Goal: Task Accomplishment & Management: Manage account settings

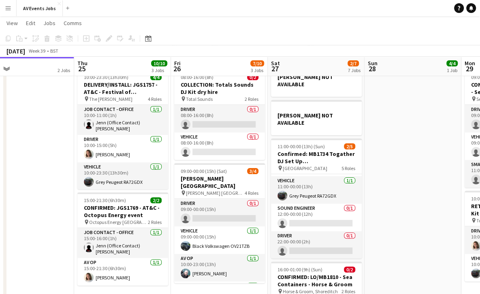
scroll to position [206, 0]
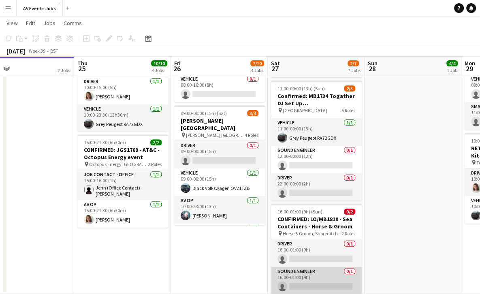
click at [328, 267] on app-card-role "Sound Engineer 0/1 16:00-01:00 (9h) single-neutral-actions" at bounding box center [316, 281] width 91 height 28
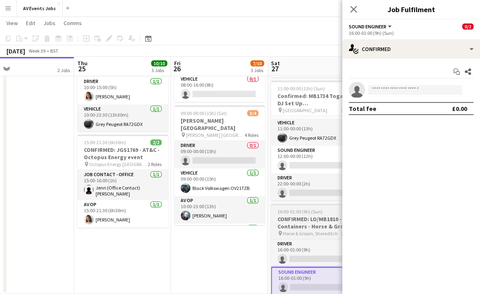
click at [310, 209] on span "16:00-01:00 (9h) (Sun)" at bounding box center [300, 212] width 45 height 6
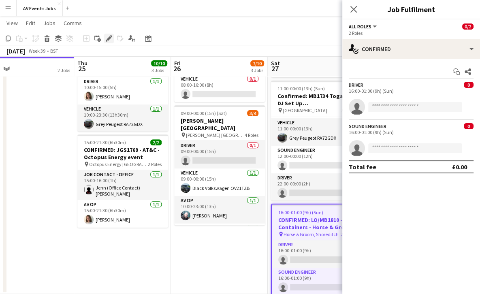
click at [113, 36] on div "Edit" at bounding box center [109, 39] width 10 height 10
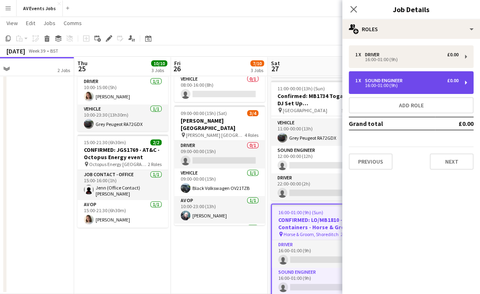
click at [393, 85] on div "16:00-01:00 (9h)" at bounding box center [406, 85] width 103 height 4
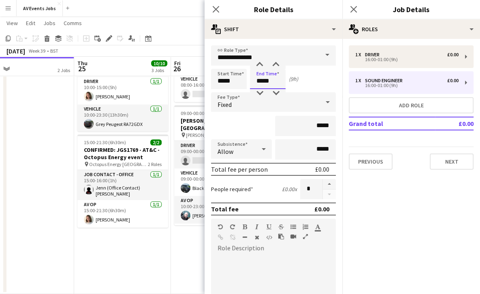
drag, startPoint x: 269, startPoint y: 78, endPoint x: 249, endPoint y: 80, distance: 20.3
click at [249, 80] on div "Start Time ***** End Time ***** (9h)" at bounding box center [273, 79] width 125 height 20
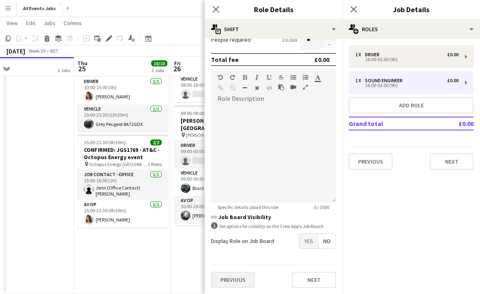
type input "*****"
click at [233, 276] on button "Previous" at bounding box center [233, 280] width 44 height 16
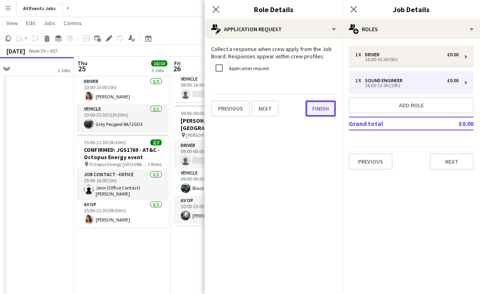
click at [322, 106] on button "Finish" at bounding box center [320, 108] width 30 height 16
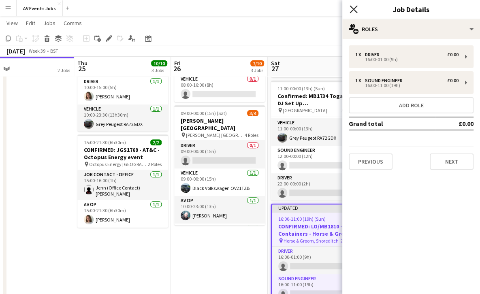
click at [355, 9] on icon "Close pop-in" at bounding box center [354, 9] width 8 height 8
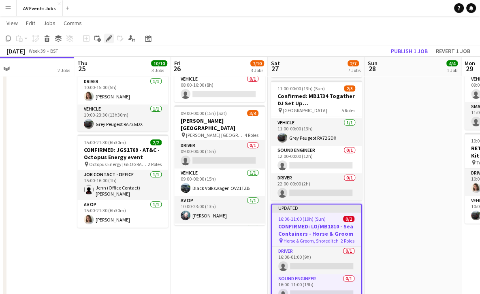
click at [108, 38] on icon at bounding box center [109, 38] width 4 height 4
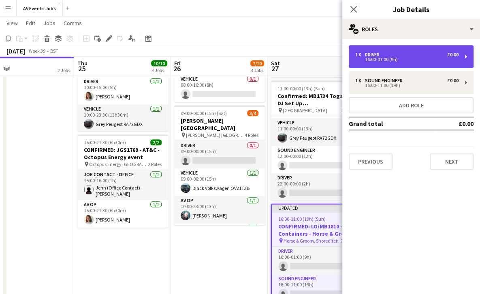
click at [366, 56] on div "Driver" at bounding box center [374, 55] width 18 height 6
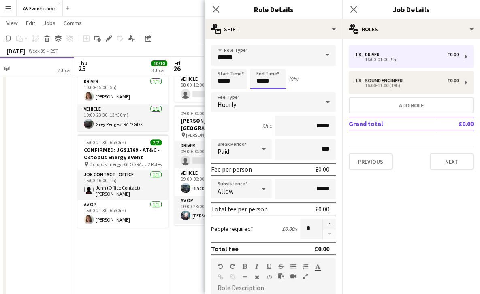
click at [274, 75] on input "*****" at bounding box center [268, 79] width 36 height 20
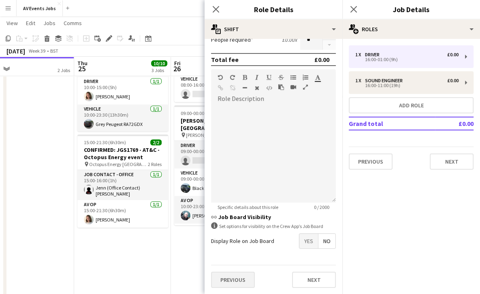
type input "*****"
click at [232, 275] on button "Previous" at bounding box center [233, 280] width 44 height 16
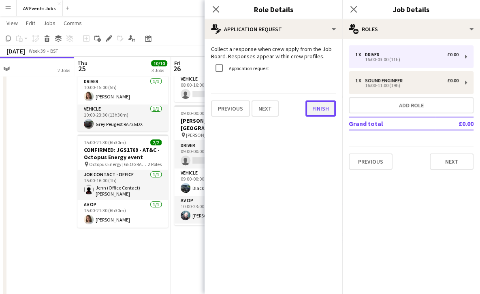
click at [316, 102] on button "Finish" at bounding box center [320, 108] width 30 height 16
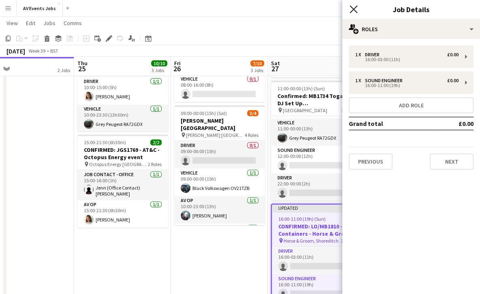
click at [354, 6] on icon "Close pop-in" at bounding box center [354, 9] width 8 height 8
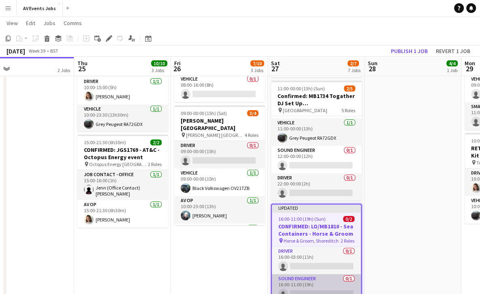
click at [312, 274] on app-card-role "Sound Engineer 0/1 16:00-11:00 (19h) single-neutral-actions" at bounding box center [316, 288] width 89 height 28
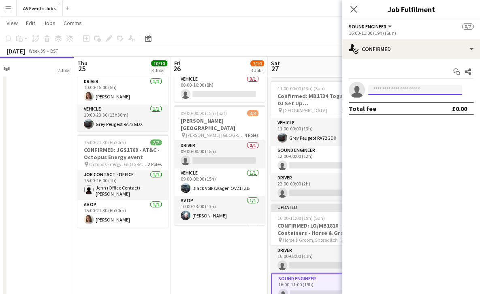
click at [387, 91] on input at bounding box center [415, 90] width 94 height 10
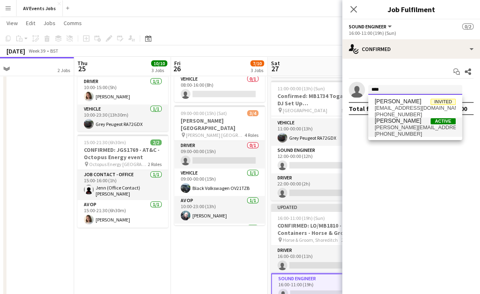
type input "****"
click at [403, 130] on span "adam@vanryne.com" at bounding box center [415, 127] width 81 height 6
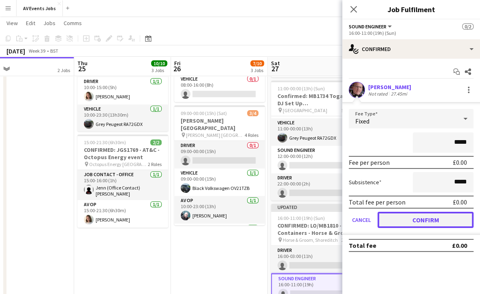
click at [422, 226] on button "Confirm" at bounding box center [426, 220] width 96 height 16
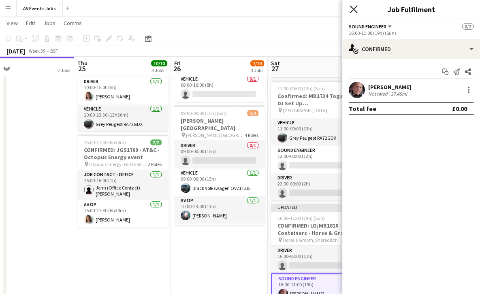
click at [354, 8] on icon "Close pop-in" at bounding box center [354, 9] width 8 height 8
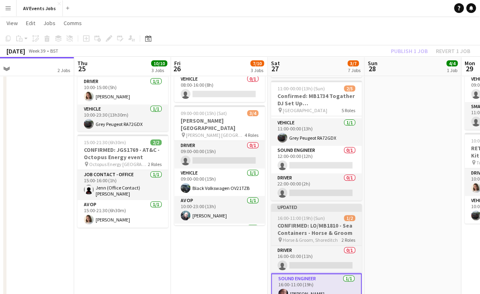
click at [311, 222] on h3 "CONFIRMED: LO/MB1810 - Sea Containers - Horse & Groom" at bounding box center [316, 229] width 91 height 15
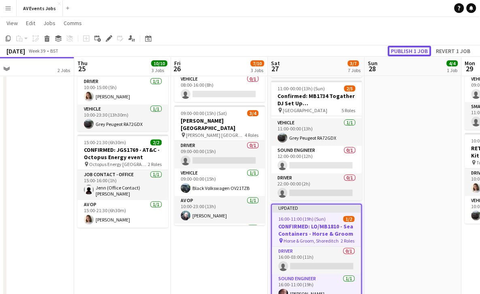
click at [407, 50] on button "Publish 1 job" at bounding box center [409, 51] width 43 height 11
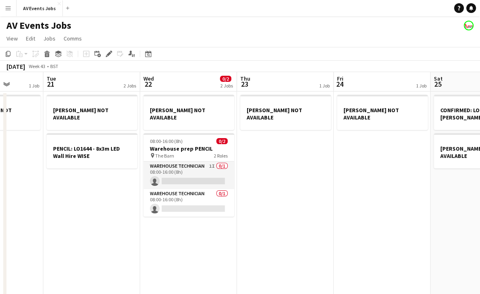
click at [292, 179] on app-date-cell "[PERSON_NAME] NOT AVAILABLE" at bounding box center [285, 296] width 97 height 409
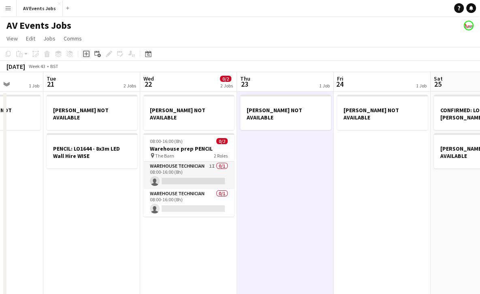
click at [86, 51] on icon "Add job" at bounding box center [86, 54] width 6 height 6
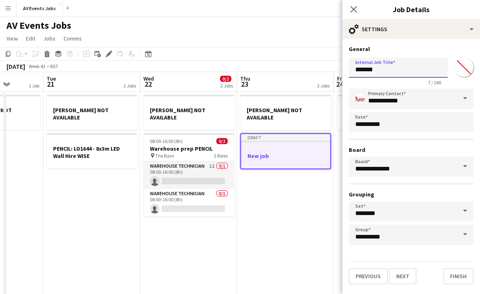
drag, startPoint x: 389, startPoint y: 73, endPoint x: 320, endPoint y: 83, distance: 69.9
click at [320, 83] on body "Menu Boards Boards Boards All jobs Status Workforce Workforce My Workforce Recr…" at bounding box center [240, 250] width 480 height 501
click at [356, 66] on input "**********" at bounding box center [398, 68] width 99 height 20
type input "**********"
click at [456, 270] on button "Finish" at bounding box center [458, 276] width 30 height 16
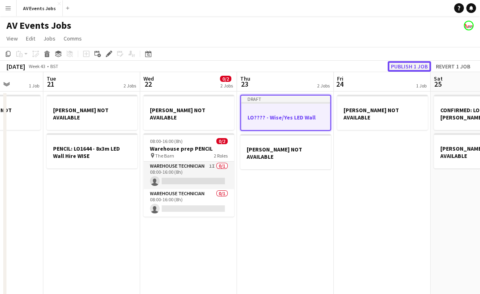
click at [403, 63] on button "Publish 1 job" at bounding box center [409, 66] width 43 height 11
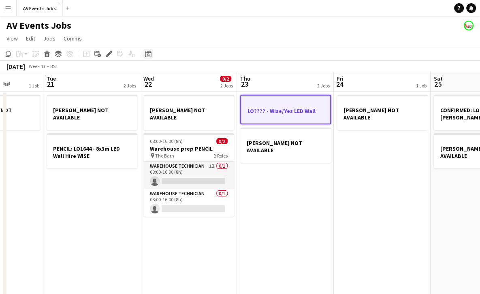
click at [149, 56] on icon "Date picker" at bounding box center [148, 54] width 6 height 6
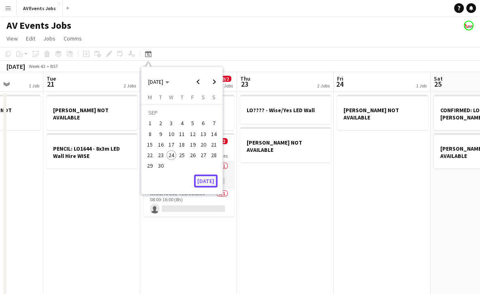
click at [206, 180] on button "[DATE]" at bounding box center [205, 181] width 23 height 13
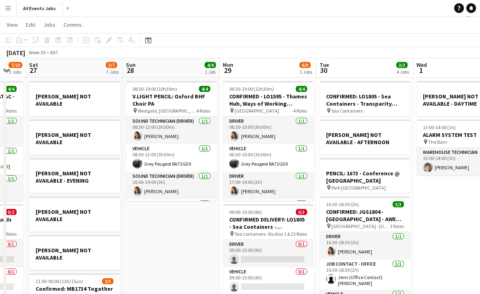
scroll to position [0, 265]
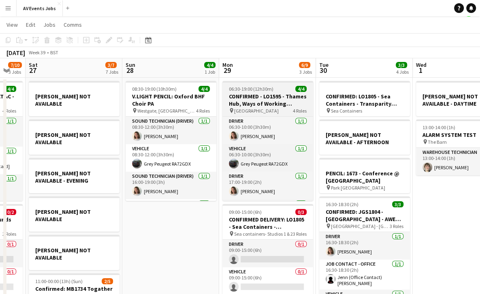
click at [291, 97] on h3 "CONFIRMED - LO1595 - Thames Hub, Ways of Working session" at bounding box center [267, 100] width 91 height 15
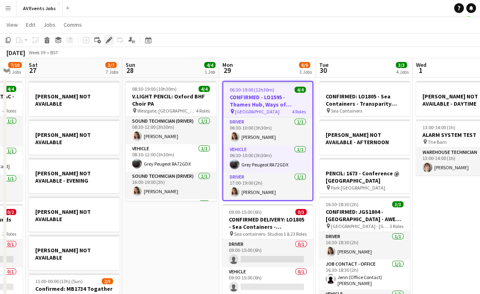
click at [108, 41] on icon at bounding box center [109, 40] width 4 height 4
type input "**********"
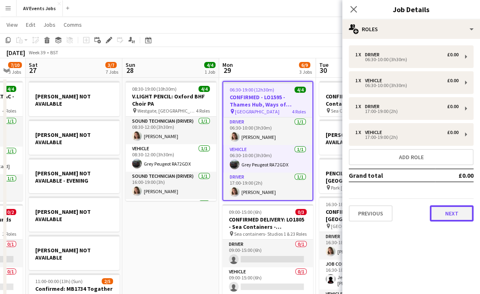
click at [441, 214] on button "Next" at bounding box center [452, 213] width 44 height 16
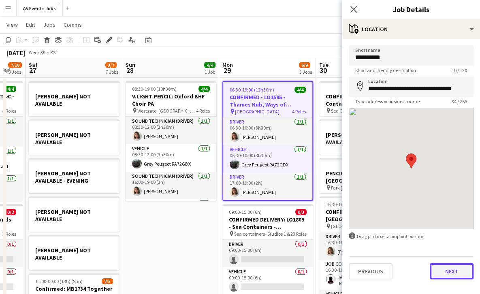
click at [448, 272] on button "Next" at bounding box center [452, 271] width 44 height 16
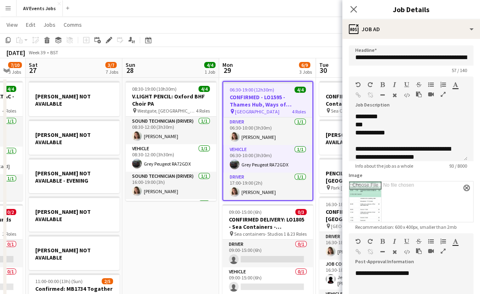
scroll to position [0, 0]
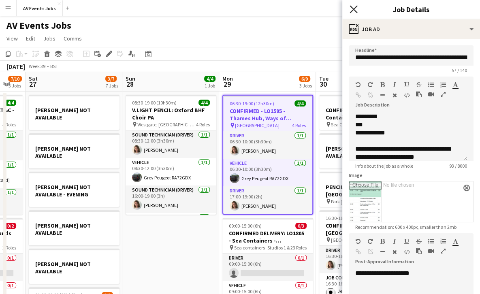
click at [354, 8] on icon at bounding box center [354, 9] width 8 height 8
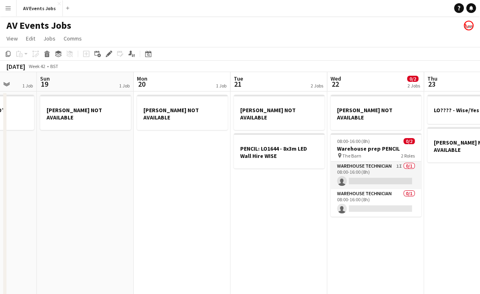
scroll to position [0, 290]
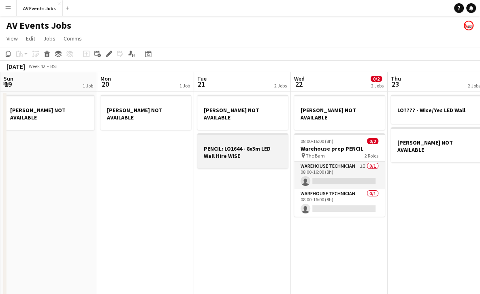
click at [264, 150] on h3 "PENCIL: LO1644 - 8x3m LED Wall Hire WISE" at bounding box center [242, 152] width 91 height 15
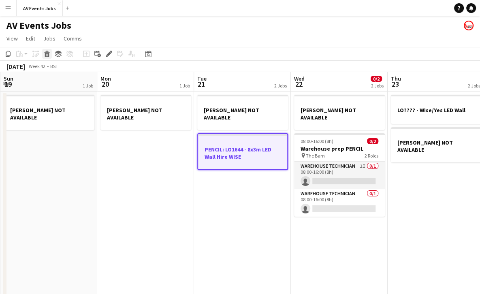
click at [46, 52] on icon at bounding box center [46, 52] width 5 height 2
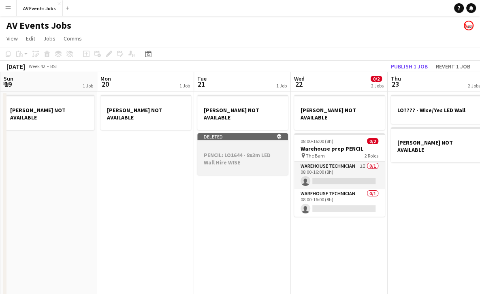
click at [245, 145] on div at bounding box center [242, 148] width 91 height 6
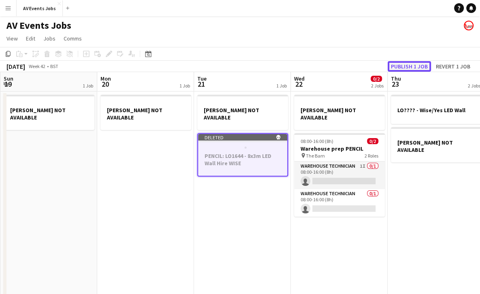
click at [417, 65] on button "Publish 1 job" at bounding box center [409, 66] width 43 height 11
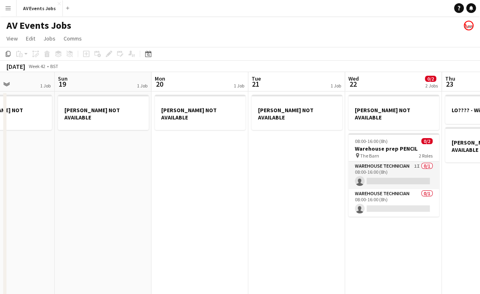
scroll to position [0, 291]
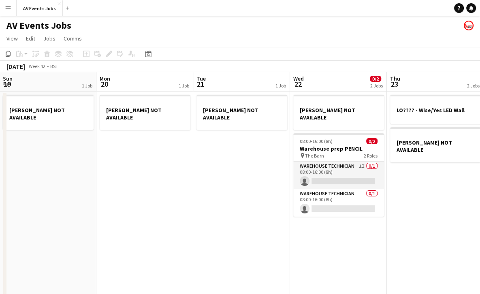
click at [333, 229] on app-date-cell "MAIR NOT AVAILABLE 08:00-16:00 (8h) 0/2 Warehouse prep PENCIL pin The Barn 2 Ro…" at bounding box center [338, 296] width 97 height 409
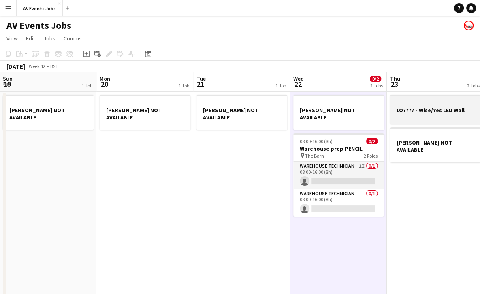
click at [426, 109] on h3 "LO???? - Wise/Yes LED Wall" at bounding box center [435, 110] width 91 height 7
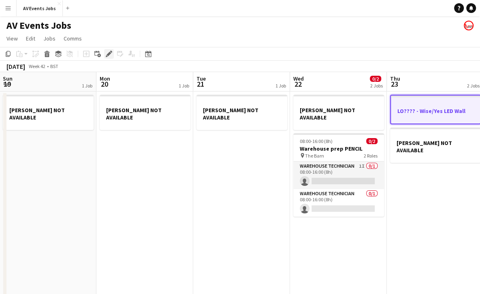
click at [111, 58] on div "Edit" at bounding box center [109, 54] width 10 height 10
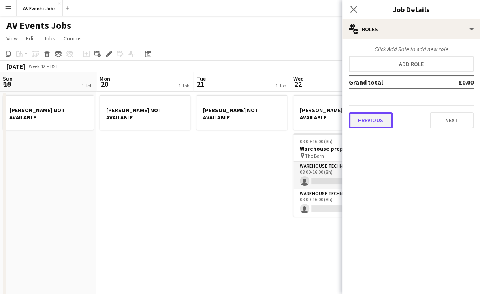
click at [373, 118] on button "Previous" at bounding box center [371, 120] width 44 height 16
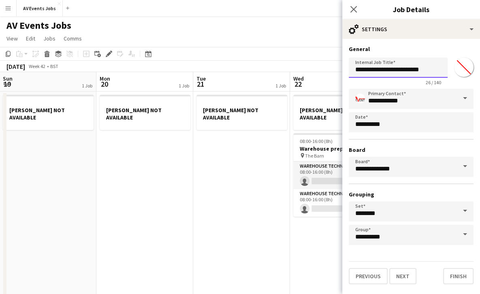
click at [434, 69] on input "**********" at bounding box center [398, 68] width 99 height 20
type input "**********"
click at [463, 283] on button "Finish" at bounding box center [458, 276] width 30 height 16
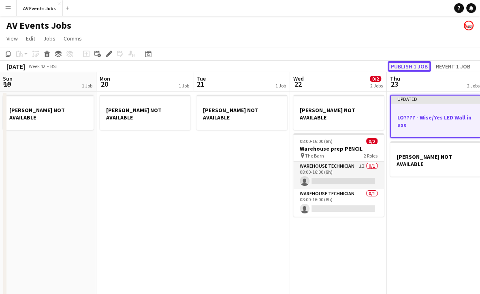
click at [421, 64] on button "Publish 1 job" at bounding box center [409, 66] width 43 height 11
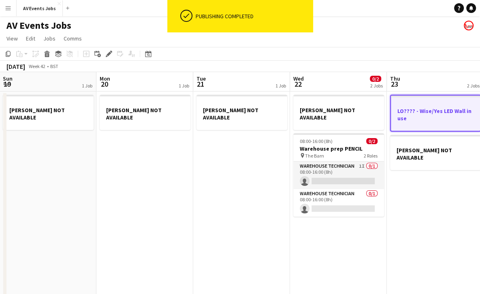
click at [348, 246] on app-date-cell "MAIR NOT AVAILABLE 08:00-16:00 (8h) 0/2 Warehouse prep PENCIL pin The Barn 2 Ro…" at bounding box center [338, 296] width 97 height 409
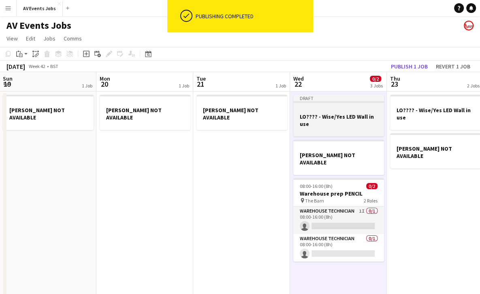
click at [335, 113] on h3 "LO???? - Wise/Yes LED Wall in use" at bounding box center [338, 120] width 91 height 15
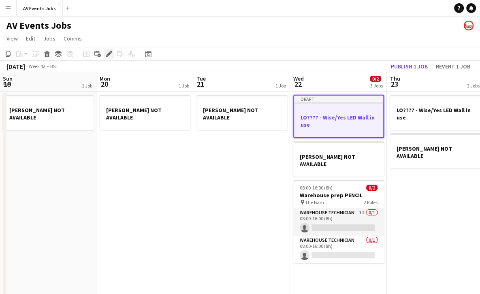
click at [112, 53] on icon "Edit" at bounding box center [109, 54] width 6 height 6
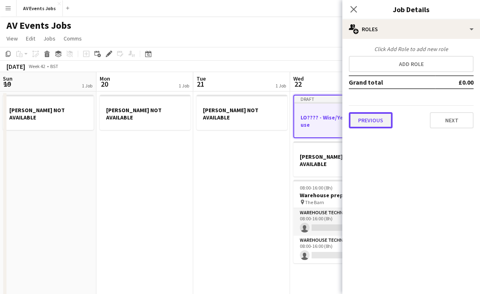
click at [378, 121] on button "Previous" at bounding box center [371, 120] width 44 height 16
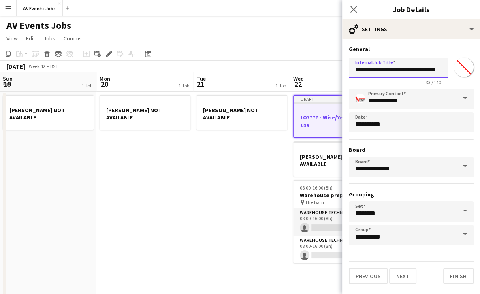
scroll to position [0, 2]
drag, startPoint x: 434, startPoint y: 67, endPoint x: 483, endPoint y: 69, distance: 49.5
click at [480, 69] on html "Menu Boards Boards Boards All jobs Status Workforce Workforce My Workforce Recr…" at bounding box center [240, 250] width 480 height 501
click at [354, 67] on input "**********" at bounding box center [398, 68] width 99 height 20
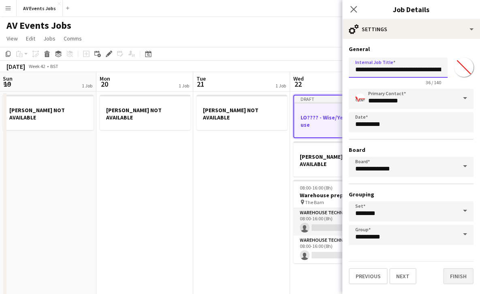
paste input "text"
type input "**********"
click at [455, 277] on button "Finish" at bounding box center [458, 276] width 30 height 16
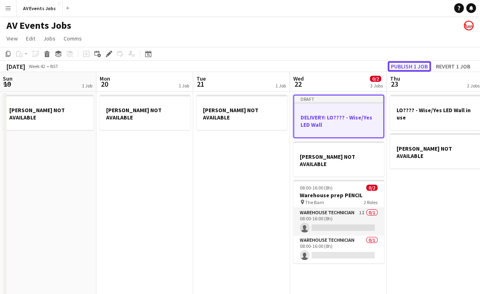
click at [405, 68] on button "Publish 1 job" at bounding box center [409, 66] width 43 height 11
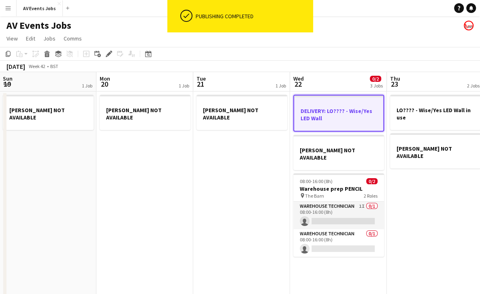
click at [247, 162] on app-date-cell "[PERSON_NAME] NOT AVAILABLE" at bounding box center [241, 296] width 97 height 409
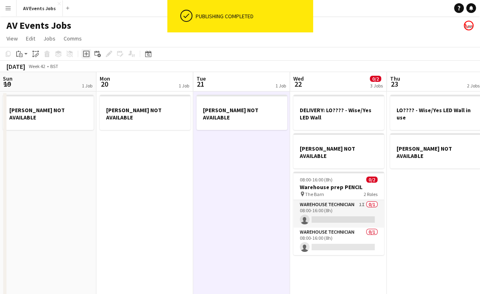
click at [87, 51] on icon "Add job" at bounding box center [86, 54] width 6 height 6
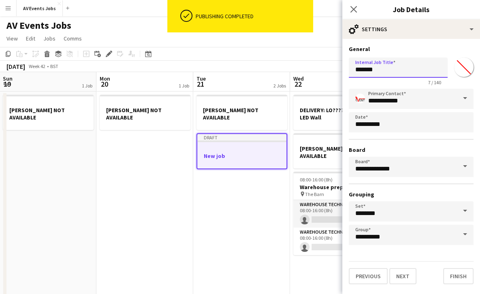
drag, startPoint x: 389, startPoint y: 64, endPoint x: 321, endPoint y: 67, distance: 68.1
click at [321, 67] on body "ok-circled Publishing completed Menu Boards Boards Boards All jobs Status Workf…" at bounding box center [240, 250] width 480 height 501
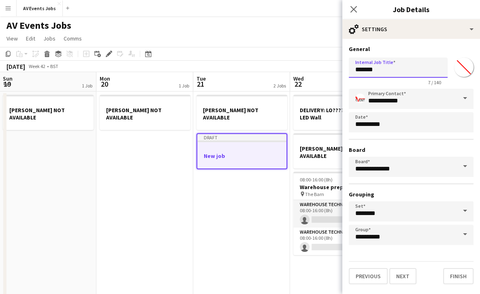
paste input "**********"
type input "**********"
click at [450, 279] on button "Finish" at bounding box center [458, 276] width 30 height 16
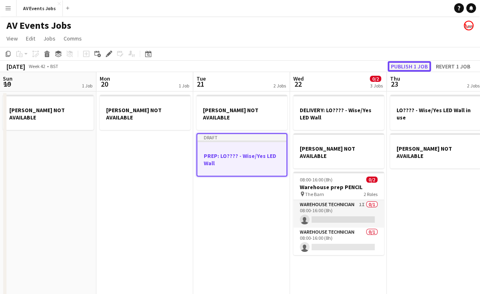
click at [410, 67] on button "Publish 1 job" at bounding box center [409, 66] width 43 height 11
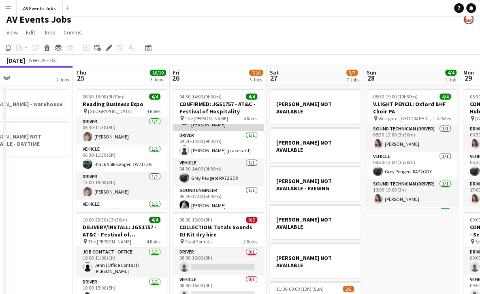
scroll to position [28, 0]
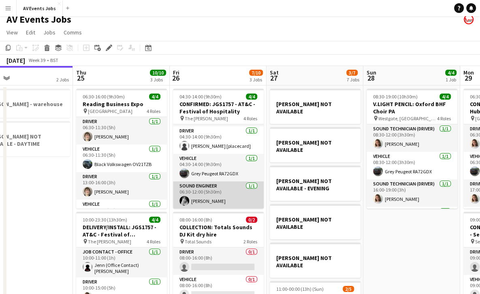
click at [213, 188] on app-card-role "Sound Engineer 1/1 06:30-12:00 (5h30m) Ross Watkinson" at bounding box center [218, 195] width 91 height 28
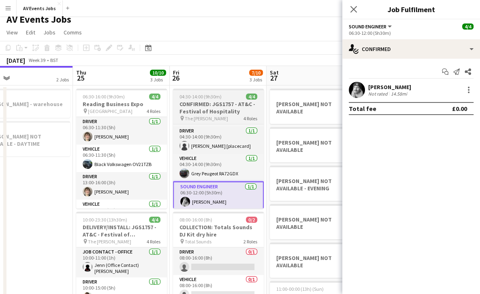
click at [218, 102] on h3 "CONFIRMED: JGS1757 - AT&C - Festival of Hospitality" at bounding box center [218, 107] width 91 height 15
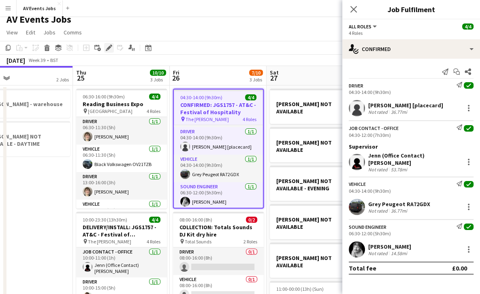
click at [109, 47] on icon at bounding box center [109, 48] width 4 height 4
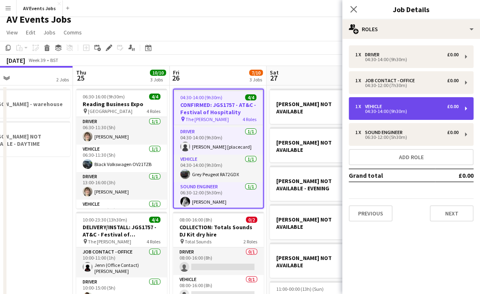
click at [393, 109] on div "04:30-14:00 (9h30m)" at bounding box center [406, 111] width 103 height 4
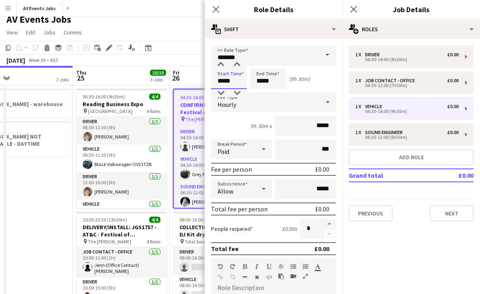
click at [222, 80] on input "*****" at bounding box center [229, 79] width 36 height 20
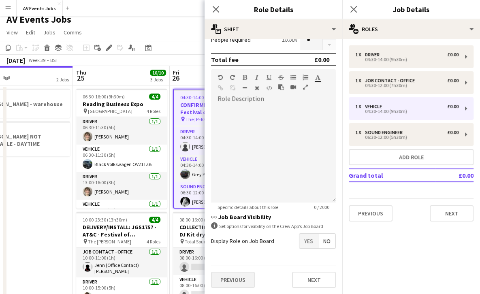
type input "*****"
click at [231, 275] on button "Previous" at bounding box center [233, 280] width 44 height 16
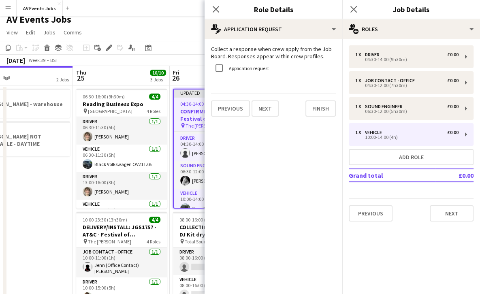
scroll to position [0, 0]
click at [316, 114] on button "Finish" at bounding box center [320, 108] width 30 height 16
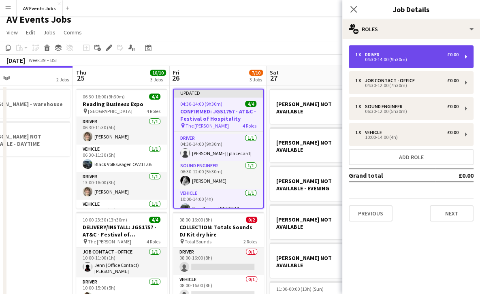
click at [375, 59] on div "04:30-14:00 (9h30m)" at bounding box center [406, 60] width 103 height 4
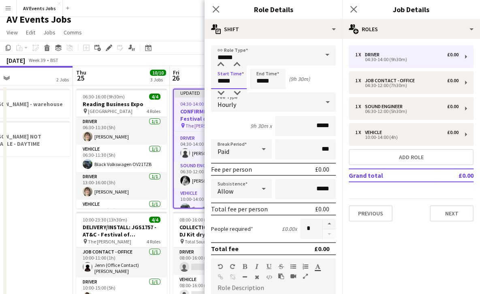
click at [222, 79] on input "*****" at bounding box center [229, 79] width 36 height 20
drag, startPoint x: 230, startPoint y: 79, endPoint x: 212, endPoint y: 78, distance: 17.5
click at [212, 78] on input "*****" at bounding box center [229, 79] width 36 height 20
drag, startPoint x: 241, startPoint y: 81, endPoint x: 216, endPoint y: 79, distance: 26.1
click at [216, 79] on input "*****" at bounding box center [229, 79] width 36 height 20
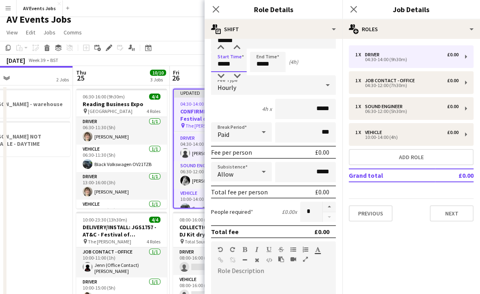
scroll to position [15, 0]
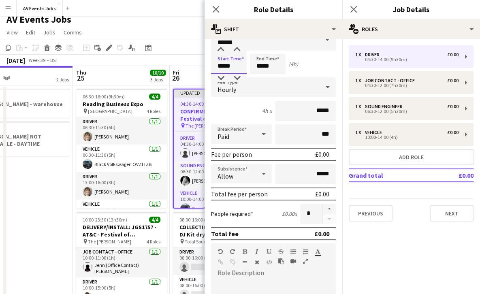
click at [223, 64] on input "*****" at bounding box center [229, 64] width 36 height 20
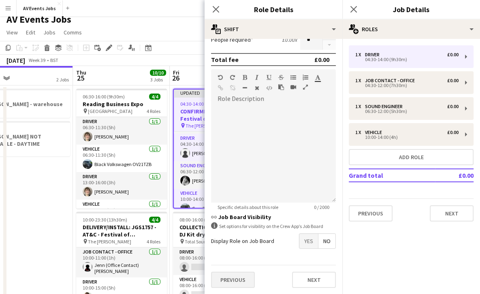
type input "*****"
click at [237, 281] on button "Previous" at bounding box center [233, 280] width 44 height 16
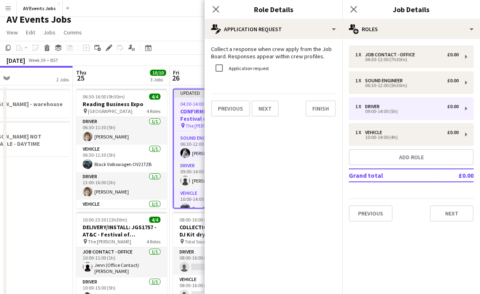
scroll to position [0, 0]
click at [322, 109] on button "Finish" at bounding box center [320, 108] width 30 height 16
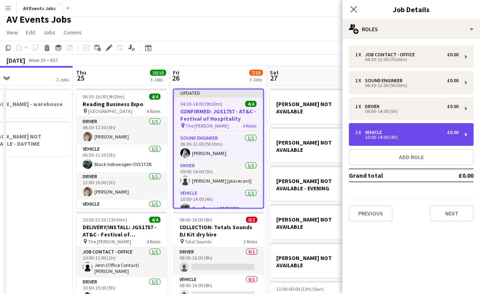
click at [399, 128] on div "1 x Vehicle £0.00 10:00-14:00 (4h)" at bounding box center [411, 134] width 125 height 23
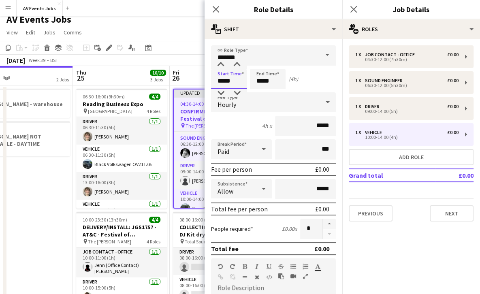
click at [222, 81] on input "*****" at bounding box center [229, 79] width 36 height 20
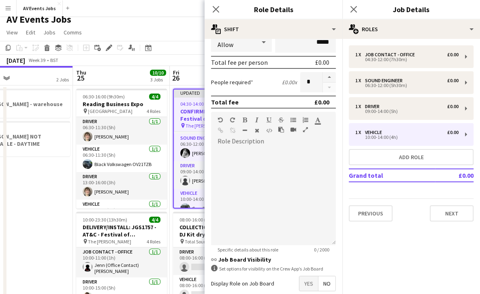
scroll to position [189, 0]
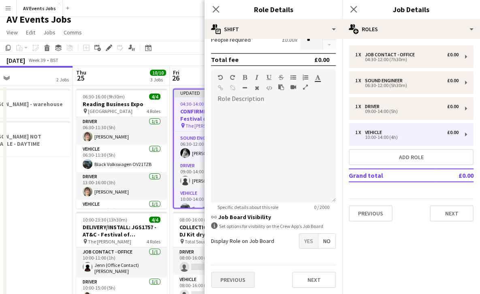
type input "*****"
click at [231, 273] on button "Previous" at bounding box center [233, 280] width 44 height 16
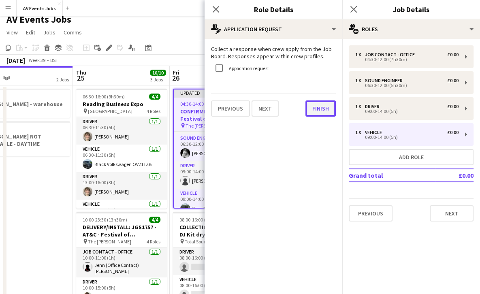
click at [322, 108] on button "Finish" at bounding box center [320, 108] width 30 height 16
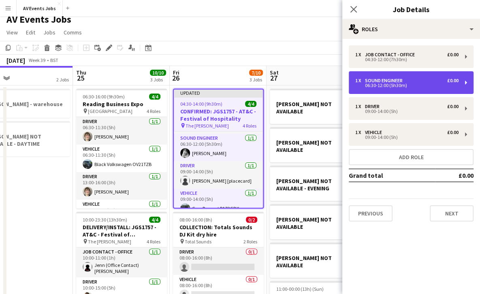
click at [436, 83] on div "1 x Sound Engineer £0.00" at bounding box center [406, 81] width 103 height 6
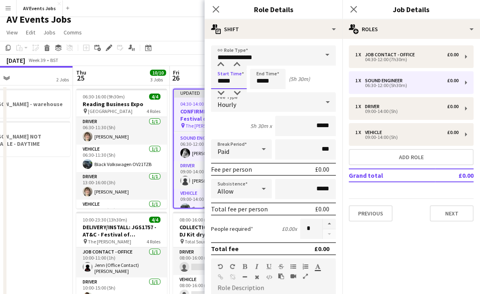
click at [224, 80] on input "*****" at bounding box center [229, 79] width 36 height 20
drag, startPoint x: 239, startPoint y: 84, endPoint x: 221, endPoint y: 82, distance: 17.9
click at [221, 82] on input "*****" at bounding box center [229, 79] width 36 height 20
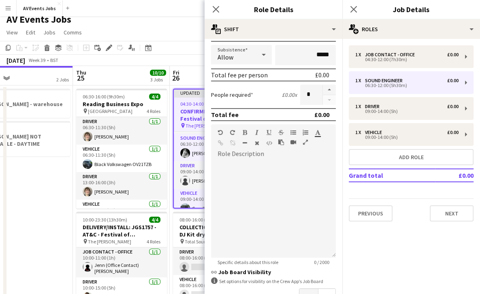
scroll to position [189, 0]
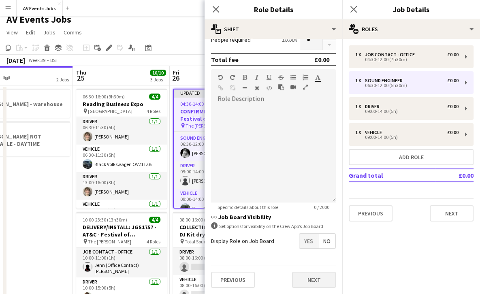
type input "*****"
click at [305, 275] on button "Next" at bounding box center [314, 280] width 44 height 16
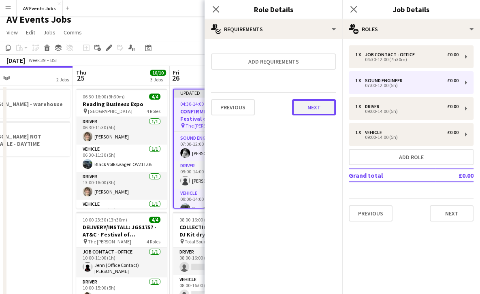
click at [315, 103] on button "Next" at bounding box center [314, 107] width 44 height 16
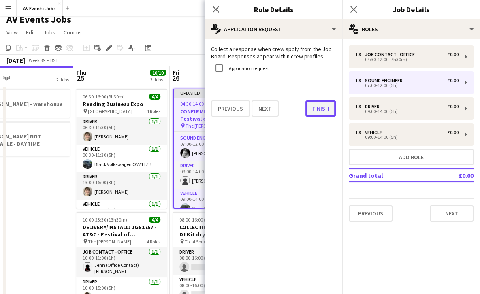
click at [318, 114] on button "Finish" at bounding box center [320, 108] width 30 height 16
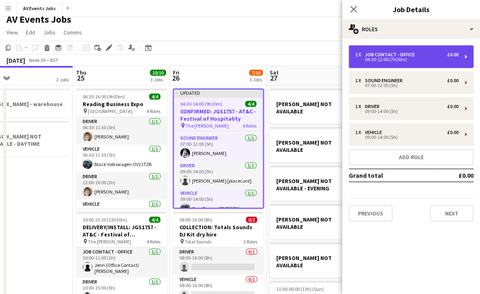
click at [401, 54] on div "Job contact - Office" at bounding box center [391, 55] width 53 height 6
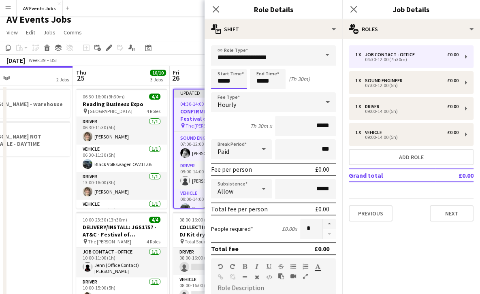
click at [223, 81] on input "*****" at bounding box center [229, 79] width 36 height 20
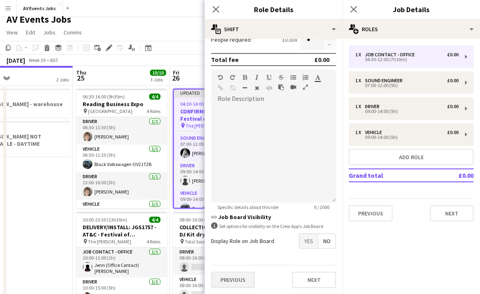
type input "*****"
click at [238, 280] on button "Previous" at bounding box center [233, 280] width 44 height 16
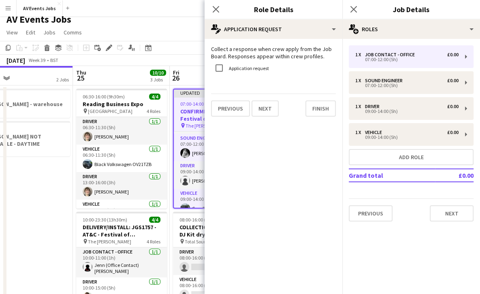
scroll to position [0, 0]
click at [315, 107] on button "Finish" at bounding box center [320, 108] width 30 height 16
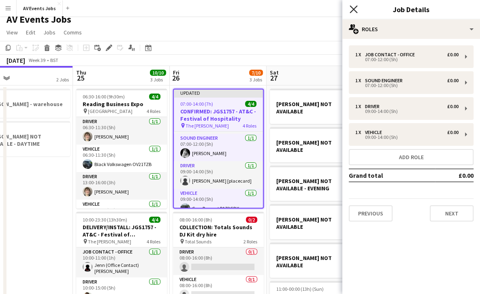
click at [354, 6] on icon "Close pop-in" at bounding box center [354, 9] width 8 height 8
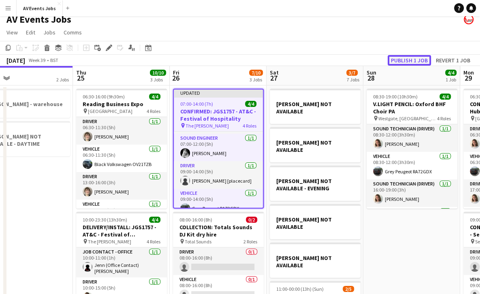
click at [395, 62] on button "Publish 1 job" at bounding box center [409, 60] width 43 height 11
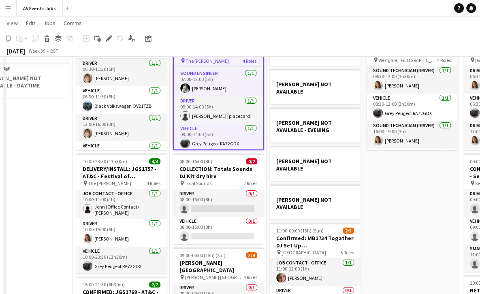
scroll to position [16, 0]
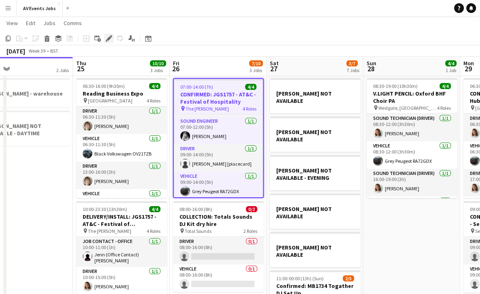
click at [107, 42] on div "Edit" at bounding box center [109, 39] width 10 height 10
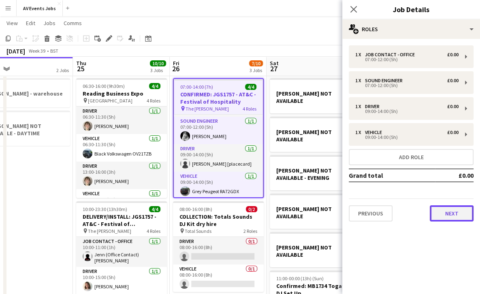
click at [440, 210] on button "Next" at bounding box center [452, 213] width 44 height 16
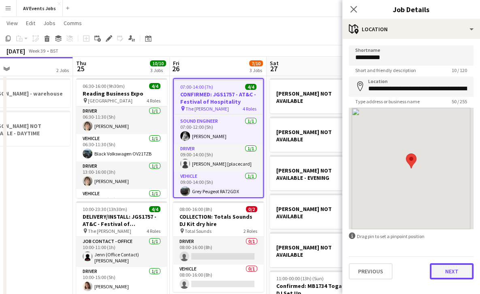
click at [453, 270] on button "Next" at bounding box center [452, 271] width 44 height 16
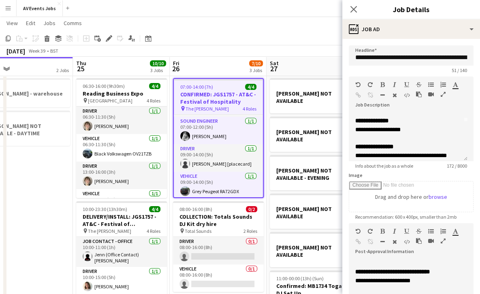
scroll to position [46, 0]
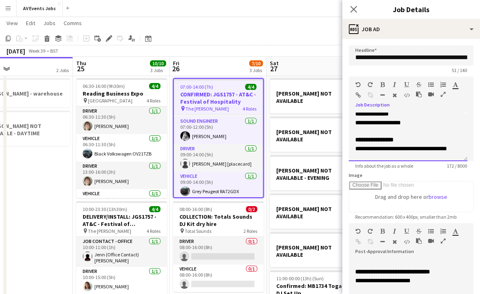
drag, startPoint x: 403, startPoint y: 123, endPoint x: 354, endPoint y: 122, distance: 49.4
click at [354, 122] on div "**********" at bounding box center [408, 137] width 119 height 49
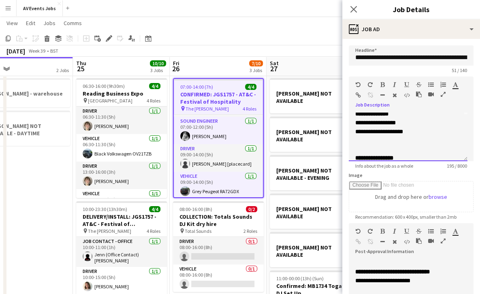
drag, startPoint x: 376, startPoint y: 128, endPoint x: 410, endPoint y: 130, distance: 34.5
click at [410, 130] on p "**********" at bounding box center [408, 131] width 106 height 9
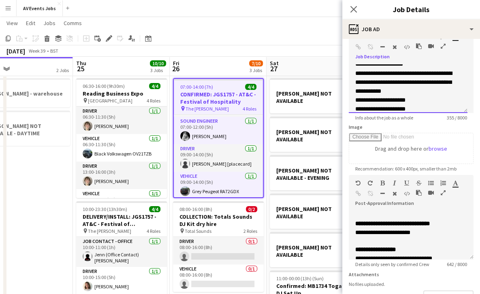
scroll to position [49, 0]
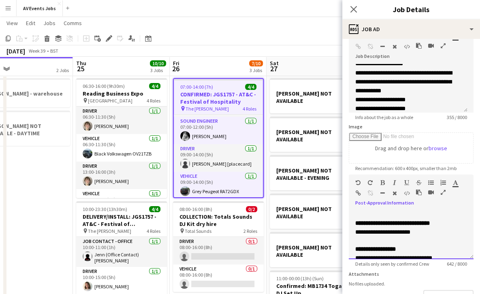
drag, startPoint x: 426, startPoint y: 230, endPoint x: 346, endPoint y: 233, distance: 80.3
click at [346, 233] on form "**********" at bounding box center [411, 171] width 138 height 349
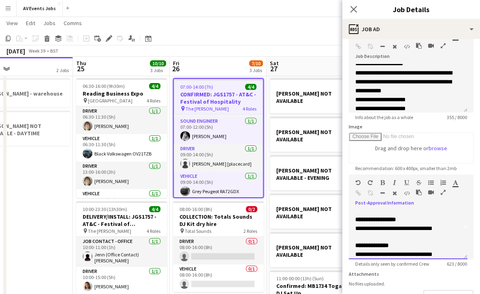
scroll to position [31, 0]
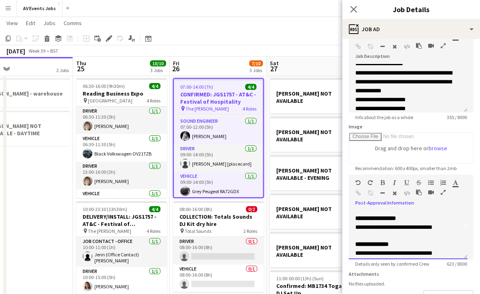
click at [449, 225] on p "**********" at bounding box center [408, 227] width 106 height 9
drag, startPoint x: 447, startPoint y: 254, endPoint x: 353, endPoint y: 219, distance: 100.0
click at [353, 219] on div "**********" at bounding box center [408, 235] width 119 height 49
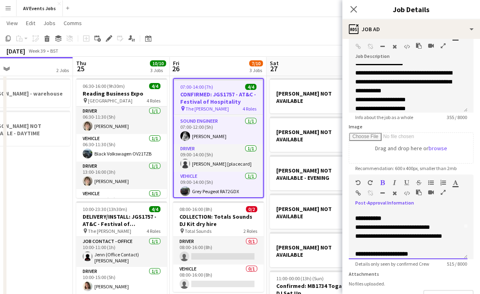
drag, startPoint x: 354, startPoint y: 226, endPoint x: 455, endPoint y: 235, distance: 101.6
click at [455, 235] on div "**********" at bounding box center [408, 235] width 119 height 49
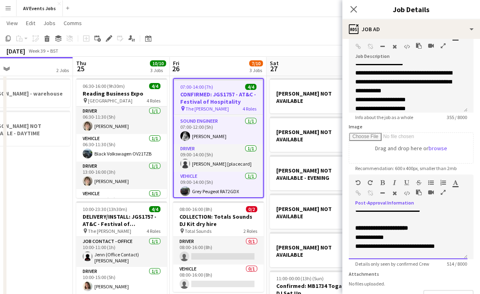
scroll to position [61, 0]
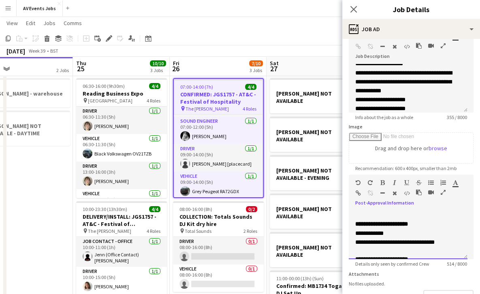
drag, startPoint x: 355, startPoint y: 232, endPoint x: 455, endPoint y: 248, distance: 101.3
click at [455, 248] on div "**********" at bounding box center [408, 235] width 119 height 49
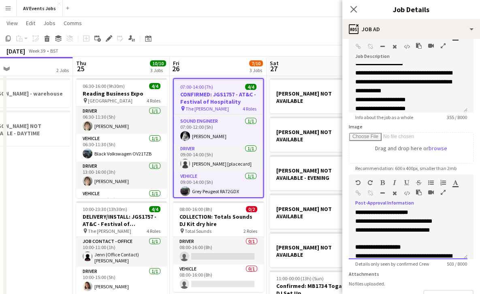
scroll to position [100, 0]
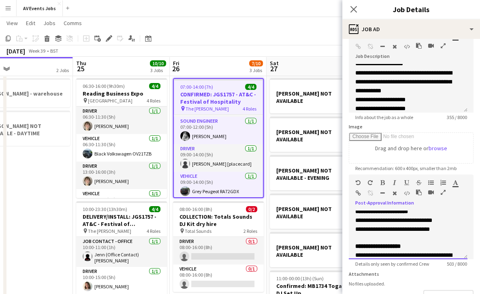
drag, startPoint x: 442, startPoint y: 230, endPoint x: 350, endPoint y: 219, distance: 92.6
click at [350, 219] on div "**********" at bounding box center [408, 235] width 119 height 49
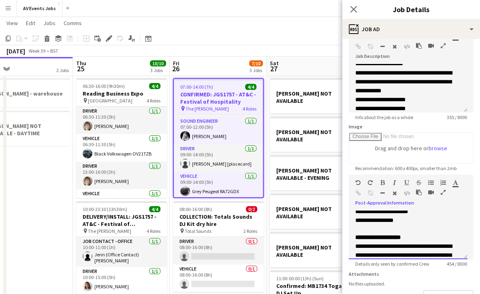
click at [401, 219] on p "**********" at bounding box center [408, 220] width 106 height 9
click at [428, 223] on font "**********" at bounding box center [441, 221] width 26 height 6
copy font "**********"
click at [358, 191] on icon "button" at bounding box center [358, 193] width 5 height 6
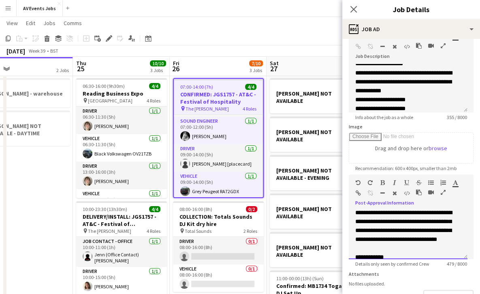
scroll to position [134, 0]
click at [354, 213] on div "**********" at bounding box center [408, 235] width 119 height 49
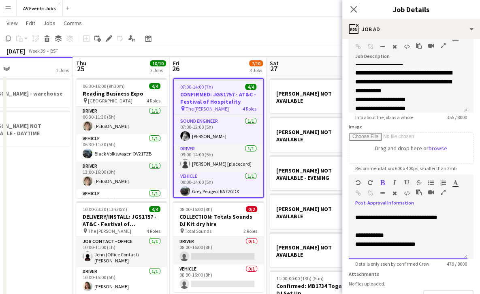
scroll to position [156, 0]
click at [429, 235] on p "**********" at bounding box center [408, 212] width 106 height 53
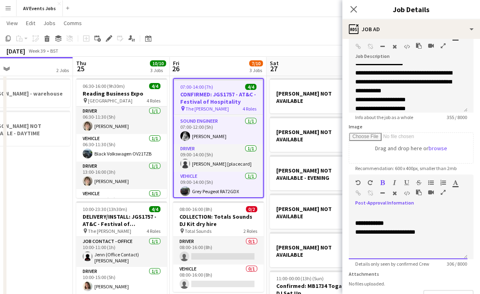
scroll to position [137, 0]
click at [429, 235] on p "**********" at bounding box center [408, 232] width 106 height 9
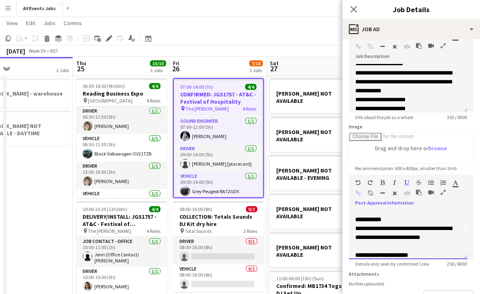
scroll to position [30, 0]
click at [444, 237] on p "**********" at bounding box center [408, 233] width 106 height 18
drag, startPoint x: 444, startPoint y: 237, endPoint x: 345, endPoint y: 233, distance: 98.9
click at [345, 233] on form "**********" at bounding box center [411, 171] width 138 height 349
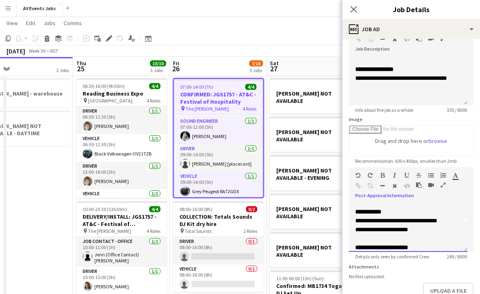
scroll to position [52, 0]
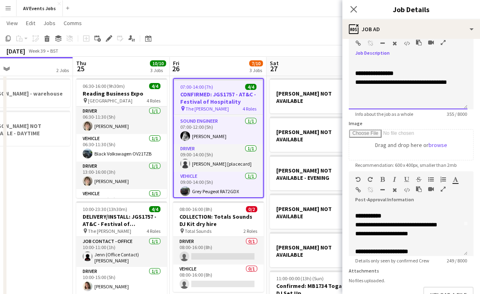
drag, startPoint x: 455, startPoint y: 81, endPoint x: 347, endPoint y: 81, distance: 107.8
click at [347, 81] on form "**********" at bounding box center [411, 168] width 138 height 349
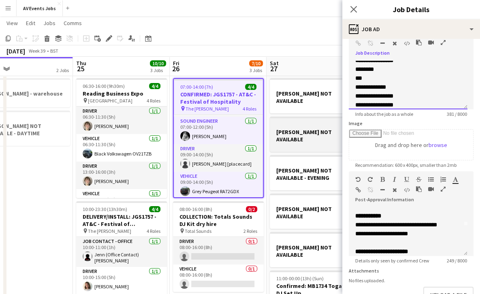
scroll to position [154, 0]
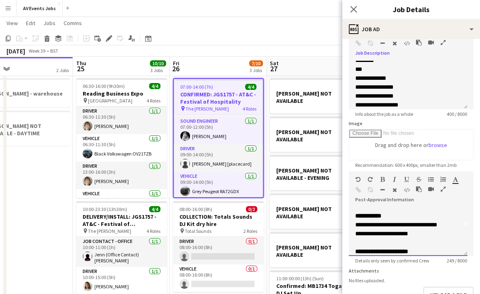
click at [417, 233] on p "**********" at bounding box center [408, 233] width 106 height 9
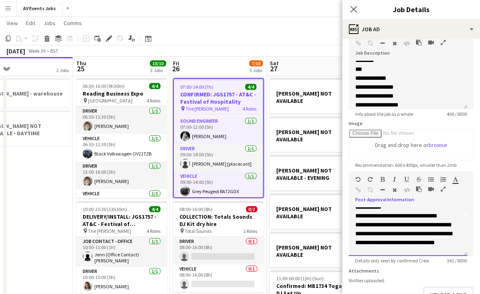
scroll to position [48, 0]
drag, startPoint x: 421, startPoint y: 250, endPoint x: 346, endPoint y: 229, distance: 77.9
click at [346, 229] on form "**********" at bounding box center [411, 168] width 138 height 349
click at [454, 247] on p "**********" at bounding box center [408, 229] width 106 height 36
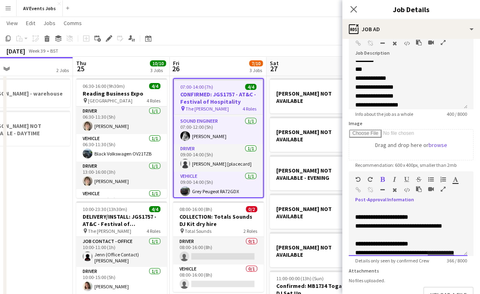
scroll to position [92, 0]
click at [455, 232] on div "**********" at bounding box center [408, 231] width 119 height 49
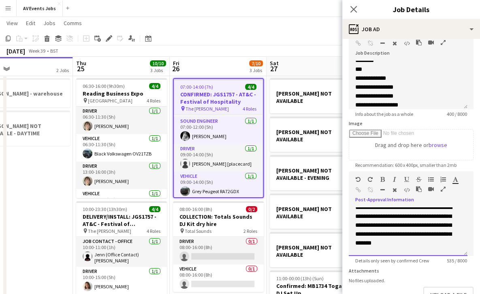
scroll to position [128, 0]
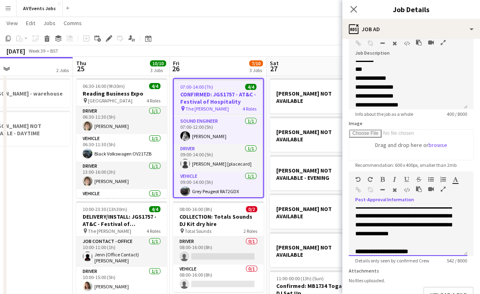
click at [430, 237] on span "**********" at bounding box center [403, 215] width 97 height 41
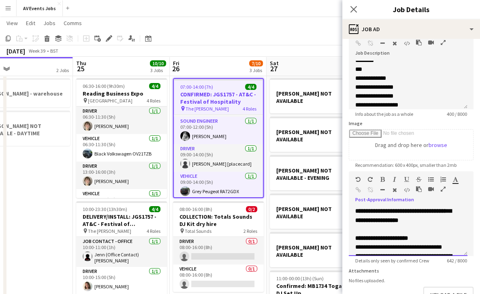
scroll to position [0, 0]
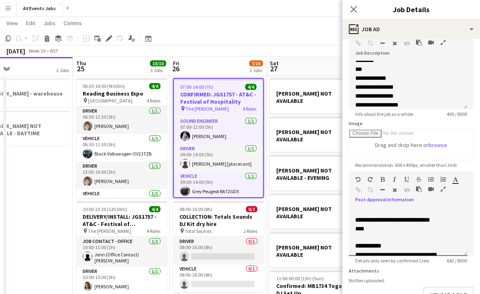
click at [357, 218] on span "**********" at bounding box center [392, 220] width 75 height 6
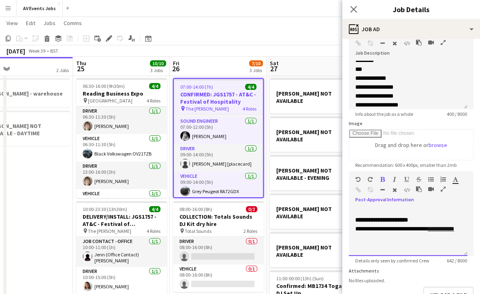
scroll to position [214, 0]
click at [448, 233] on div at bounding box center [408, 237] width 106 height 8
copy span "**********"
click at [353, 10] on icon at bounding box center [354, 9] width 8 height 8
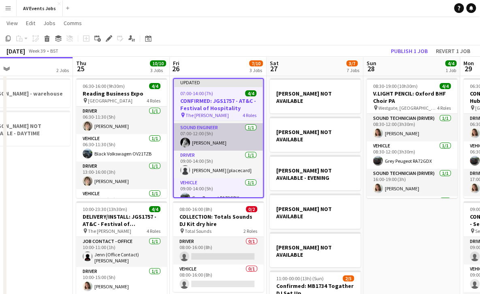
click at [221, 127] on app-card-role "Sound Engineer 1/1 07:00-12:00 (5h) Ross Watkinson" at bounding box center [218, 137] width 89 height 28
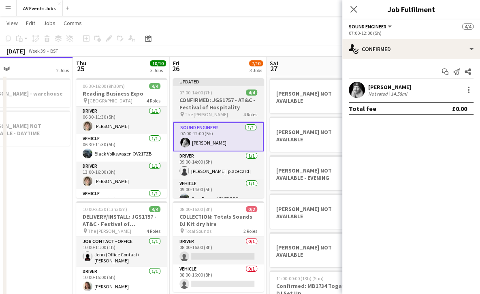
click at [246, 110] on h3 "CONFIRMED: JGS1757 - AT&C - Festival of Hospitality" at bounding box center [218, 103] width 91 height 15
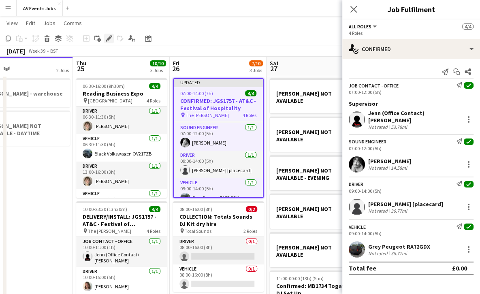
click at [109, 43] on div "Edit" at bounding box center [109, 39] width 10 height 10
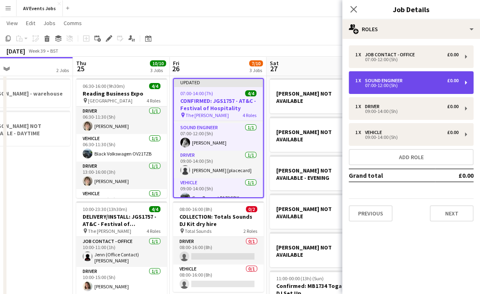
click at [427, 79] on div "1 x Sound Engineer £0.00" at bounding box center [406, 81] width 103 height 6
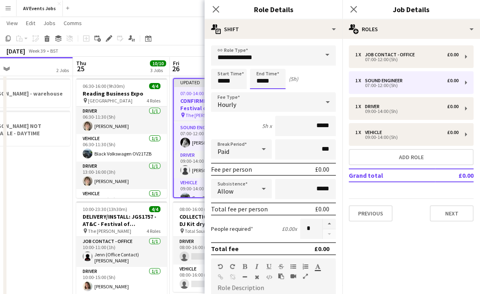
click at [271, 80] on input "*****" at bounding box center [268, 79] width 36 height 20
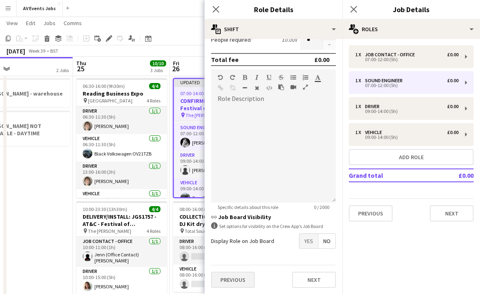
type input "*****"
click at [231, 275] on button "Previous" at bounding box center [233, 280] width 44 height 16
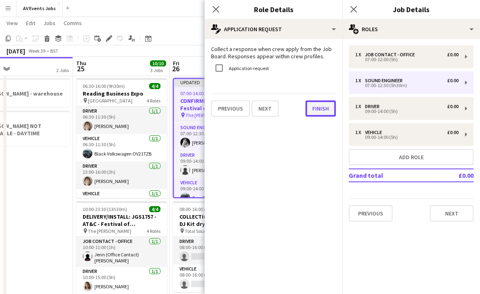
click at [320, 110] on button "Finish" at bounding box center [320, 108] width 30 height 16
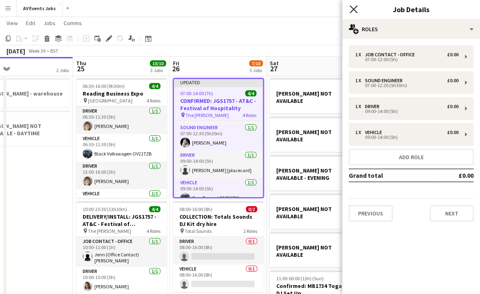
click at [352, 6] on icon "Close pop-in" at bounding box center [354, 9] width 8 height 8
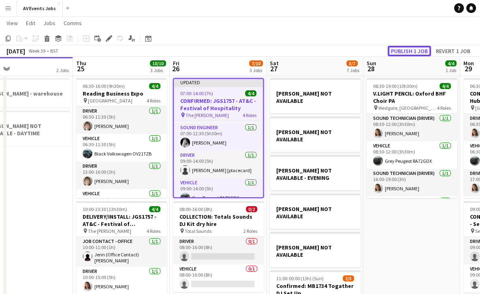
click at [397, 49] on button "Publish 1 job" at bounding box center [409, 51] width 43 height 11
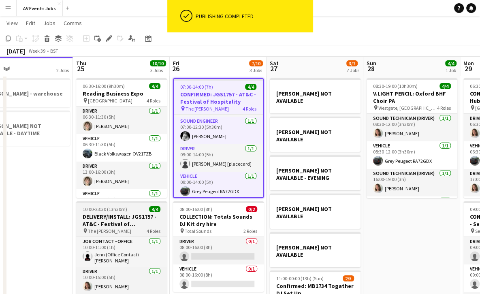
click at [142, 222] on h3 "DELIVERY/INSTALL: JGS1757 - AT&C - Festival of Hospitality" at bounding box center [121, 220] width 91 height 15
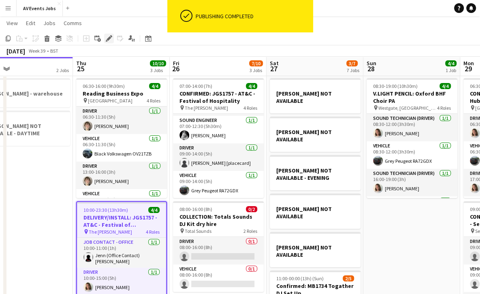
click at [107, 34] on div "Edit" at bounding box center [109, 39] width 10 height 10
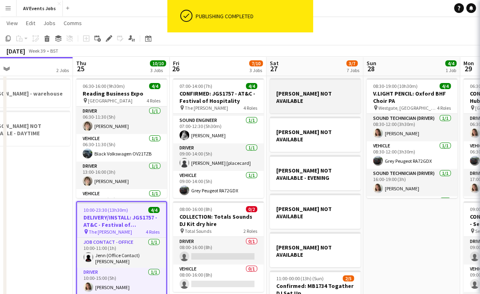
type input "**********"
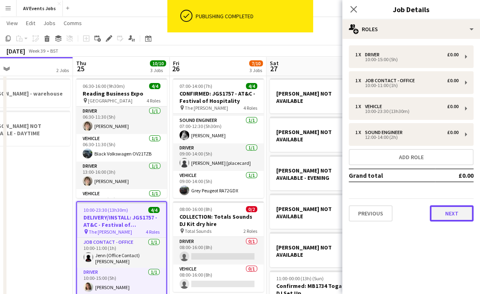
click at [440, 210] on button "Next" at bounding box center [452, 213] width 44 height 16
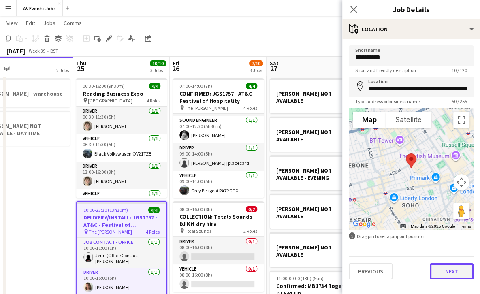
click at [453, 268] on button "Next" at bounding box center [452, 271] width 44 height 16
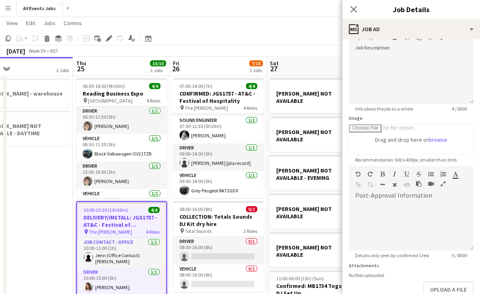
scroll to position [58, 0]
click at [418, 211] on div at bounding box center [411, 225] width 125 height 49
click at [405, 201] on div at bounding box center [411, 225] width 125 height 49
paste div
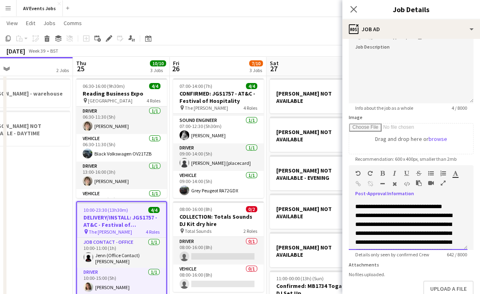
scroll to position [96, 0]
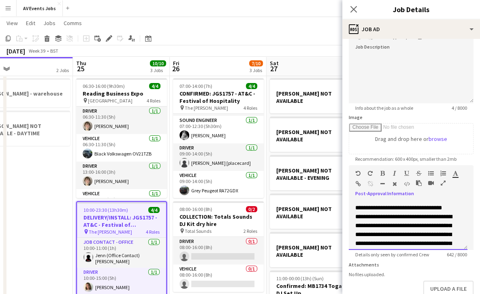
drag, startPoint x: 355, startPoint y: 214, endPoint x: 455, endPoint y: 216, distance: 99.3
click at [455, 216] on div "**********" at bounding box center [408, 225] width 119 height 49
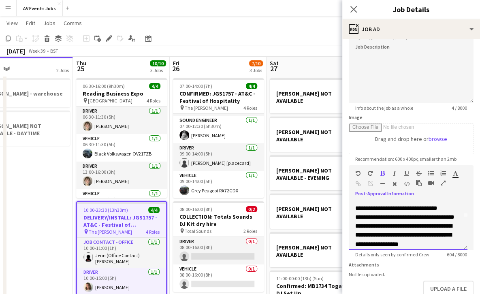
scroll to position [24, 0]
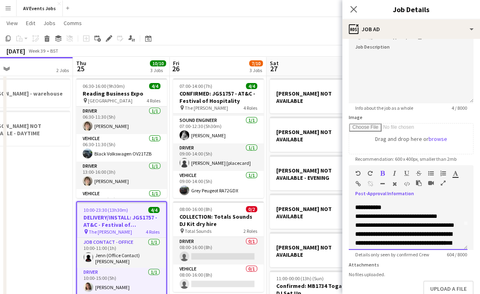
drag, startPoint x: 447, startPoint y: 215, endPoint x: 351, endPoint y: 220, distance: 96.6
click at [351, 220] on div "**********" at bounding box center [408, 225] width 119 height 49
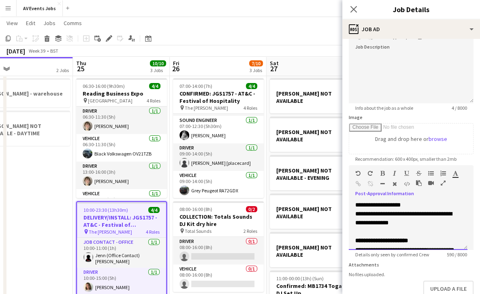
scroll to position [145, 0]
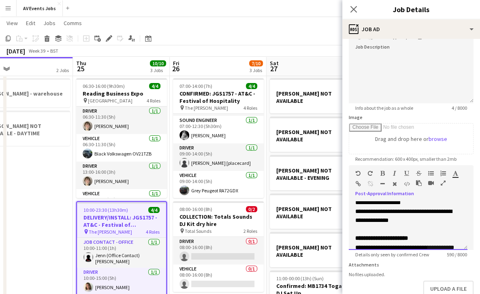
drag, startPoint x: 400, startPoint y: 236, endPoint x: 352, endPoint y: 231, distance: 48.5
click at [352, 231] on div "**********" at bounding box center [408, 225] width 119 height 49
copy span "**********"
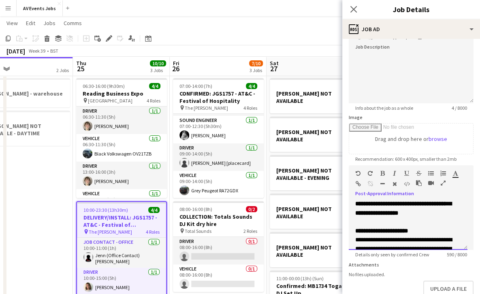
scroll to position [63, 0]
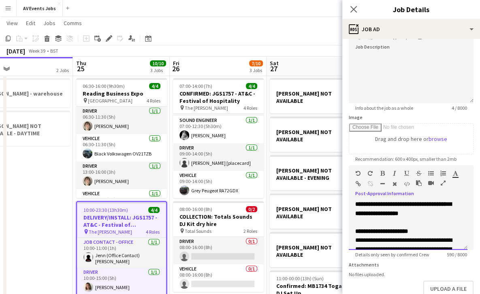
click at [442, 218] on p "**********" at bounding box center [408, 200] width 106 height 36
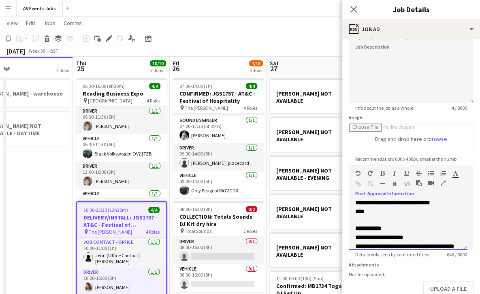
scroll to position [0, 0]
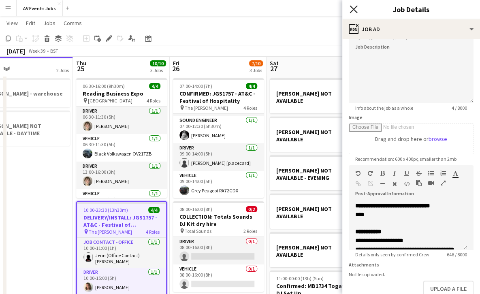
click at [354, 6] on icon "Close pop-in" at bounding box center [354, 9] width 8 height 8
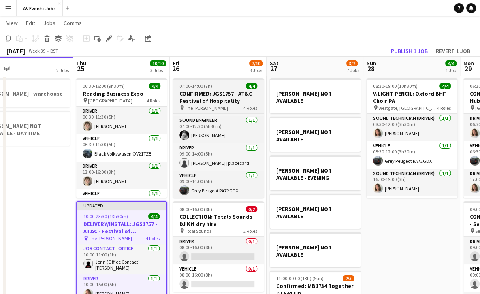
click at [186, 100] on h3 "CONFIRMED: JGS1757 - AT&C - Festival of Hospitality" at bounding box center [218, 97] width 91 height 15
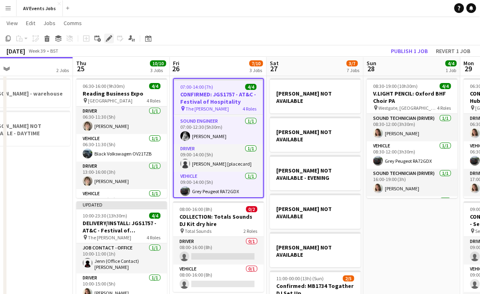
click at [104, 38] on div "Edit" at bounding box center [109, 39] width 10 height 10
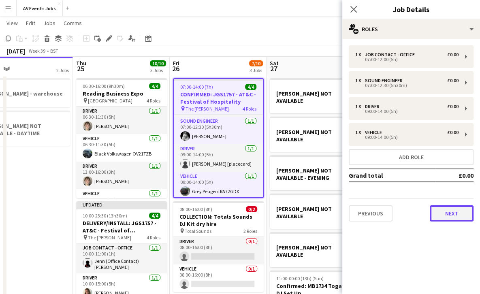
click at [453, 211] on button "Next" at bounding box center [452, 213] width 44 height 16
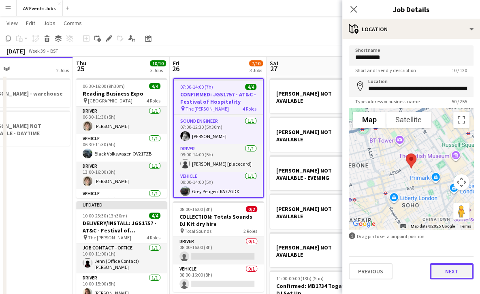
click at [449, 266] on button "Next" at bounding box center [452, 271] width 44 height 16
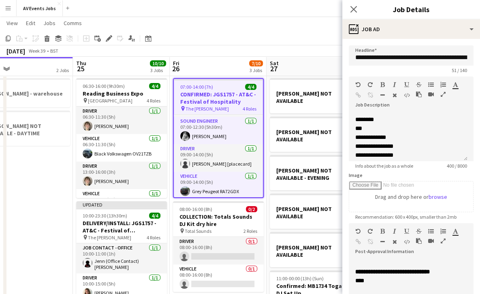
scroll to position [177, 0]
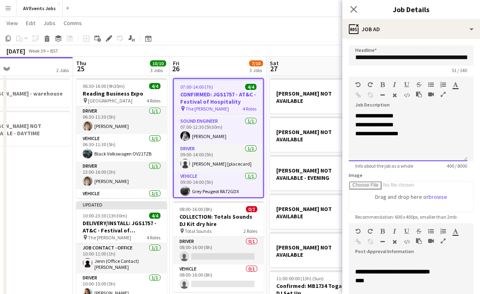
click at [423, 132] on p "**********" at bounding box center [408, 129] width 106 height 18
copy span "**********"
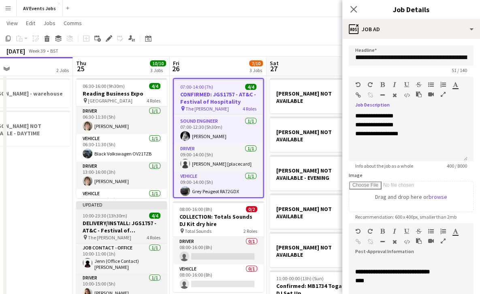
click at [122, 214] on span "10:00-23:30 (13h30m)" at bounding box center [105, 216] width 45 height 6
type input "**********"
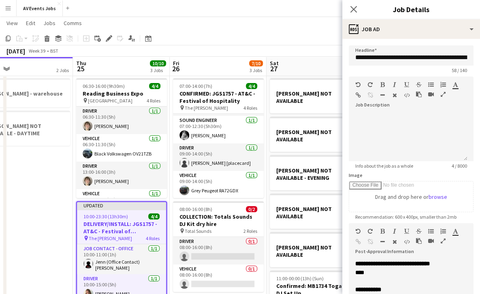
scroll to position [0, 0]
click at [377, 114] on div at bounding box center [408, 137] width 119 height 49
paste div
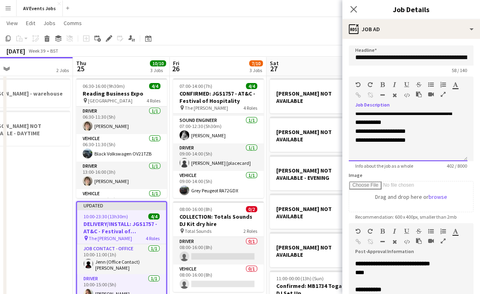
click at [412, 135] on p "**********" at bounding box center [408, 122] width 106 height 45
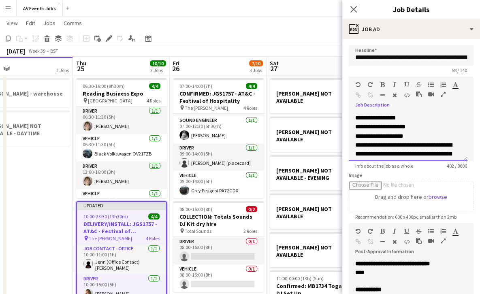
scroll to position [48, 0]
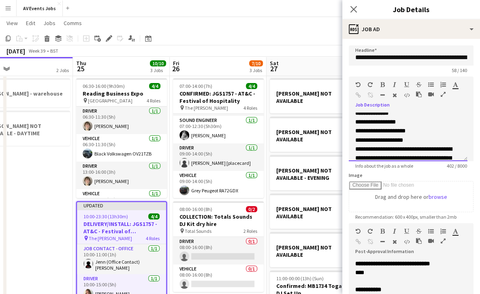
click at [353, 121] on div "**********" at bounding box center [408, 137] width 119 height 49
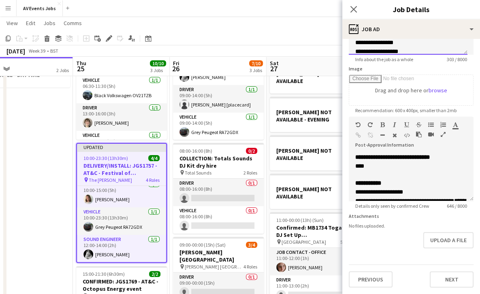
scroll to position [112, 0]
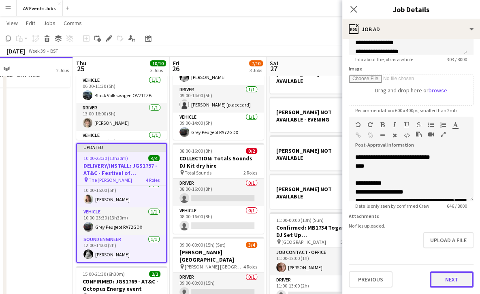
click at [448, 283] on button "Next" at bounding box center [452, 279] width 44 height 16
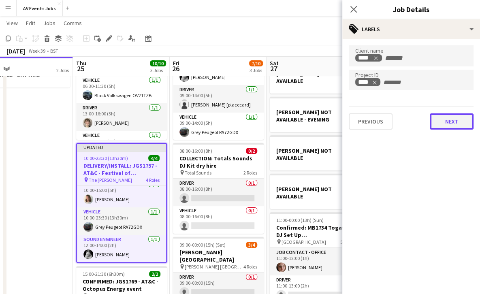
click at [444, 118] on button "Next" at bounding box center [452, 121] width 44 height 16
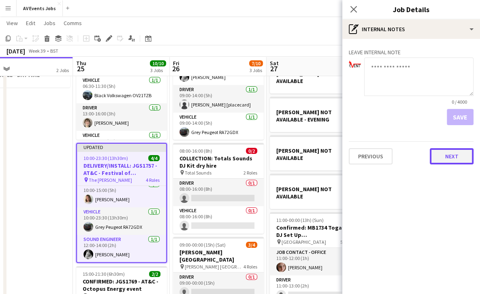
click at [446, 156] on button "Next" at bounding box center [452, 156] width 44 height 16
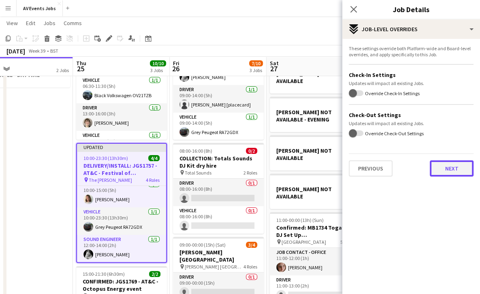
click at [447, 172] on button "Next" at bounding box center [452, 168] width 44 height 16
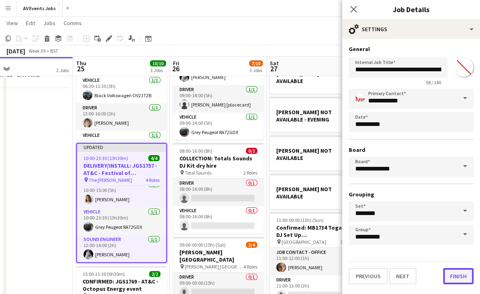
click at [456, 275] on button "Finish" at bounding box center [458, 276] width 30 height 16
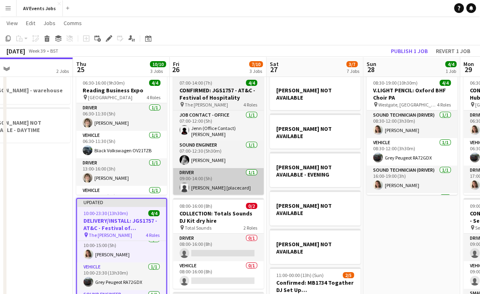
scroll to position [11, 0]
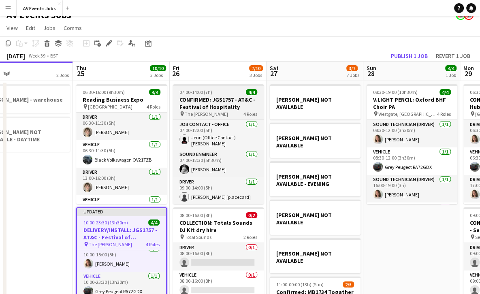
click at [254, 103] on h3 "CONFIRMED: JGS1757 - AT&C - Festival of Hospitality" at bounding box center [218, 103] width 91 height 15
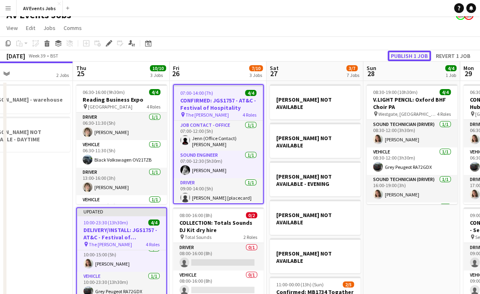
click at [411, 55] on button "Publish 1 job" at bounding box center [409, 56] width 43 height 11
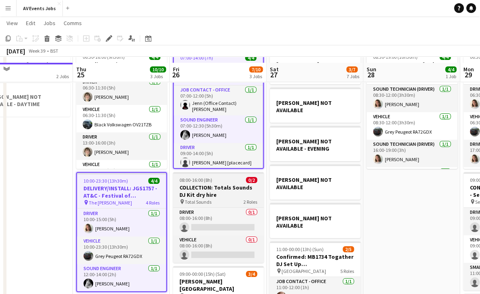
scroll to position [43, 0]
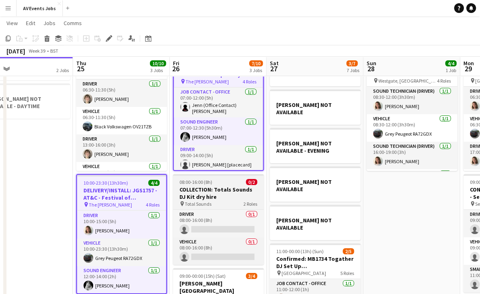
click at [234, 191] on h3 "COLLECTION: Totals Sounds DJ Kit dry hire" at bounding box center [218, 193] width 91 height 15
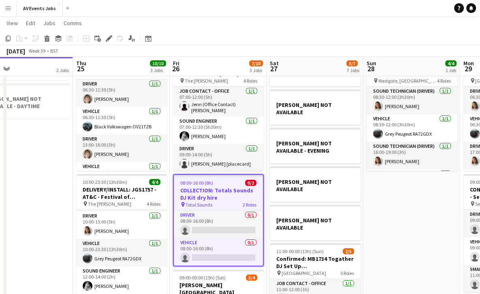
scroll to position [28, 0]
click at [108, 35] on icon "Edit" at bounding box center [109, 38] width 6 height 6
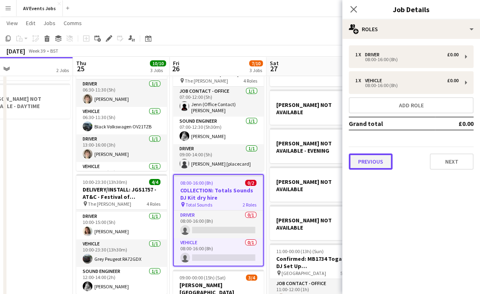
click at [381, 159] on button "Previous" at bounding box center [371, 162] width 44 height 16
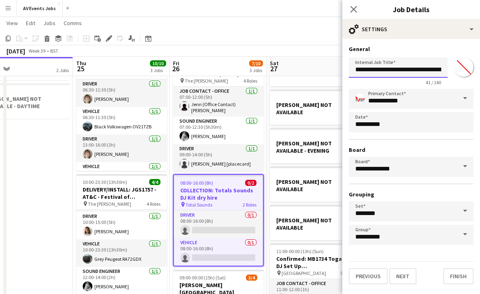
click at [414, 72] on input "**********" at bounding box center [398, 68] width 99 height 20
type input "**********"
click at [457, 274] on button "Finish" at bounding box center [458, 276] width 30 height 16
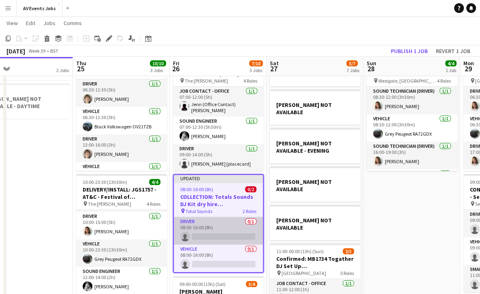
click at [234, 224] on app-card-role "Driver 0/1 08:00-16:00 (8h) single-neutral-actions" at bounding box center [218, 231] width 89 height 28
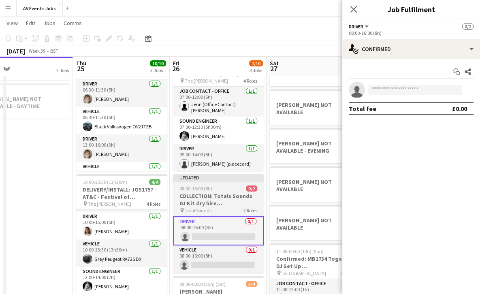
click at [207, 201] on h3 "COLLECTION: Totals Sounds DJ Kit dry hire ([PERSON_NAME] to do on his way back …" at bounding box center [218, 199] width 91 height 15
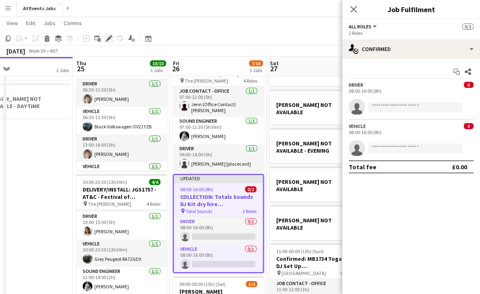
click at [110, 35] on div "Edit" at bounding box center [109, 39] width 10 height 10
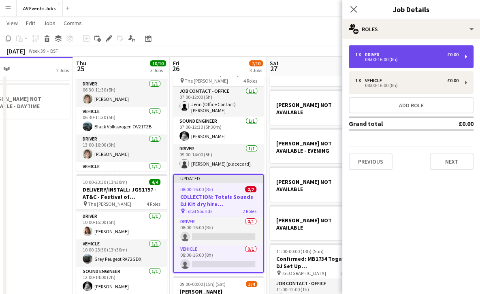
click at [384, 59] on div "08:00-16:00 (8h)" at bounding box center [406, 60] width 103 height 4
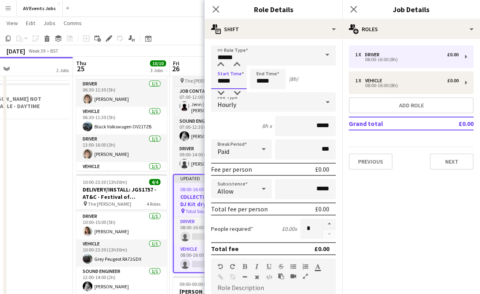
drag, startPoint x: 232, startPoint y: 81, endPoint x: 192, endPoint y: 81, distance: 40.1
click at [192, 81] on body "Menu Boards Boards Boards All jobs Status Workforce Workforce My Workforce Recr…" at bounding box center [240, 232] width 480 height 551
type input "*****"
drag, startPoint x: 280, startPoint y: 82, endPoint x: 240, endPoint y: 73, distance: 41.4
click at [240, 73] on div "Start Time ***** End Time ***** (2h)" at bounding box center [273, 79] width 125 height 20
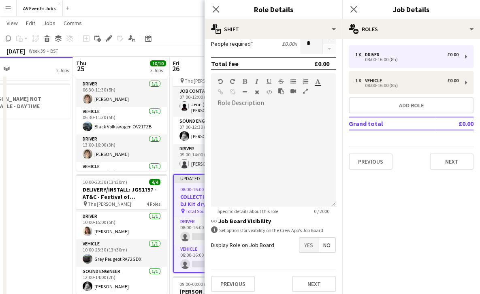
scroll to position [189, 0]
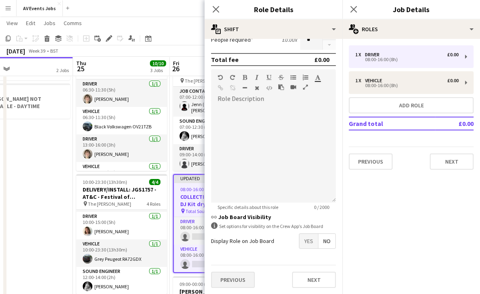
type input "*****"
click at [229, 275] on button "Previous" at bounding box center [233, 280] width 44 height 16
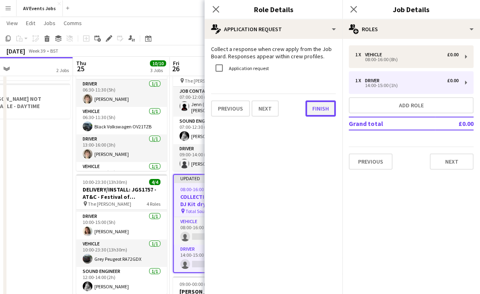
click at [316, 110] on button "Finish" at bounding box center [320, 108] width 30 height 16
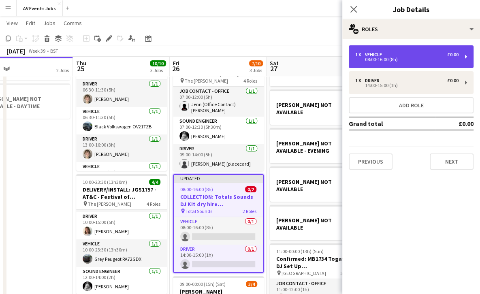
click at [392, 56] on div "1 x Vehicle £0.00" at bounding box center [406, 55] width 103 height 6
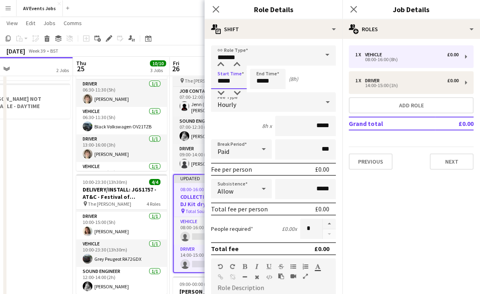
drag, startPoint x: 235, startPoint y: 78, endPoint x: 189, endPoint y: 78, distance: 46.6
click at [189, 78] on body "Menu Boards Boards Boards All jobs Status Workforce Workforce My Workforce Recr…" at bounding box center [240, 232] width 480 height 551
type input "*****"
drag, startPoint x: 272, startPoint y: 79, endPoint x: 213, endPoint y: 73, distance: 59.1
click at [213, 73] on div "Start Time ***** End Time ***** (2h)" at bounding box center [273, 79] width 125 height 20
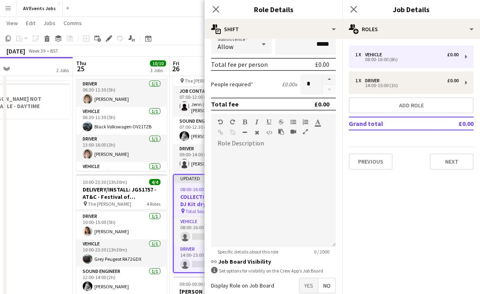
scroll to position [189, 0]
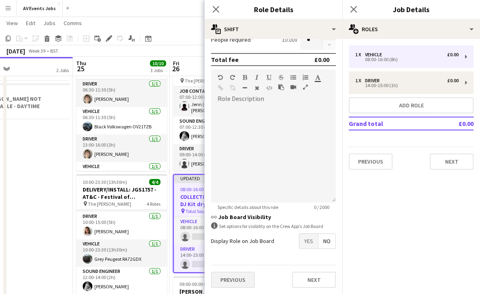
type input "*****"
click at [229, 280] on button "Previous" at bounding box center [233, 280] width 44 height 16
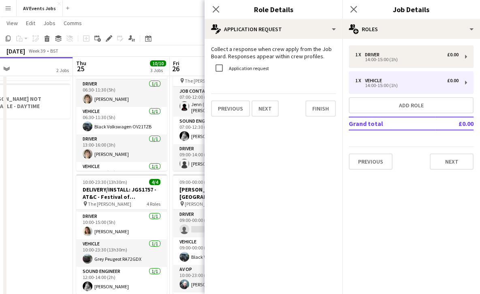
scroll to position [0, 0]
click at [315, 109] on button "Finish" at bounding box center [320, 108] width 30 height 16
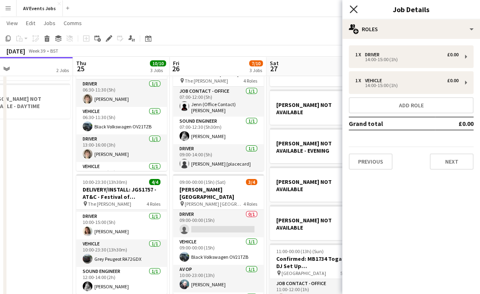
click at [354, 9] on icon at bounding box center [354, 9] width 8 height 8
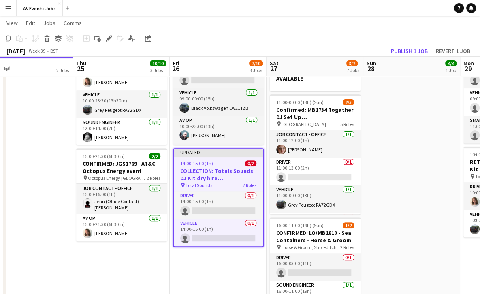
scroll to position [194, 0]
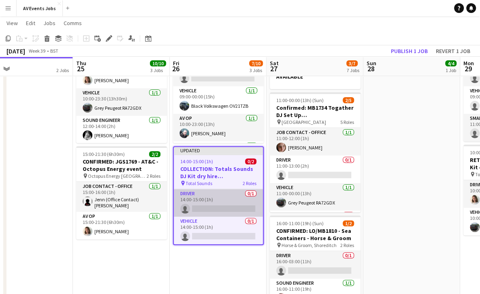
click at [218, 200] on app-card-role "Driver 0/1 14:00-15:00 (1h) single-neutral-actions" at bounding box center [218, 203] width 89 height 28
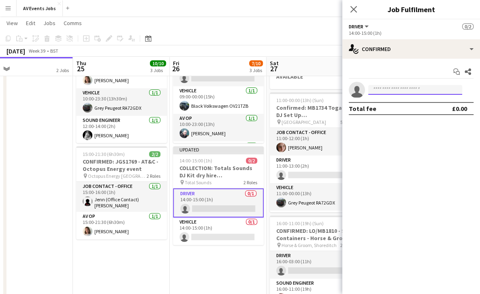
click at [386, 85] on input at bounding box center [415, 90] width 94 height 10
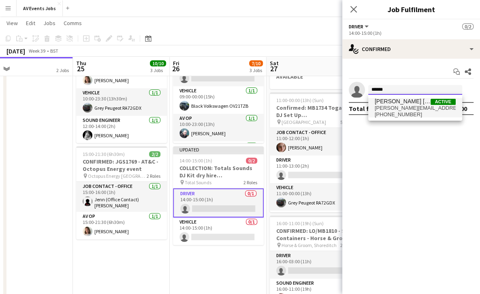
type input "******"
click at [391, 102] on span "[PERSON_NAME] [placecard]" at bounding box center [403, 101] width 56 height 7
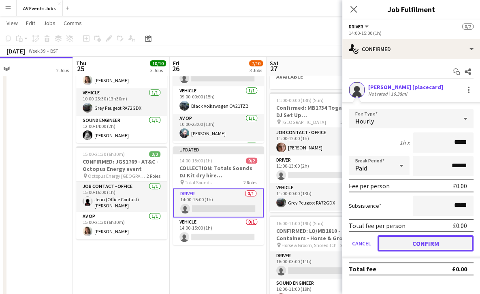
click at [406, 241] on button "Confirm" at bounding box center [426, 243] width 96 height 16
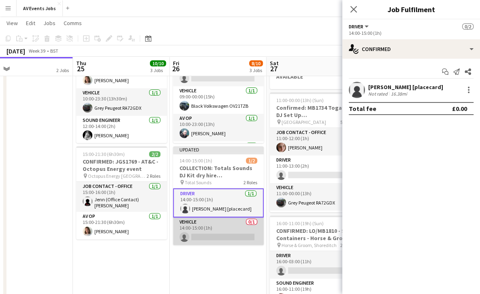
click at [211, 226] on app-card-role "Vehicle 0/1 14:00-15:00 (1h) single-neutral-actions" at bounding box center [218, 232] width 91 height 28
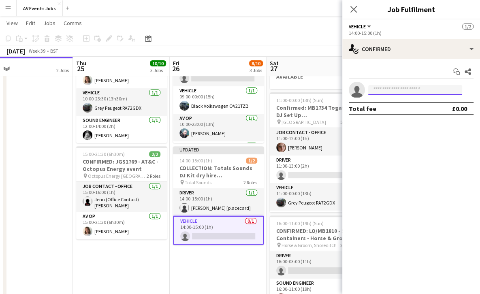
click at [396, 90] on input at bounding box center [415, 90] width 94 height 10
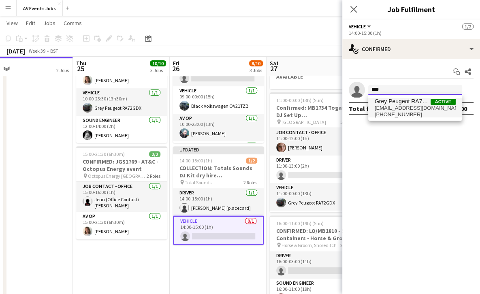
type input "****"
click at [399, 100] on span "Grey Peugeot RA72GDX" at bounding box center [403, 101] width 56 height 7
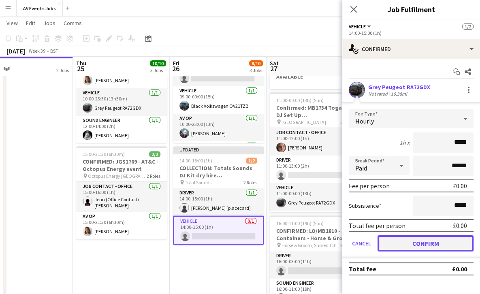
click at [424, 241] on button "Confirm" at bounding box center [426, 243] width 96 height 16
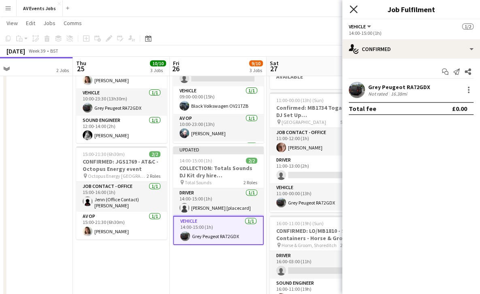
click at [354, 12] on icon "Close pop-in" at bounding box center [354, 9] width 8 height 8
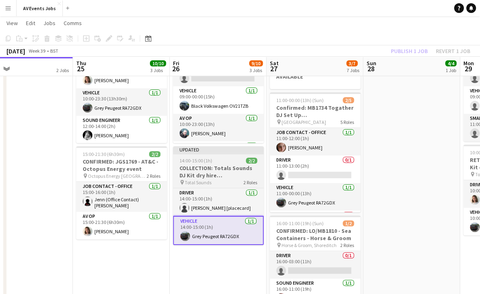
click at [222, 158] on div "14:00-15:00 (1h) 2/2" at bounding box center [218, 161] width 91 height 6
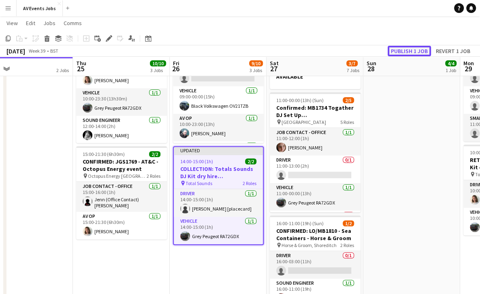
click at [414, 47] on button "Publish 1 job" at bounding box center [409, 51] width 43 height 11
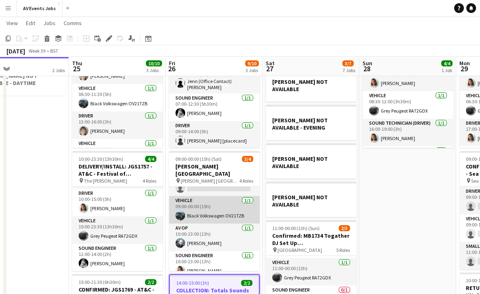
scroll to position [0, 0]
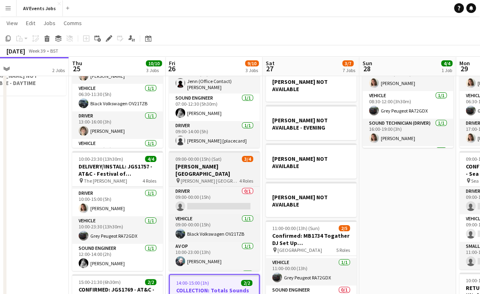
click at [206, 163] on h3 "[PERSON_NAME] [GEOGRAPHIC_DATA]" at bounding box center [214, 170] width 91 height 15
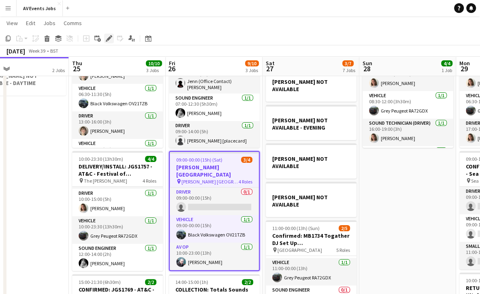
click at [107, 36] on icon "Edit" at bounding box center [109, 38] width 6 height 6
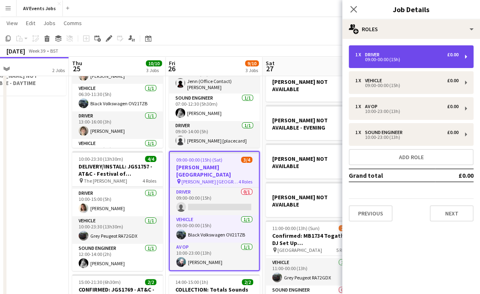
click at [391, 53] on div "1 x Driver £0.00" at bounding box center [406, 55] width 103 height 6
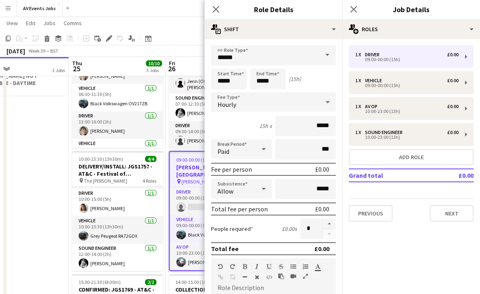
click at [322, 53] on span at bounding box center [327, 54] width 17 height 19
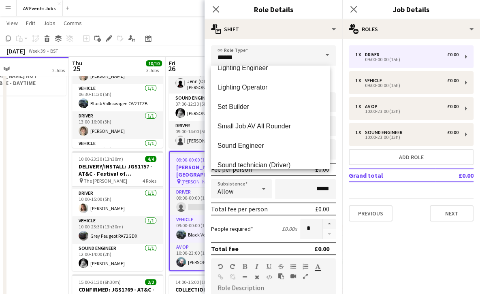
scroll to position [284, 0]
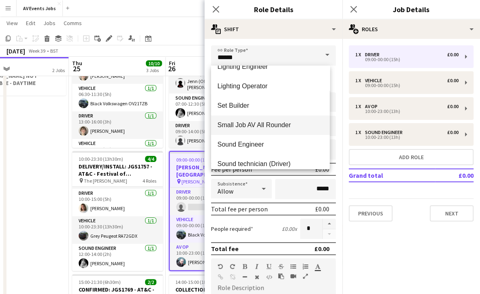
click at [272, 125] on span "Small Job AV All Rounder" at bounding box center [271, 125] width 106 height 8
type input "**********"
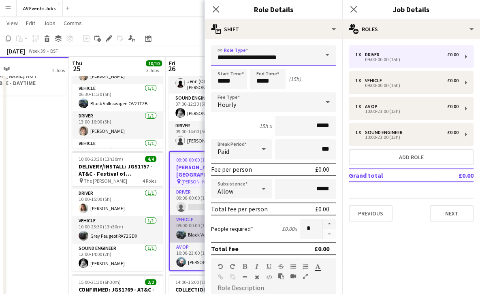
scroll to position [20, 0]
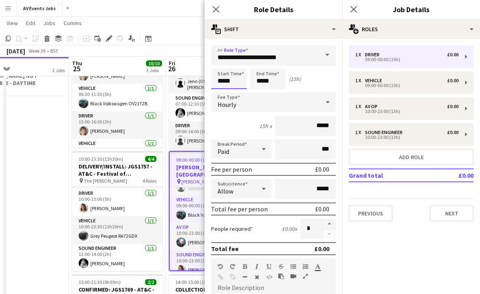
click at [222, 80] on input "*****" at bounding box center [229, 79] width 36 height 20
type input "*****"
drag, startPoint x: 278, startPoint y: 80, endPoint x: 254, endPoint y: 81, distance: 24.3
click at [254, 81] on input "*****" at bounding box center [268, 79] width 36 height 20
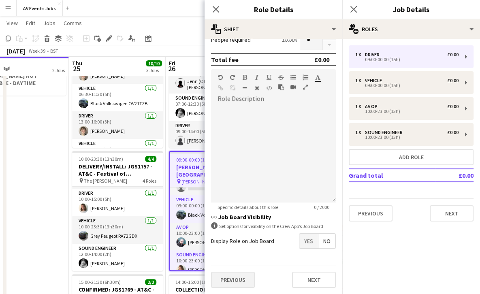
type input "*****"
click at [233, 279] on button "Previous" at bounding box center [233, 280] width 44 height 16
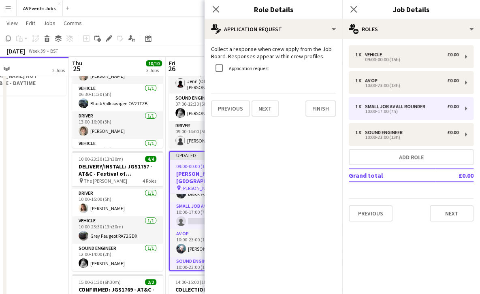
scroll to position [26, 0]
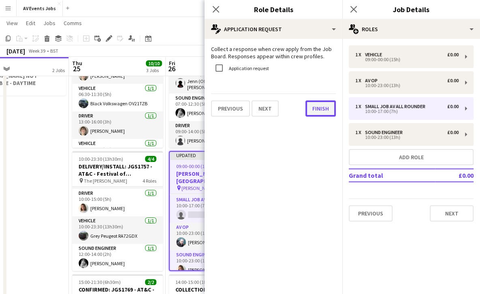
click at [314, 110] on button "Finish" at bounding box center [320, 108] width 30 height 16
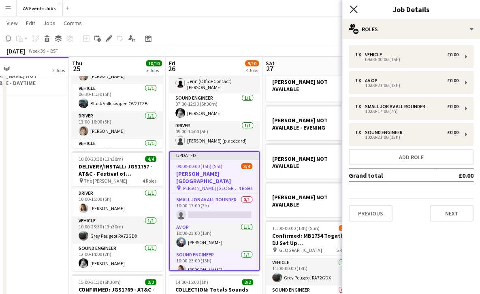
click at [353, 8] on icon "Close pop-in" at bounding box center [354, 9] width 8 height 8
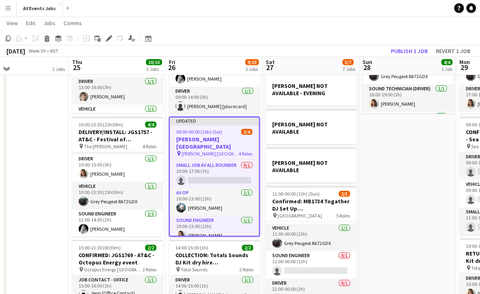
scroll to position [99, 0]
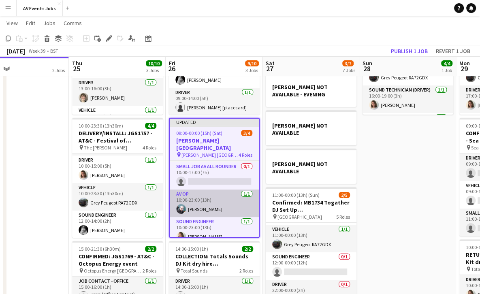
click at [211, 190] on app-card-role "AV Op 1/1 10:00-23:00 (13h) Liam O'Brien" at bounding box center [214, 204] width 89 height 28
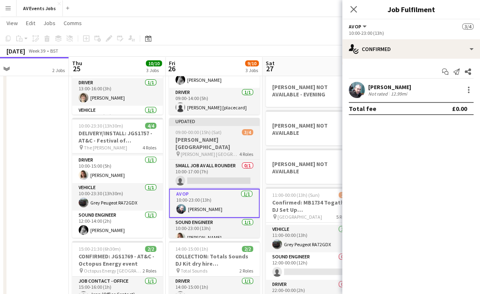
click at [215, 136] on h3 "[PERSON_NAME] [GEOGRAPHIC_DATA]" at bounding box center [214, 143] width 91 height 15
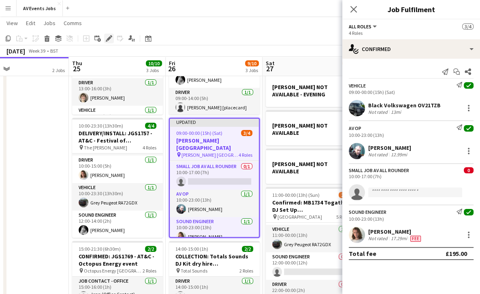
click at [110, 36] on icon "Edit" at bounding box center [109, 38] width 6 height 6
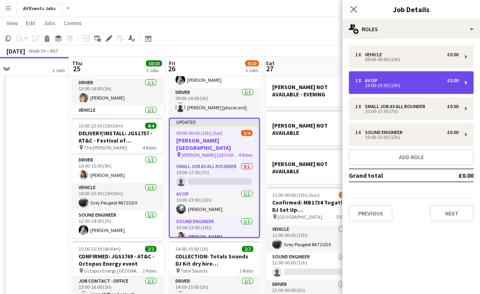
click at [408, 88] on div "1 x AV Op £0.00 10:00-23:00 (13h)" at bounding box center [411, 82] width 125 height 23
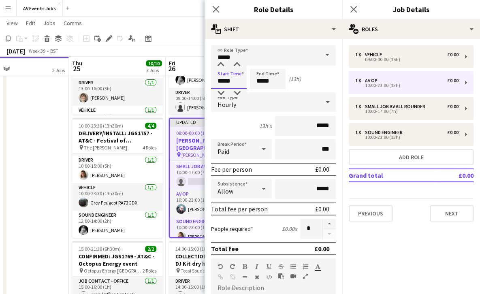
click at [222, 79] on input "*****" at bounding box center [229, 79] width 36 height 20
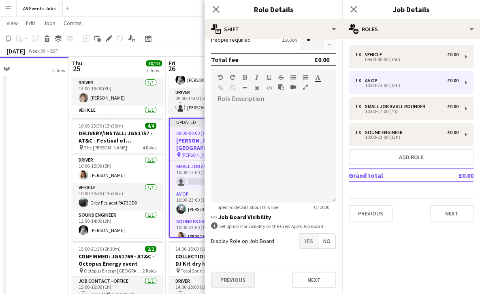
type input "*****"
click at [233, 275] on button "Previous" at bounding box center [233, 280] width 44 height 16
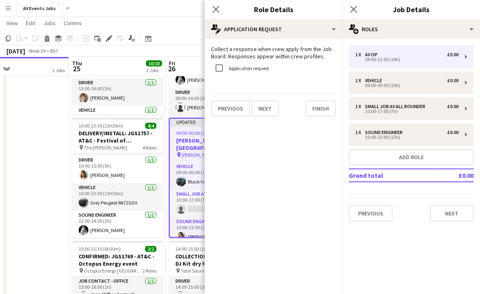
scroll to position [0, 0]
click at [244, 110] on button "Previous" at bounding box center [230, 108] width 39 height 16
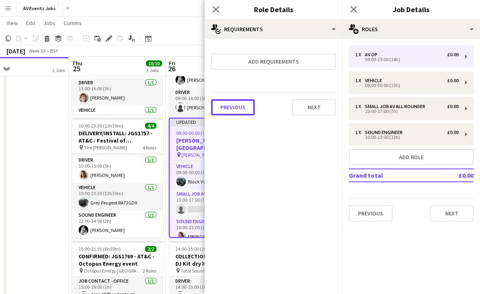
click at [244, 110] on button "Previous" at bounding box center [233, 107] width 44 height 16
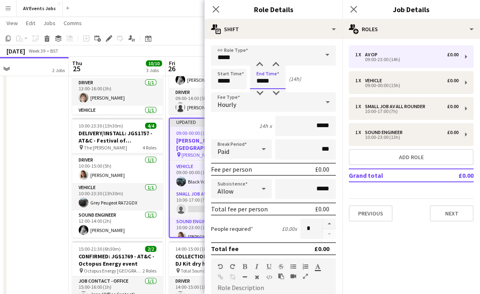
drag, startPoint x: 272, startPoint y: 83, endPoint x: 227, endPoint y: 79, distance: 45.6
click at [227, 79] on div "Start Time ***** End Time ***** (14h)" at bounding box center [273, 79] width 125 height 20
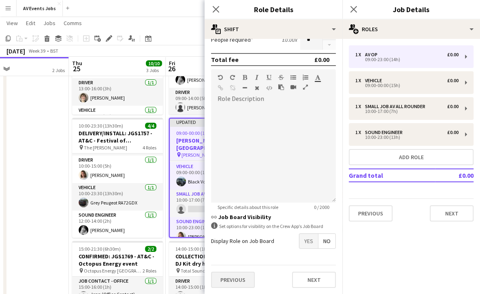
type input "*****"
click at [231, 275] on button "Previous" at bounding box center [233, 280] width 44 height 16
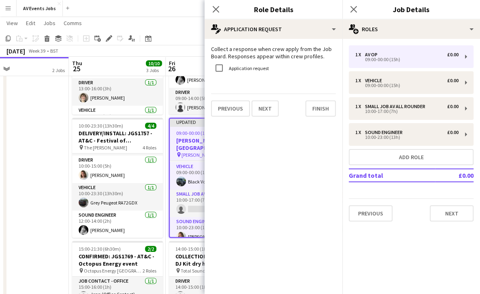
scroll to position [0, 0]
click at [322, 111] on button "Finish" at bounding box center [320, 108] width 30 height 16
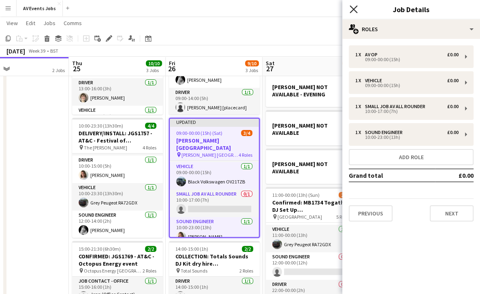
click at [354, 9] on icon at bounding box center [354, 9] width 8 height 8
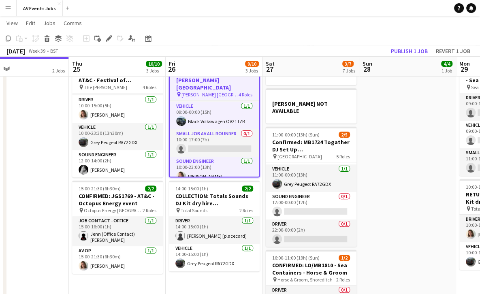
scroll to position [160, 0]
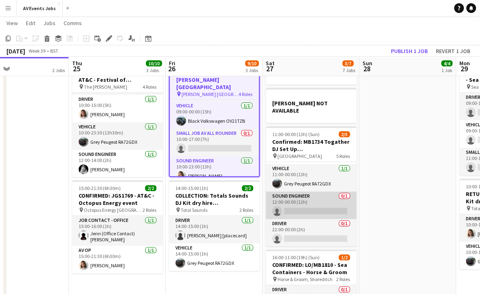
click at [325, 192] on app-card-role "Sound Engineer 0/1 12:00-00:00 (12h) single-neutral-actions" at bounding box center [311, 206] width 91 height 28
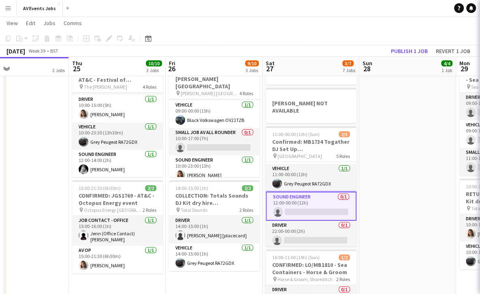
scroll to position [25, 0]
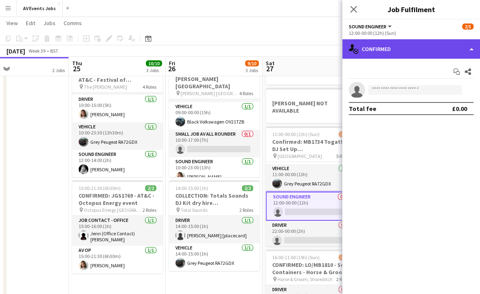
click at [412, 57] on div "single-neutral-actions-check-2 Confirmed" at bounding box center [411, 48] width 138 height 19
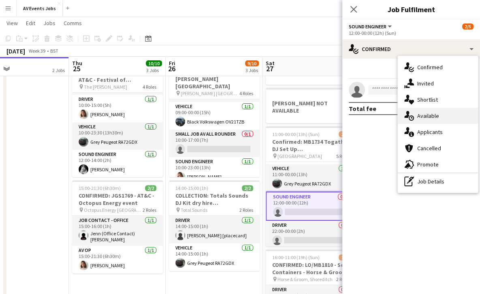
click at [421, 117] on span "Available" at bounding box center [428, 115] width 22 height 7
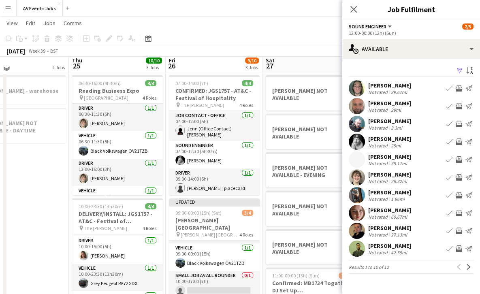
scroll to position [0, 0]
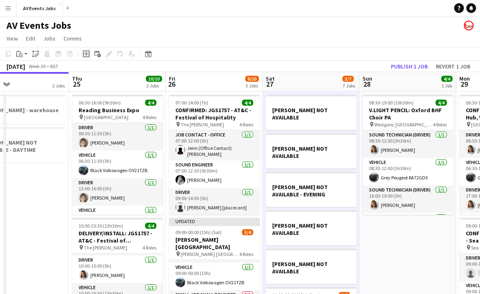
click at [86, 51] on icon "Add job" at bounding box center [86, 54] width 6 height 6
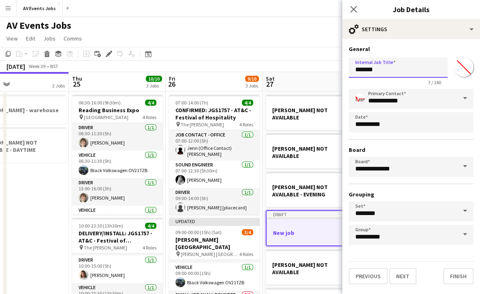
drag, startPoint x: 397, startPoint y: 69, endPoint x: 326, endPoint y: 63, distance: 71.2
click at [326, 63] on body "Menu Boards Boards Boards All jobs Status Workforce Workforce My Workforce Recr…" at bounding box center [240, 275] width 480 height 551
type input "**********"
click at [454, 271] on button "Finish" at bounding box center [458, 276] width 30 height 16
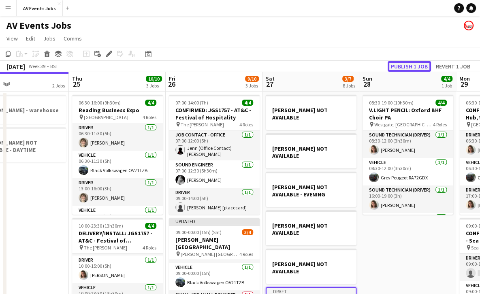
click at [399, 64] on button "Publish 1 job" at bounding box center [409, 66] width 43 height 11
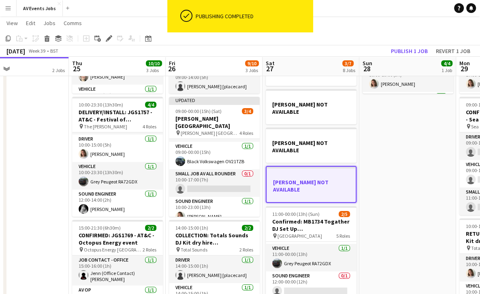
scroll to position [121, 0]
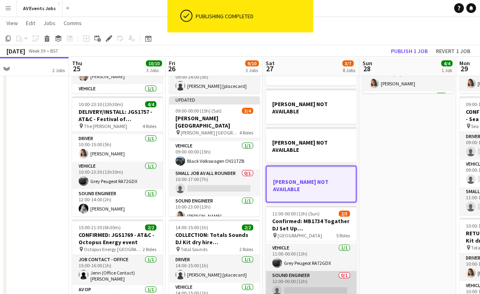
click at [320, 271] on app-card-role "Sound Engineer 0/1 12:00-00:00 (12h) single-neutral-actions" at bounding box center [311, 285] width 91 height 28
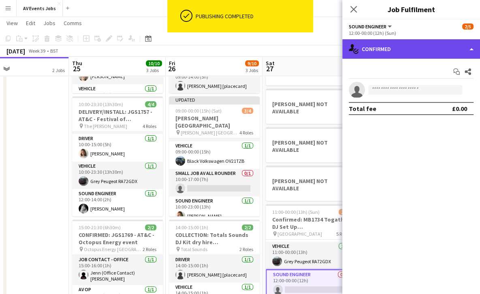
click at [399, 51] on div "single-neutral-actions-check-2 Confirmed" at bounding box center [411, 48] width 138 height 19
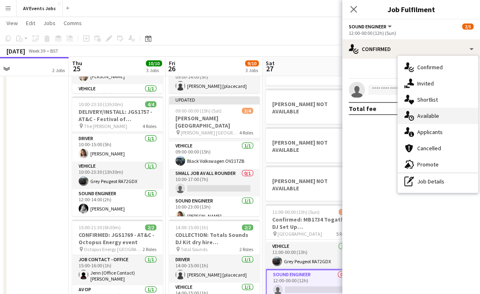
click at [412, 111] on div "single-neutral-actions-upload Available" at bounding box center [438, 116] width 80 height 16
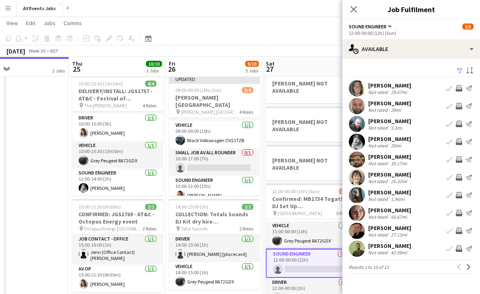
scroll to position [142, 0]
click at [467, 266] on app-icon "Next" at bounding box center [469, 267] width 6 height 6
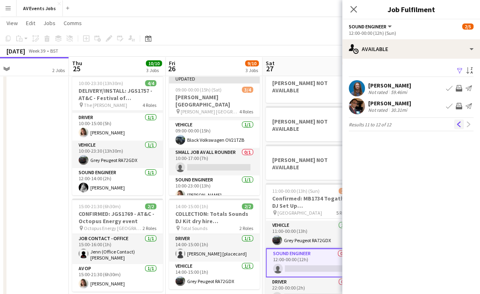
click at [459, 124] on app-icon "Previous" at bounding box center [459, 125] width 6 height 6
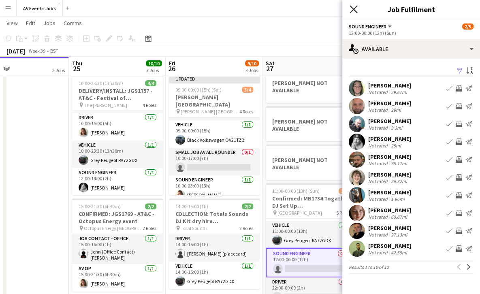
click at [353, 6] on icon "Close pop-in" at bounding box center [354, 9] width 8 height 8
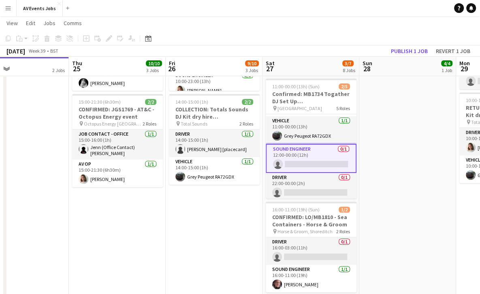
scroll to position [247, 0]
click at [361, 233] on app-date-cell "08:30-19:00 (10h30m) 4/4 V.LIGHT PENCIL: Oxford BHF Choir PA pin Westgate, Oxfo…" at bounding box center [407, 74] width 97 height 460
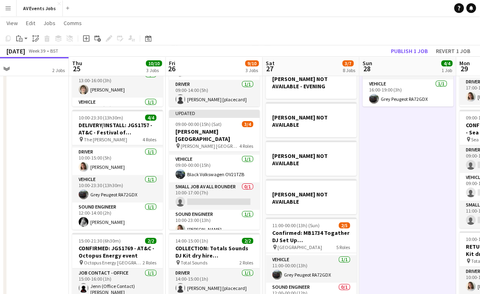
scroll to position [107, 0]
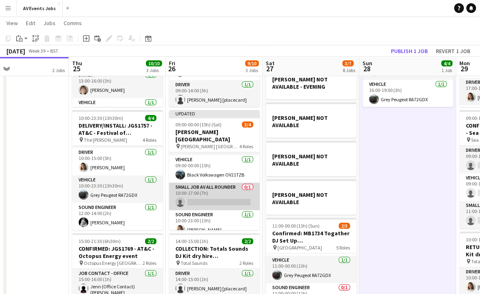
click at [226, 183] on app-card-role "Small Job AV All Rounder 0/1 10:00-17:00 (7h) single-neutral-actions" at bounding box center [214, 197] width 91 height 28
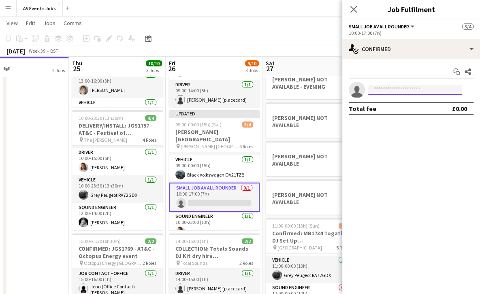
click at [380, 87] on input at bounding box center [415, 90] width 94 height 10
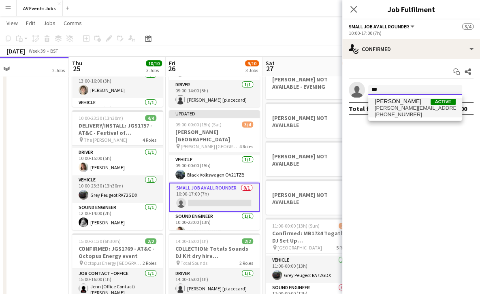
type input "***"
click at [391, 105] on span "jim.white755@gmail.com" at bounding box center [415, 108] width 81 height 6
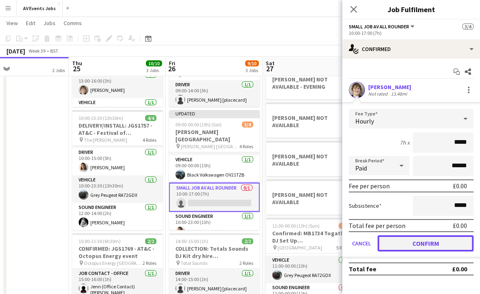
click at [417, 245] on button "Confirm" at bounding box center [426, 243] width 96 height 16
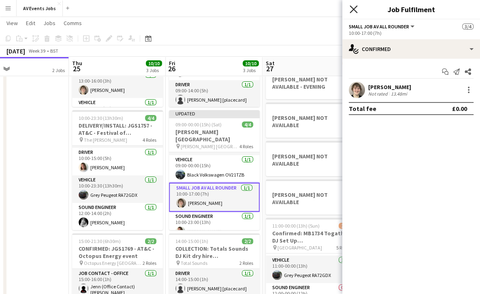
click at [353, 11] on icon "Close pop-in" at bounding box center [354, 9] width 8 height 8
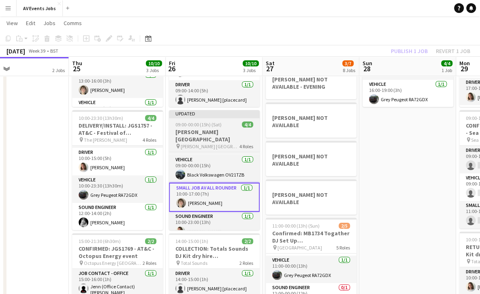
click at [216, 128] on app-job-card "Updated 09:00-00:00 (15h) (Sat) 4/4 Allison Marlow Crowne Plaza pin Marlow Crow…" at bounding box center [214, 170] width 91 height 120
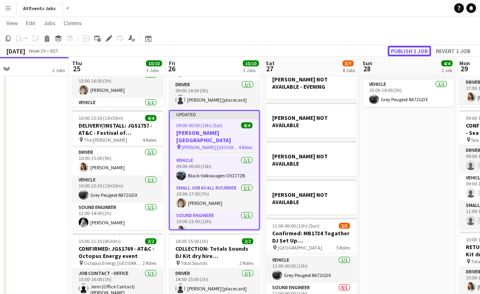
click at [403, 49] on button "Publish 1 job" at bounding box center [409, 51] width 43 height 11
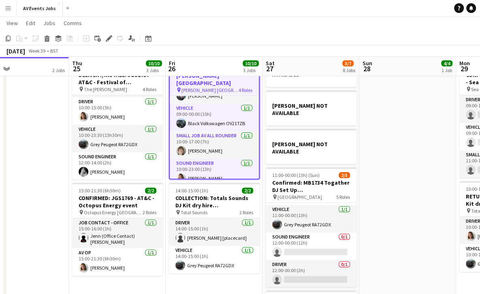
scroll to position [167, 0]
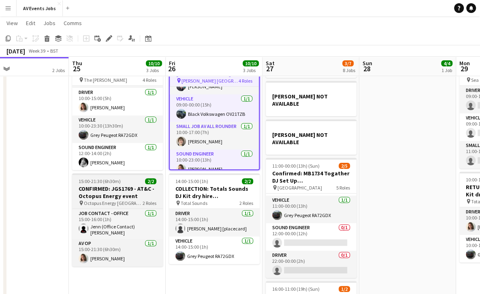
click at [133, 187] on h3 "CONFIRMED: JGS1769 - AT&C - Octopus Energy event" at bounding box center [117, 192] width 91 height 15
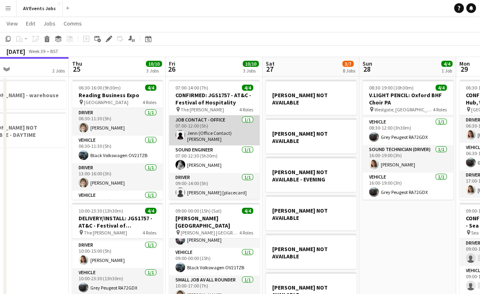
scroll to position [28, 0]
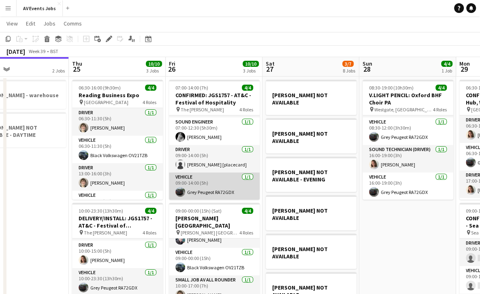
click at [214, 186] on app-card-role "Vehicle 1/1 09:00-14:00 (5h) Grey Peugeot RA72GDX" at bounding box center [214, 187] width 91 height 28
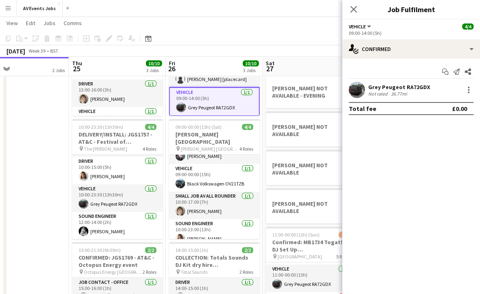
scroll to position [98, 0]
click at [353, 8] on icon "Close pop-in" at bounding box center [354, 9] width 8 height 8
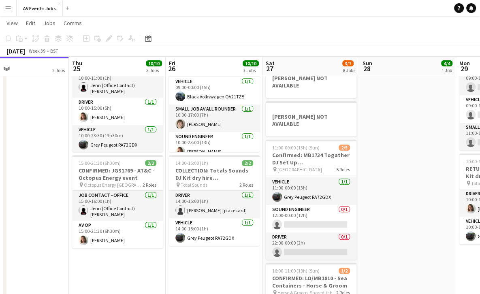
scroll to position [186, 0]
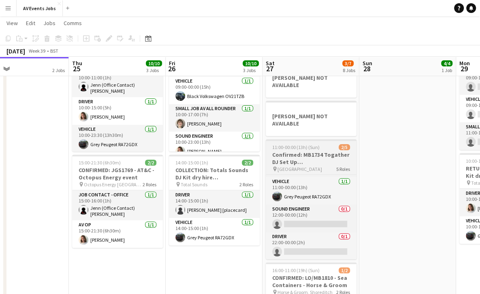
click at [295, 151] on h3 "Confirmed: MB1734 Togather DJ Set Up [GEOGRAPHIC_DATA]" at bounding box center [311, 158] width 91 height 15
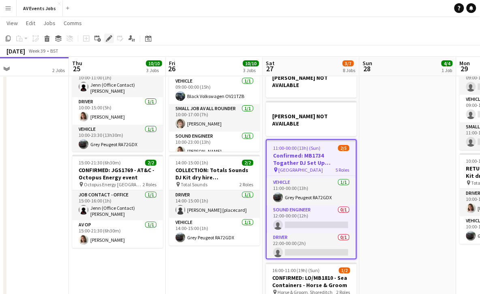
click at [108, 34] on div "Edit" at bounding box center [109, 39] width 10 height 10
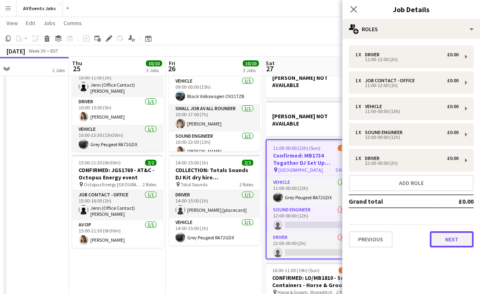
click at [441, 232] on button "Next" at bounding box center [452, 239] width 44 height 16
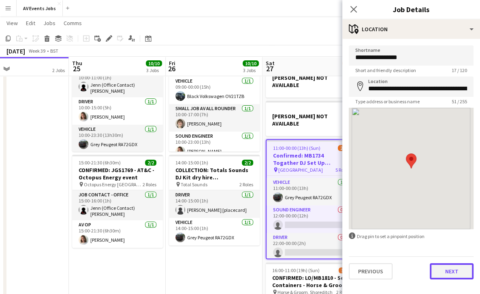
click at [453, 272] on button "Next" at bounding box center [452, 271] width 44 height 16
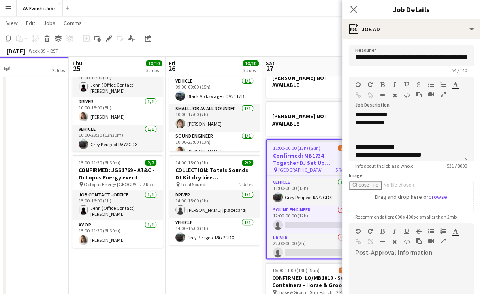
scroll to position [108, 0]
click at [319, 24] on app-page-menu "View Day view expanded Day view collapsed Month view Date picker Jump to today …" at bounding box center [240, 23] width 480 height 15
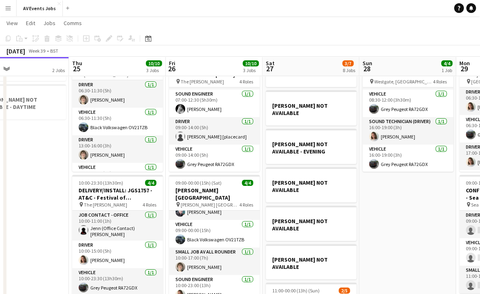
scroll to position [0, 0]
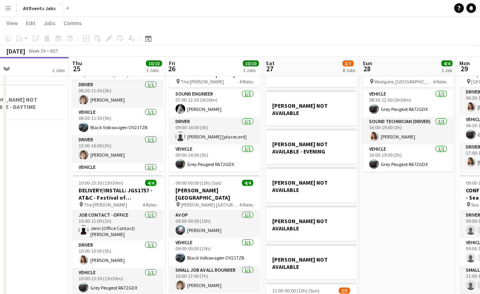
click at [373, 215] on app-date-cell "08:30-19:00 (10h30m) 4/4 V.LIGHT PENCIL: Oxford BHF Choir PA pin Westgate, Oxfo…" at bounding box center [407, 279] width 97 height 460
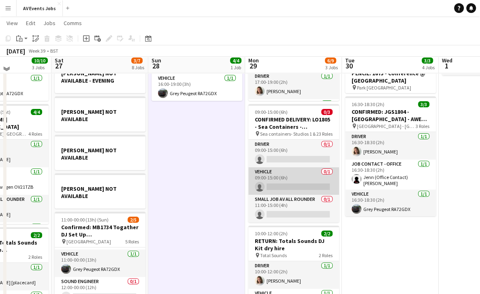
scroll to position [109, 0]
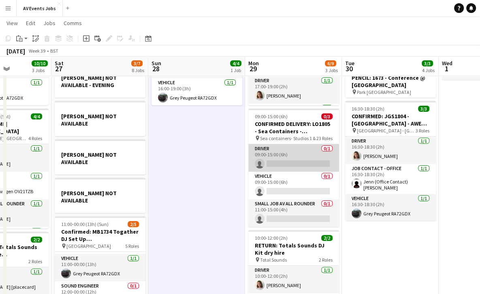
click at [301, 154] on app-card-role "Driver 0/1 09:00-15:00 (6h) single-neutral-actions" at bounding box center [293, 158] width 91 height 28
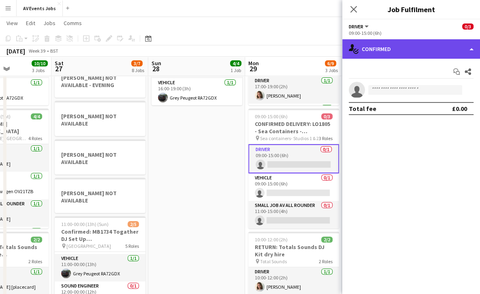
click at [375, 51] on div "single-neutral-actions-check-2 Confirmed" at bounding box center [411, 48] width 138 height 19
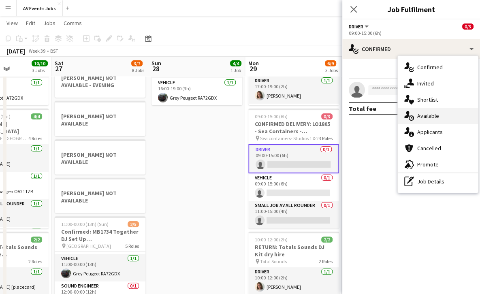
click at [415, 110] on div "single-neutral-actions-upload Available" at bounding box center [438, 116] width 80 height 16
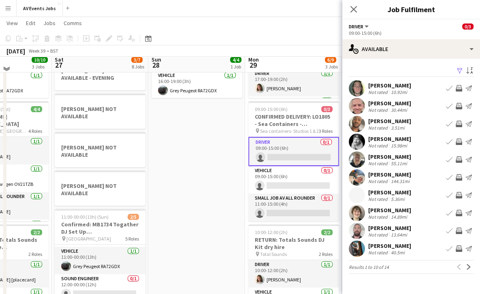
scroll to position [112, 0]
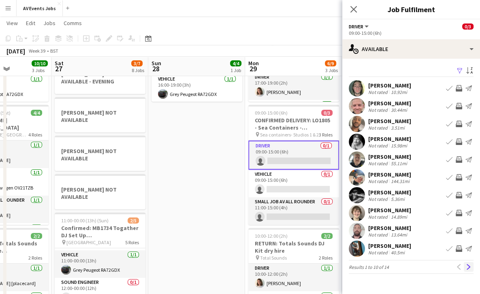
click at [465, 266] on button "Next" at bounding box center [469, 267] width 10 height 10
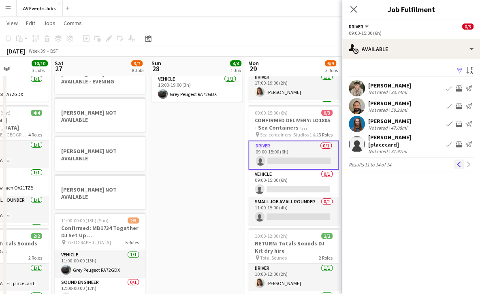
click at [456, 162] on app-icon "Previous" at bounding box center [459, 165] width 6 height 6
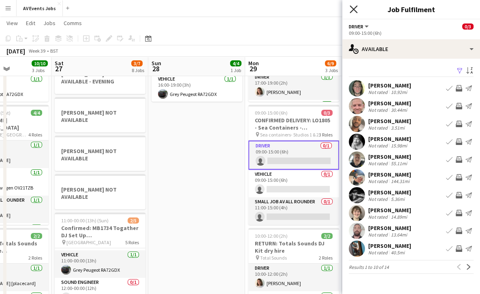
click at [354, 6] on icon "Close pop-in" at bounding box center [354, 9] width 8 height 8
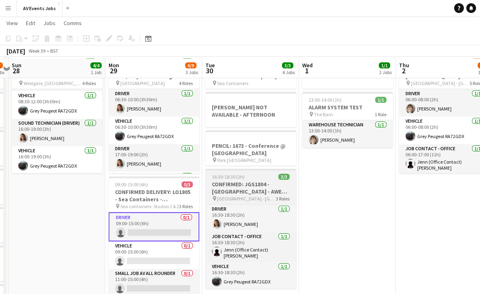
scroll to position [43, 0]
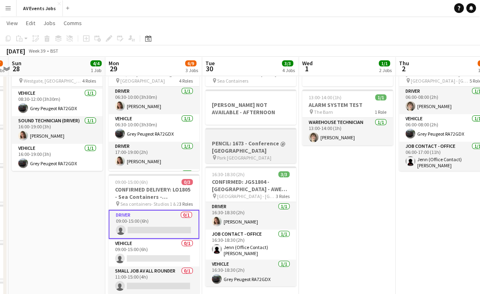
click at [280, 151] on h3 "PENCIL: 1673 - Conference @ Park Hyatt London River Thames" at bounding box center [250, 147] width 91 height 15
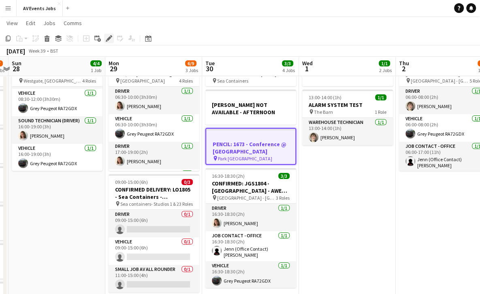
click at [109, 36] on icon at bounding box center [109, 38] width 4 height 4
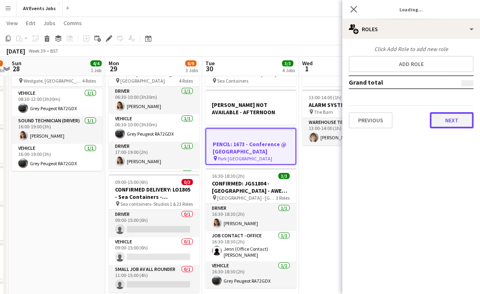
click at [438, 118] on button "Next" at bounding box center [452, 120] width 44 height 16
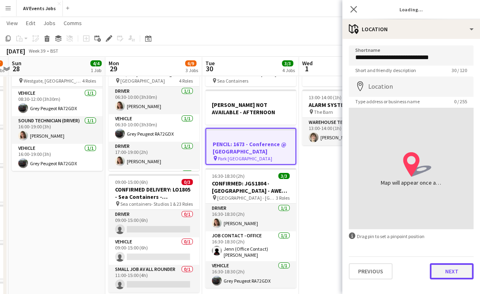
click at [461, 271] on button "Next" at bounding box center [452, 271] width 44 height 16
type input "**********"
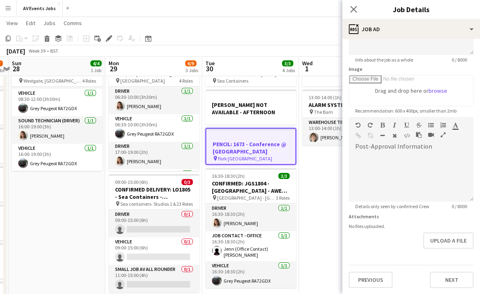
scroll to position [106, 0]
click at [440, 283] on button "Next" at bounding box center [452, 280] width 44 height 16
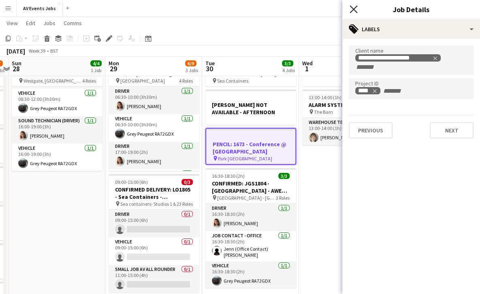
click at [354, 9] on icon at bounding box center [354, 9] width 8 height 8
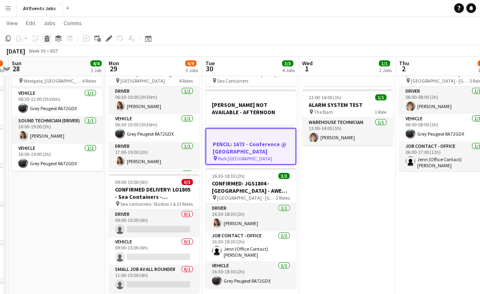
click at [48, 39] on icon at bounding box center [47, 40] width 4 height 4
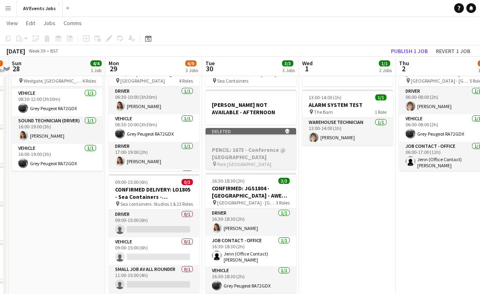
click at [260, 154] on h3 "PENCIL: 1673 - Conference @ Park Hyatt London River Thames" at bounding box center [250, 153] width 91 height 15
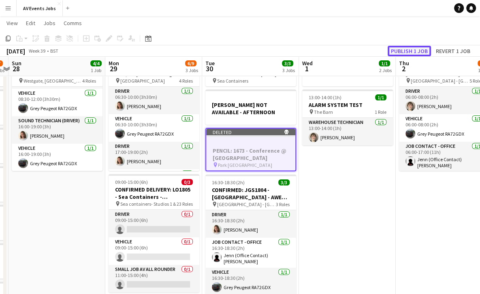
click at [419, 48] on button "Publish 1 job" at bounding box center [409, 51] width 43 height 11
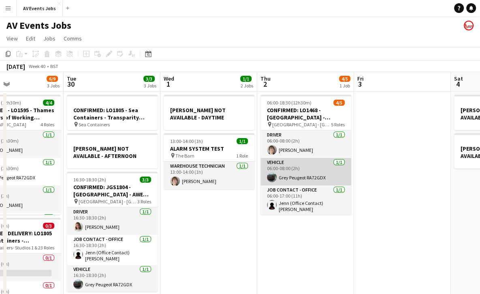
scroll to position [56, 0]
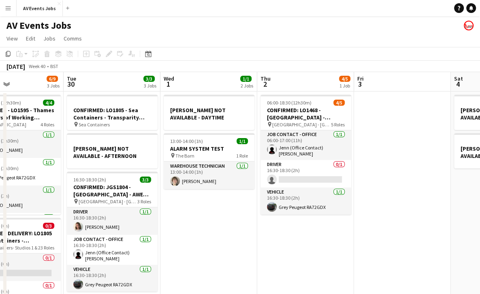
click at [313, 166] on app-card-role "Driver 0/1 16:30-18:30 (2h) single-neutral-actions" at bounding box center [305, 174] width 91 height 28
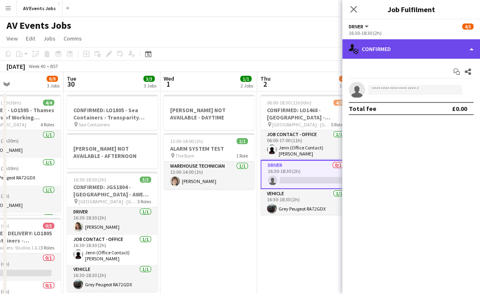
click at [384, 47] on div "single-neutral-actions-check-2 Confirmed" at bounding box center [411, 48] width 138 height 19
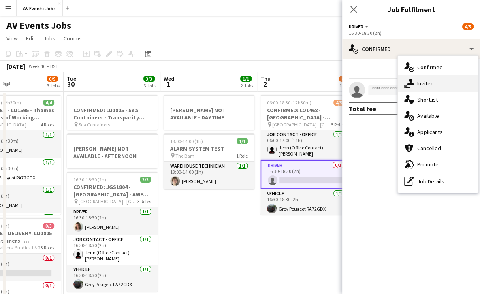
click at [410, 81] on icon at bounding box center [410, 82] width 7 height 7
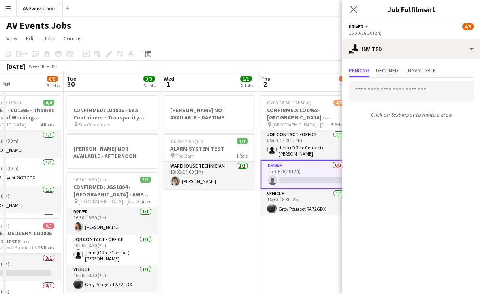
click at [391, 72] on span "Declined" at bounding box center [387, 71] width 22 height 6
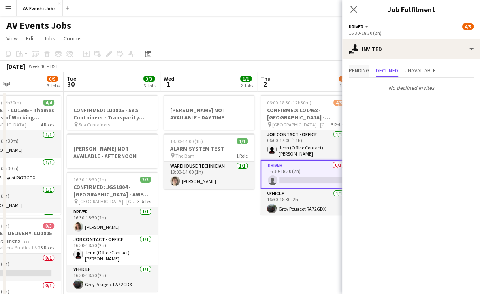
click at [364, 71] on span "Pending" at bounding box center [359, 71] width 21 height 6
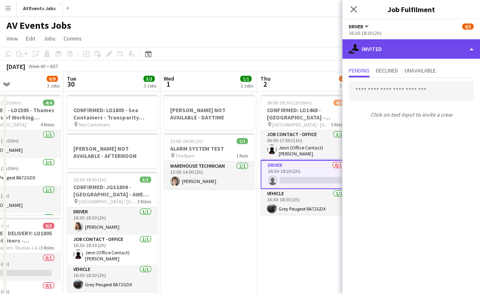
click at [365, 43] on div "single-neutral-actions-share-1 Invited" at bounding box center [411, 48] width 138 height 19
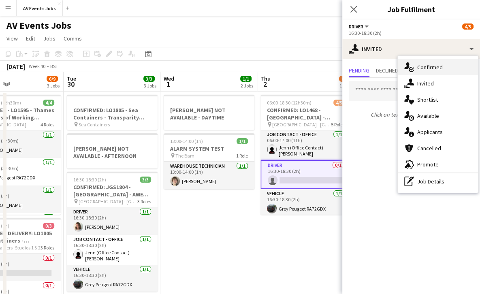
click at [407, 69] on icon at bounding box center [406, 65] width 5 height 7
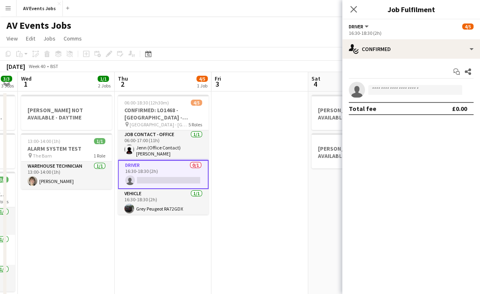
scroll to position [0, 174]
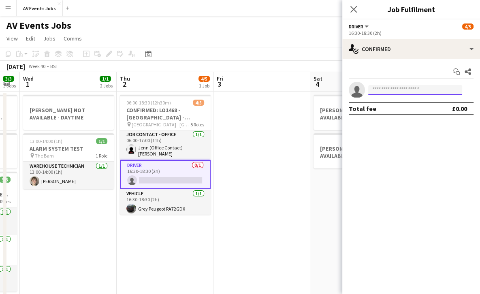
click at [425, 91] on input at bounding box center [415, 90] width 94 height 10
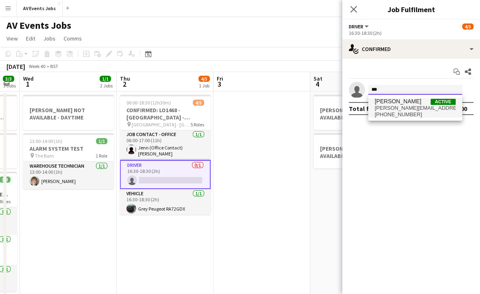
type input "***"
click at [415, 106] on span "jim.white755@gmail.com" at bounding box center [415, 108] width 81 height 6
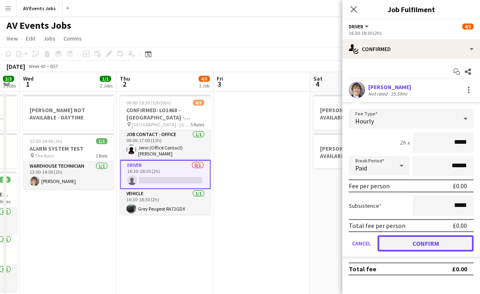
click at [419, 239] on button "Confirm" at bounding box center [426, 243] width 96 height 16
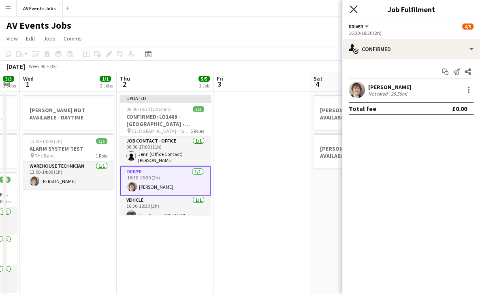
click at [351, 9] on icon "Close pop-in" at bounding box center [354, 9] width 8 height 8
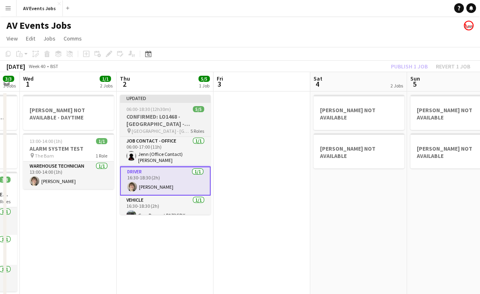
click at [169, 120] on h3 "CONFIRMED: LO1468 - [GEOGRAPHIC_DATA] - Anesco" at bounding box center [165, 120] width 91 height 15
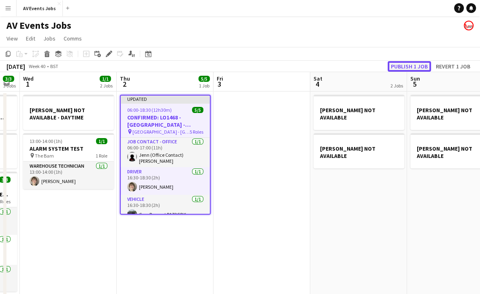
click at [403, 63] on button "Publish 1 job" at bounding box center [409, 66] width 43 height 11
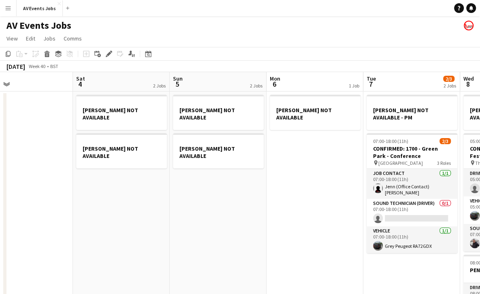
scroll to position [0, 319]
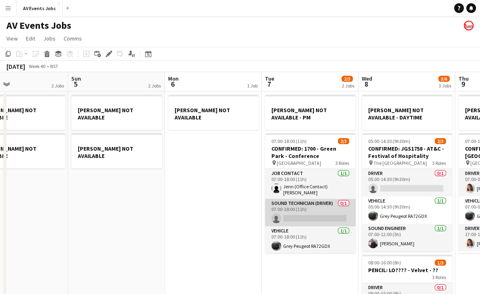
click at [322, 199] on app-card-role "Sound technician (Driver) 0/1 07:00-18:00 (11h) single-neutral-actions" at bounding box center [310, 213] width 91 height 28
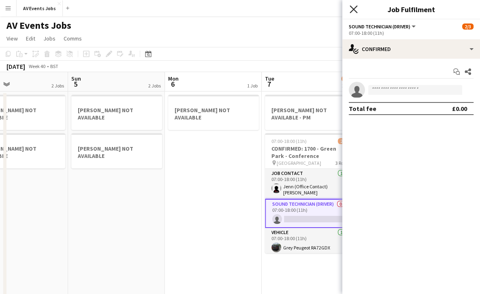
click at [354, 10] on icon at bounding box center [354, 9] width 8 height 8
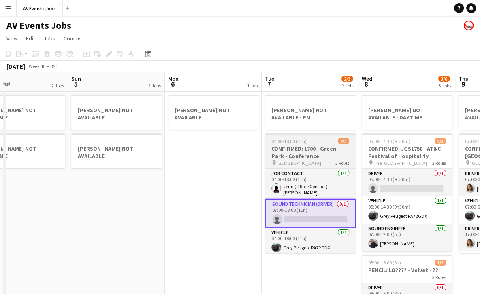
click at [302, 149] on h3 "CONFIRMED: 1700 - Green Park - Conference" at bounding box center [310, 152] width 91 height 15
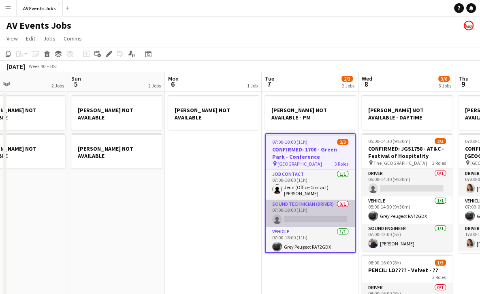
click at [307, 210] on app-card-role "Sound technician (Driver) 0/1 07:00-18:00 (11h) single-neutral-actions" at bounding box center [310, 214] width 89 height 28
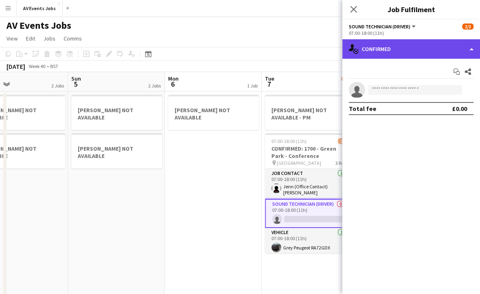
click at [401, 48] on div "single-neutral-actions-check-2 Confirmed" at bounding box center [411, 48] width 138 height 19
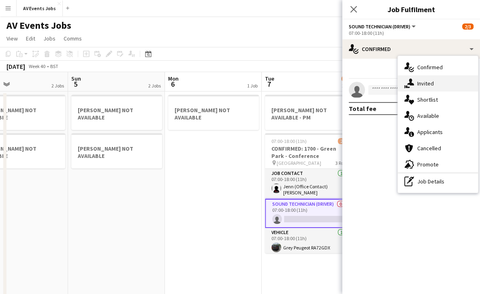
click at [414, 81] on div "single-neutral-actions-share-1 Invited" at bounding box center [438, 83] width 80 height 16
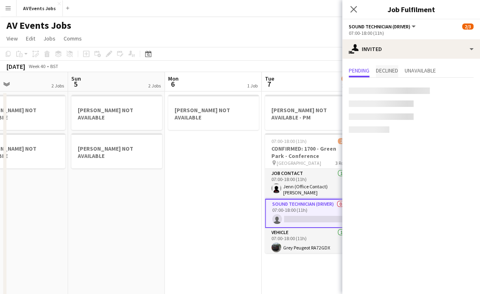
click at [394, 72] on span "Declined" at bounding box center [387, 71] width 22 height 6
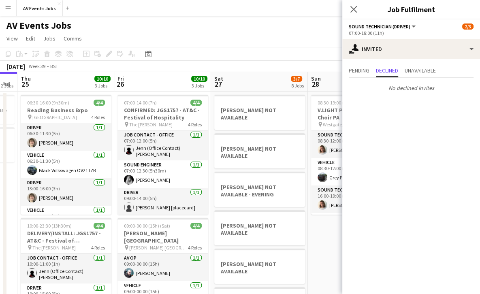
scroll to position [0, 209]
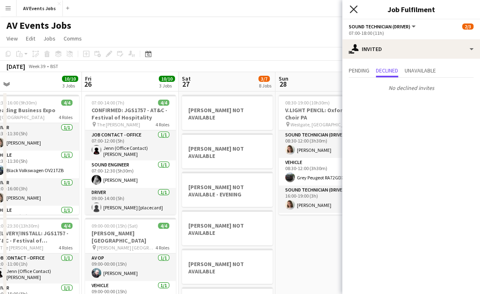
click at [350, 9] on icon "Close pop-in" at bounding box center [354, 9] width 8 height 8
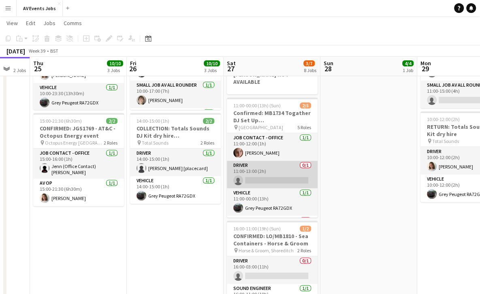
scroll to position [53, 0]
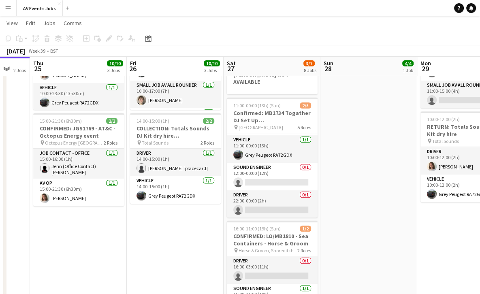
click at [357, 100] on app-date-cell "08:30-19:00 (10h30m) 4/4 V.LIGHT PENCIL: Oxford BHF Choir PA pin Westgate, Oxfo…" at bounding box center [368, 93] width 97 height 460
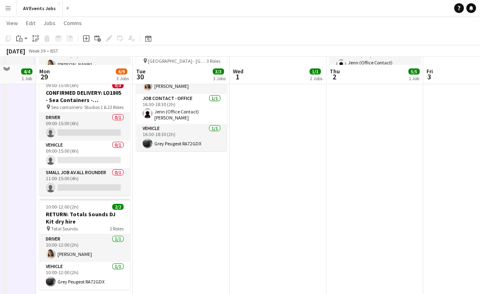
scroll to position [138, 0]
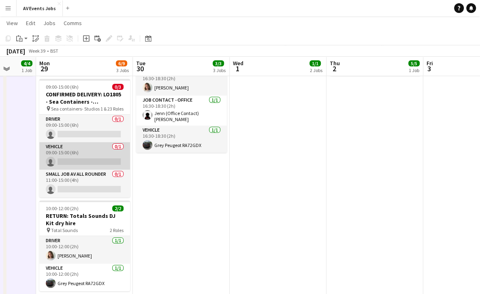
click at [83, 146] on app-card-role "Vehicle 0/1 09:00-15:00 (6h) single-neutral-actions" at bounding box center [84, 156] width 91 height 28
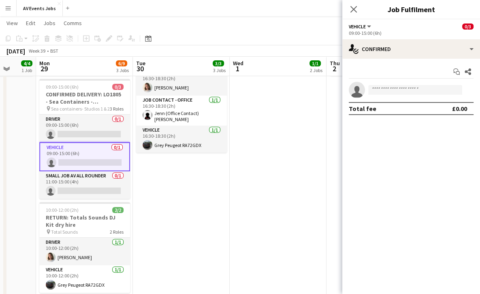
click at [380, 85] on app-invite-slot "single-neutral-actions" at bounding box center [411, 90] width 138 height 16
click at [382, 90] on input at bounding box center [415, 90] width 94 height 10
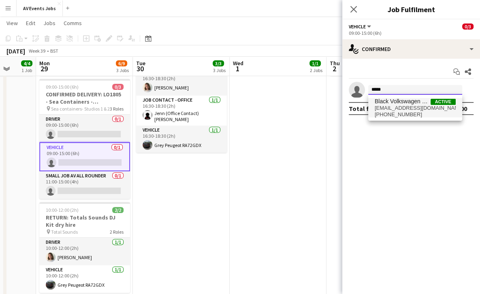
type input "*****"
click at [396, 106] on span "[EMAIL_ADDRESS][DOMAIN_NAME]" at bounding box center [415, 108] width 81 height 6
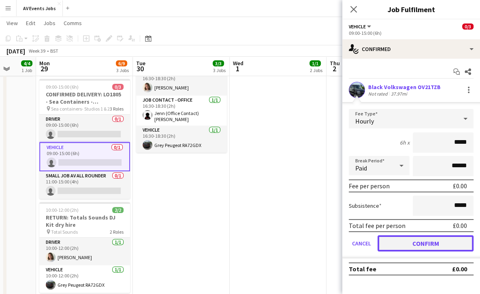
click at [437, 242] on button "Confirm" at bounding box center [426, 243] width 96 height 16
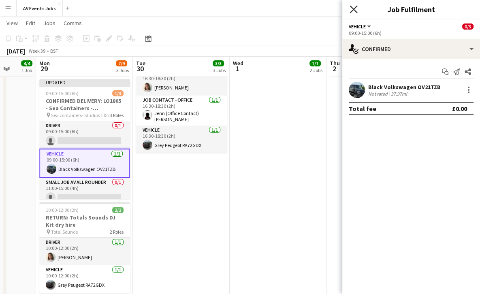
click at [352, 8] on icon at bounding box center [354, 9] width 8 height 8
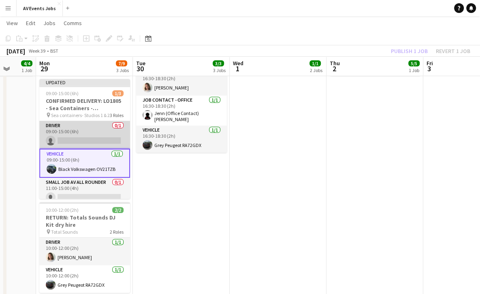
click at [96, 131] on app-card-role "Driver 0/1 09:00-15:00 (6h) single-neutral-actions" at bounding box center [84, 135] width 91 height 28
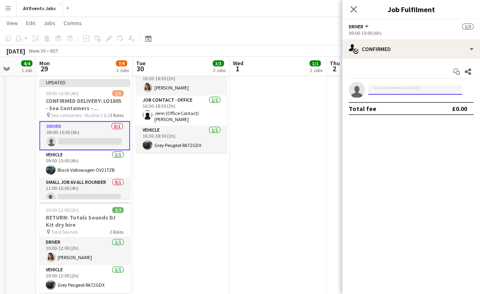
click at [381, 86] on input at bounding box center [415, 90] width 94 height 10
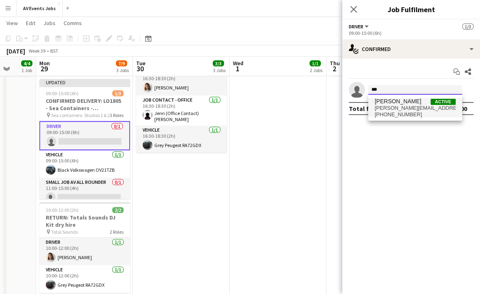
type input "***"
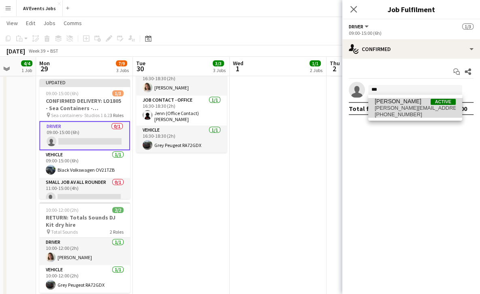
click at [394, 104] on span "[PERSON_NAME]" at bounding box center [398, 101] width 47 height 7
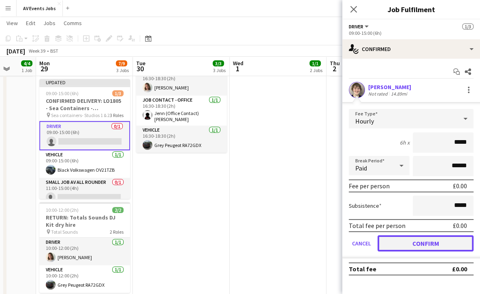
click at [390, 247] on button "Confirm" at bounding box center [426, 243] width 96 height 16
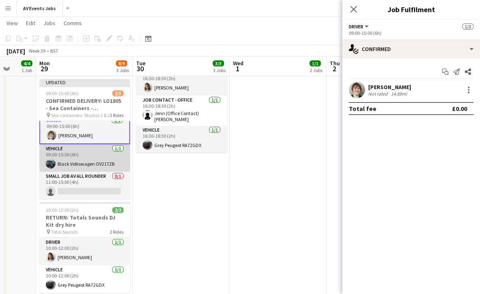
click at [88, 177] on app-card-role "Small Job AV All Rounder 0/1 11:00-15:00 (4h) single-neutral-actions" at bounding box center [84, 186] width 91 height 28
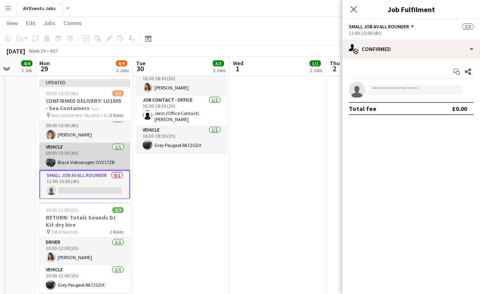
scroll to position [0, 0]
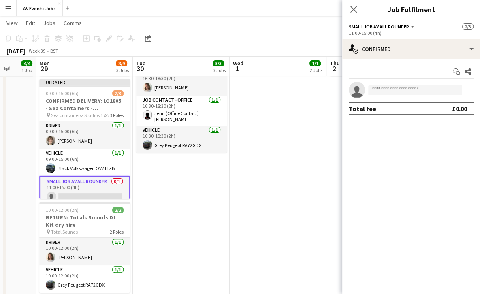
click at [104, 183] on app-card-role "Small Job AV All Rounder 0/1 11:00-15:00 (4h) single-neutral-actions" at bounding box center [84, 190] width 91 height 29
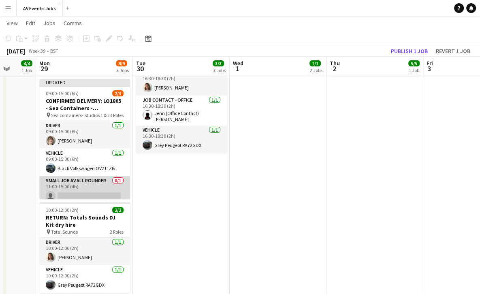
click at [105, 181] on app-card-role "Small Job AV All Rounder 0/1 11:00-15:00 (4h) single-neutral-actions" at bounding box center [84, 190] width 91 height 28
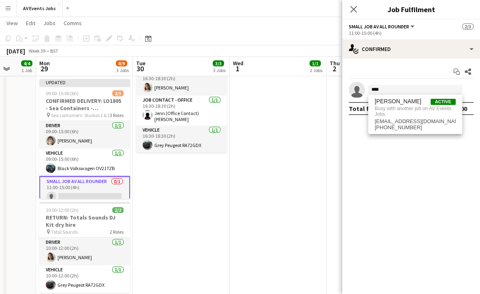
type input "****"
click at [449, 178] on mat-expansion-panel "check Confirmed Start chat Share single-neutral-actions **** Total fee £0.00" at bounding box center [411, 176] width 138 height 235
drag, startPoint x: 395, startPoint y: 89, endPoint x: 343, endPoint y: 86, distance: 52.7
click at [343, 86] on app-invite-slot "single-neutral-actions ****" at bounding box center [411, 90] width 138 height 16
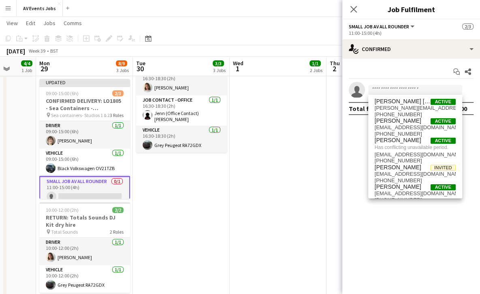
click at [259, 185] on app-date-cell "[PERSON_NAME] NOT AVAILABLE - DAYTIME 13:00-14:00 (1h) 1/1 ALARM SYSTEM TEST pi…" at bounding box center [278, 183] width 97 height 460
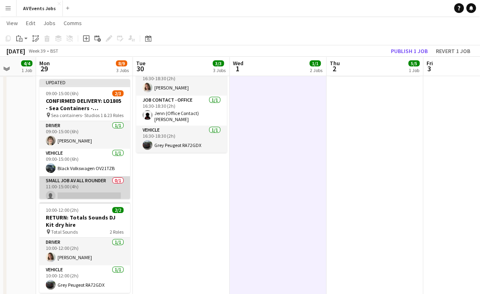
click at [96, 191] on app-card-role "Small Job AV All Rounder 0/1 11:00-15:00 (4h) single-neutral-actions" at bounding box center [84, 190] width 91 height 28
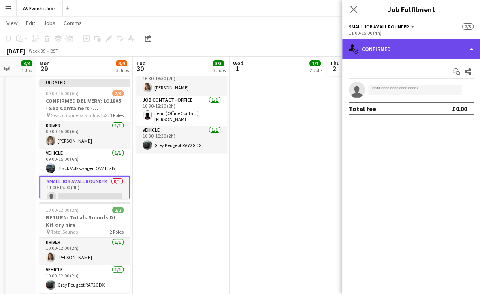
click at [423, 51] on div "single-neutral-actions-check-2 Confirmed" at bounding box center [411, 48] width 138 height 19
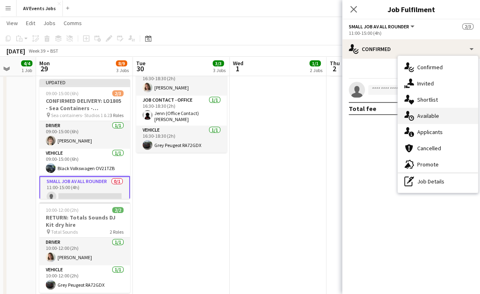
click at [431, 116] on span "Available" at bounding box center [428, 115] width 22 height 7
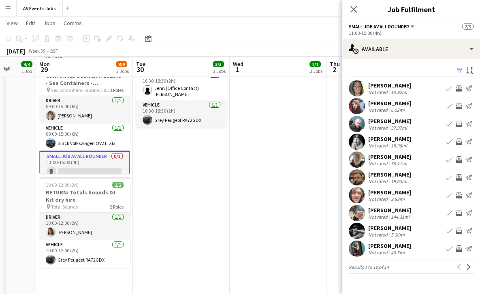
scroll to position [167, 0]
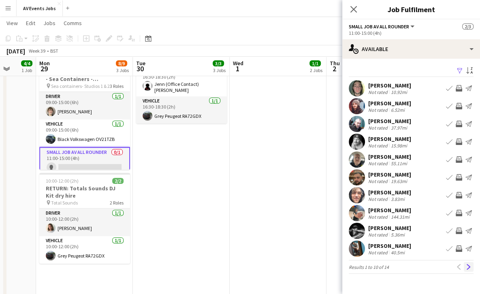
click at [471, 266] on app-icon "Next" at bounding box center [469, 267] width 6 height 6
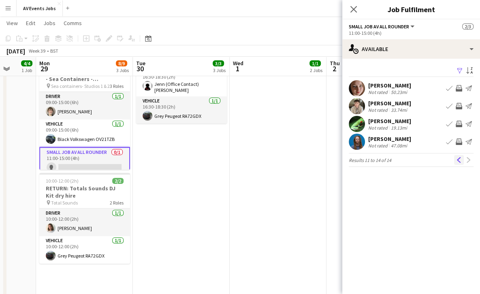
click at [458, 159] on app-icon "Previous" at bounding box center [459, 160] width 6 height 6
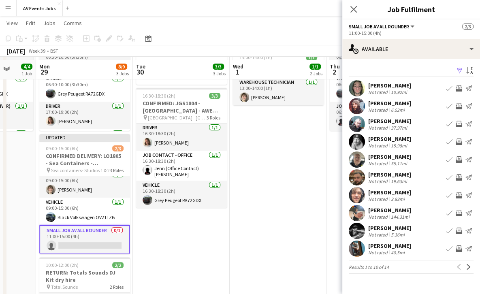
scroll to position [72, 0]
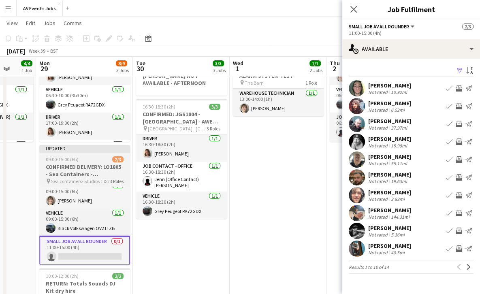
click at [109, 167] on h3 "CONFIRMED DELIVERY: LO1805 - Sea Containers - Transparity Customer Summit" at bounding box center [84, 170] width 91 height 15
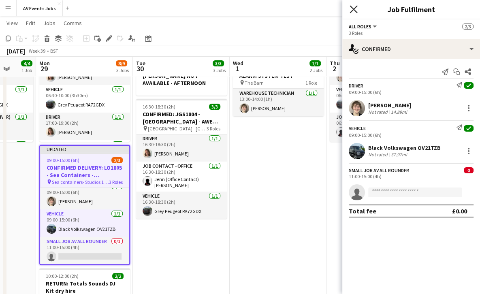
click at [353, 10] on icon at bounding box center [354, 9] width 8 height 8
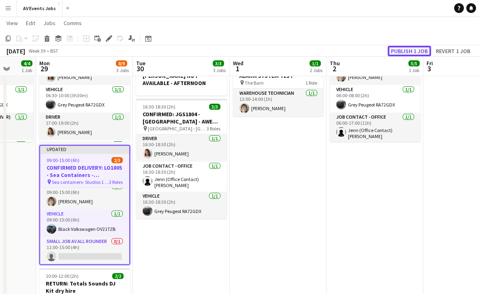
click at [408, 48] on button "Publish 1 job" at bounding box center [409, 51] width 43 height 11
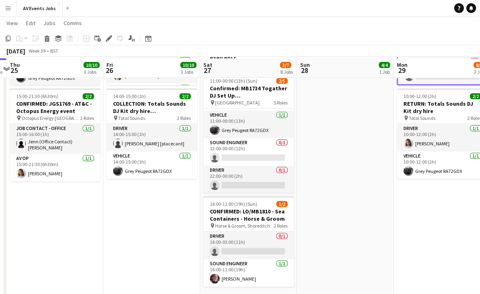
scroll to position [254, 0]
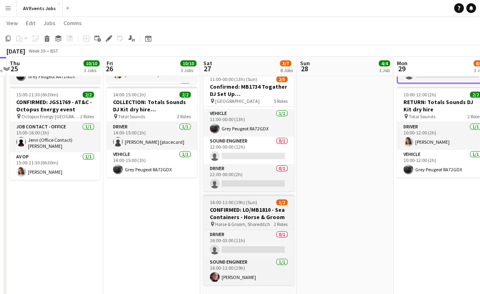
click at [234, 221] on span "Horse & Groom, Shoreditch" at bounding box center [242, 224] width 55 height 6
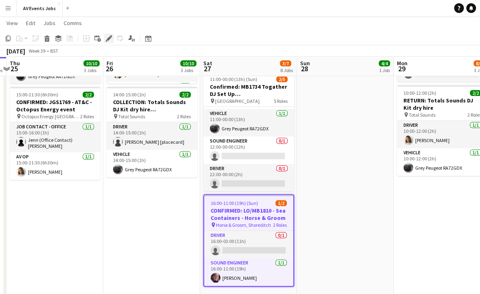
click at [109, 39] on icon at bounding box center [109, 38] width 4 height 4
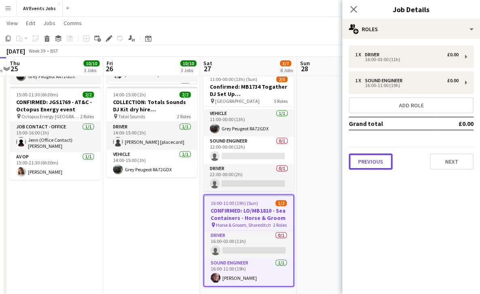
drag, startPoint x: 362, startPoint y: 156, endPoint x: 421, endPoint y: 184, distance: 65.4
click at [421, 184] on mat-expansion-panel "pencil3 General details 1 x Driver £0.00 16:00-03:00 (11h) 1 x Sound Engineer £…" at bounding box center [411, 166] width 138 height 255
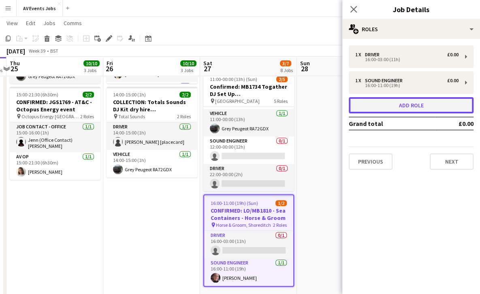
click at [410, 107] on button "Add role" at bounding box center [411, 105] width 125 height 16
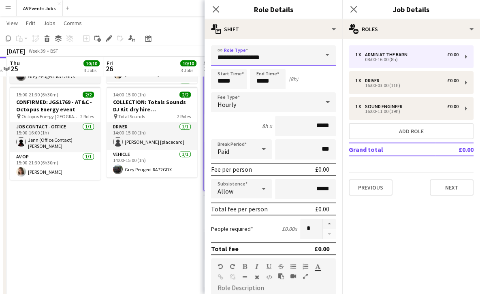
drag, startPoint x: 277, startPoint y: 59, endPoint x: 199, endPoint y: 48, distance: 78.6
click at [199, 48] on body "Menu Boards Boards Boards All jobs Status Workforce Workforce My Workforce Recr…" at bounding box center [240, 30] width 480 height 568
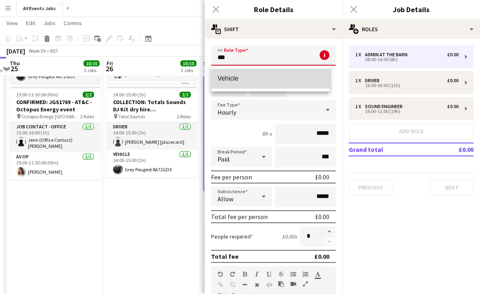
click at [241, 75] on span "Vehicle" at bounding box center [271, 79] width 106 height 8
type input "*******"
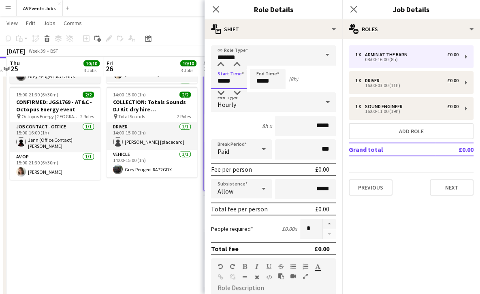
drag, startPoint x: 235, startPoint y: 79, endPoint x: 204, endPoint y: 78, distance: 31.2
click at [204, 78] on body "Menu Boards Boards Boards All jobs Status Workforce Workforce My Workforce Recr…" at bounding box center [240, 30] width 480 height 568
type input "*****"
click at [235, 112] on mat-select "Hourly" at bounding box center [273, 102] width 125 height 20
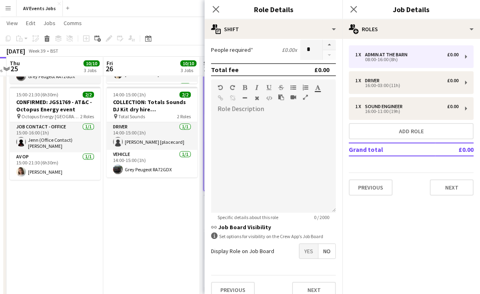
scroll to position [189, 0]
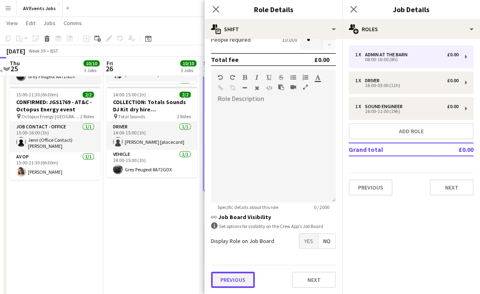
click at [227, 276] on button "Previous" at bounding box center [233, 280] width 44 height 16
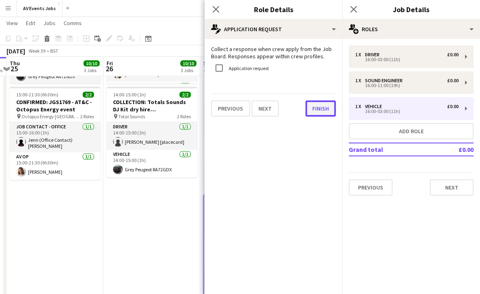
click at [317, 111] on button "Finish" at bounding box center [320, 108] width 30 height 16
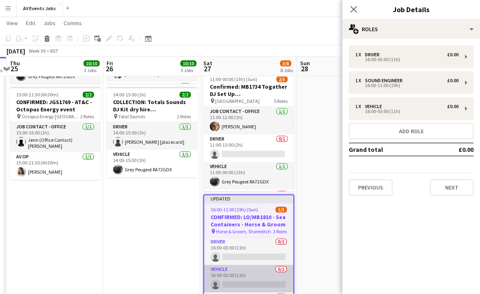
click at [246, 265] on app-card-role "Vehicle 0/1 16:00-03:00 (11h) single-neutral-actions" at bounding box center [248, 279] width 89 height 28
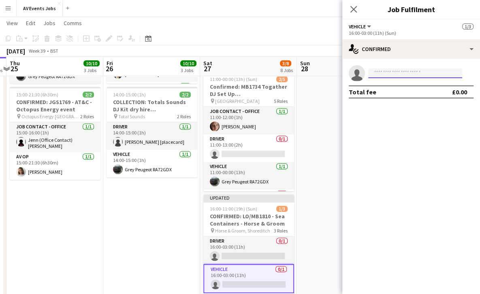
click at [385, 77] on input at bounding box center [415, 73] width 94 height 10
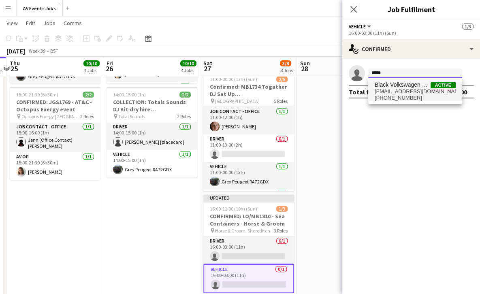
type input "*****"
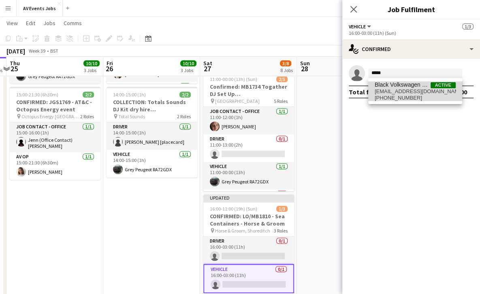
click at [391, 86] on span "Black Volkswagen OV21TZB" at bounding box center [403, 84] width 56 height 7
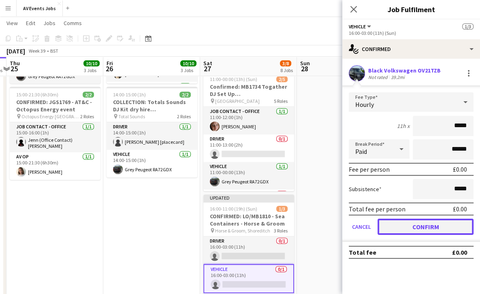
click at [415, 220] on button "Confirm" at bounding box center [426, 227] width 96 height 16
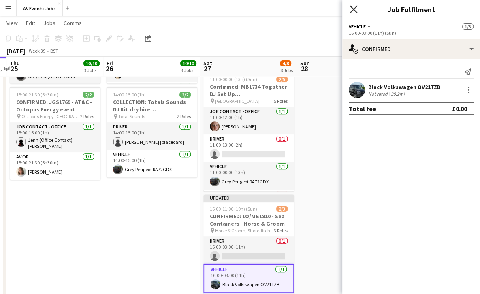
click at [352, 10] on icon at bounding box center [354, 9] width 8 height 8
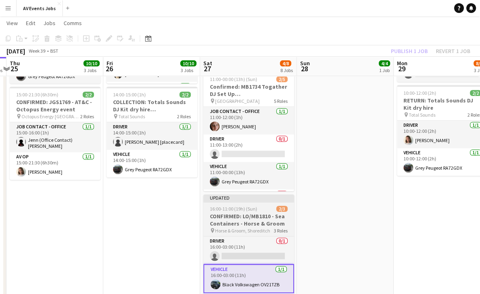
click at [247, 213] on h3 "CONFIRMED: LO/MB1810 - Sea Containers - Horse & Groom" at bounding box center [248, 220] width 91 height 15
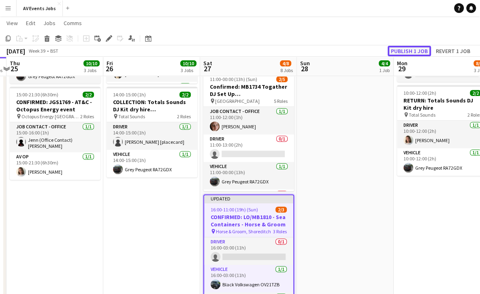
click at [422, 49] on button "Publish 1 job" at bounding box center [409, 51] width 43 height 11
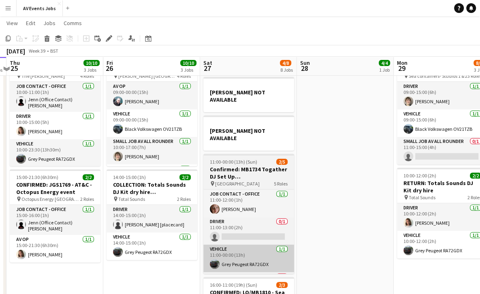
scroll to position [171, 0]
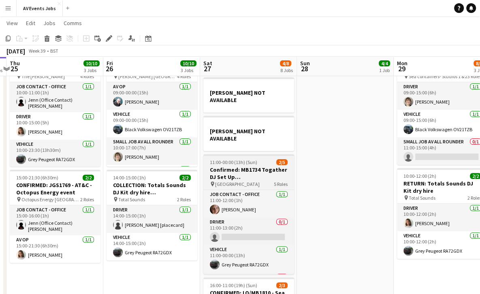
click at [243, 166] on h3 "Confirmed: MB1734 Togather DJ Set Up [GEOGRAPHIC_DATA]" at bounding box center [248, 173] width 91 height 15
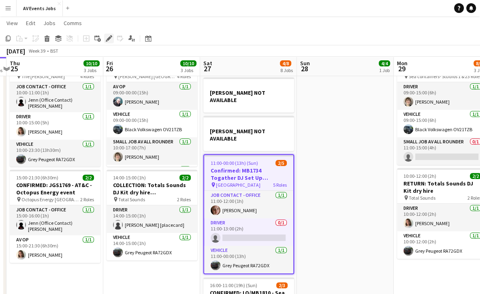
click at [107, 40] on icon "Edit" at bounding box center [109, 38] width 6 height 6
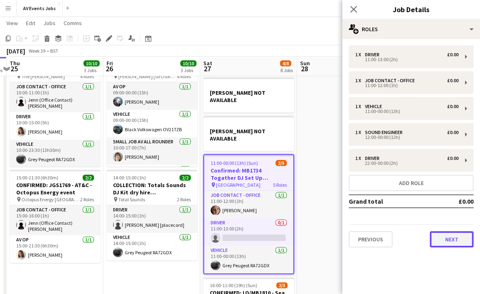
click at [441, 235] on button "Next" at bounding box center [452, 239] width 44 height 16
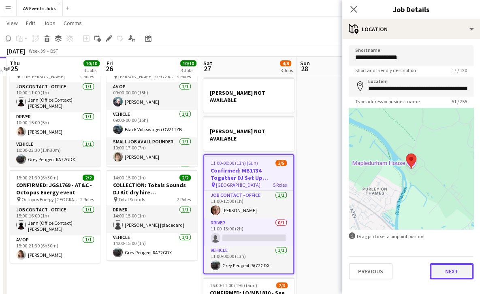
click at [447, 268] on button "Next" at bounding box center [452, 271] width 44 height 16
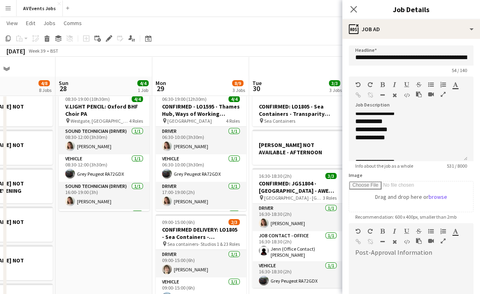
scroll to position [0, 0]
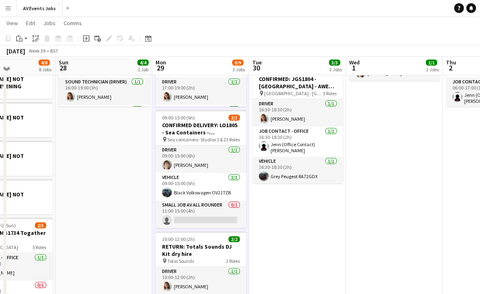
scroll to position [107, 0]
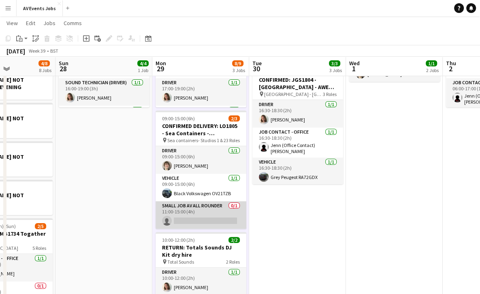
click at [211, 209] on app-card-role "Small Job AV All Rounder 0/1 11:00-15:00 (4h) single-neutral-actions" at bounding box center [201, 215] width 91 height 28
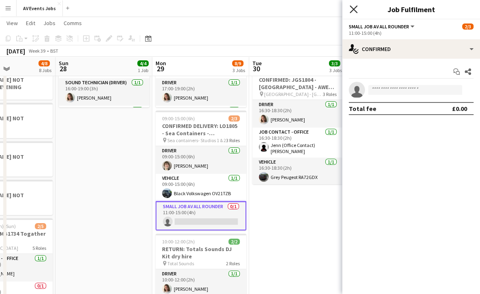
click at [354, 12] on icon "Close pop-in" at bounding box center [354, 9] width 8 height 8
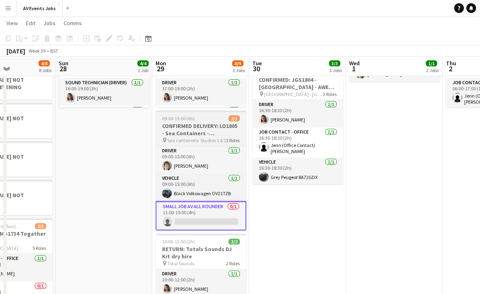
click at [195, 122] on h3 "CONFIRMED DELIVERY: LO1805 - Sea Containers - Transparity Customer Summit" at bounding box center [201, 129] width 91 height 15
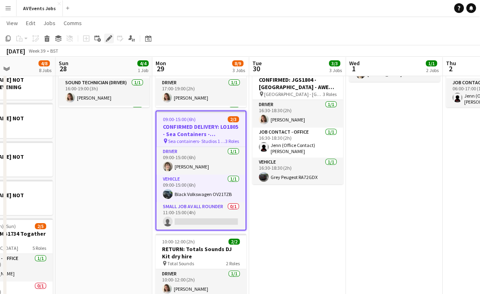
click at [105, 36] on div "Edit" at bounding box center [109, 39] width 10 height 10
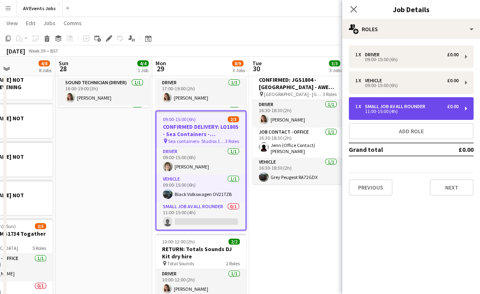
click at [384, 105] on div "Small Job AV All Rounder" at bounding box center [397, 107] width 64 height 6
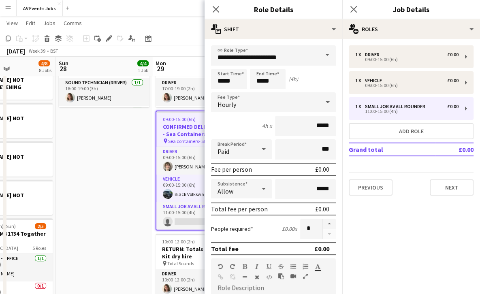
click at [319, 51] on span at bounding box center [327, 54] width 17 height 19
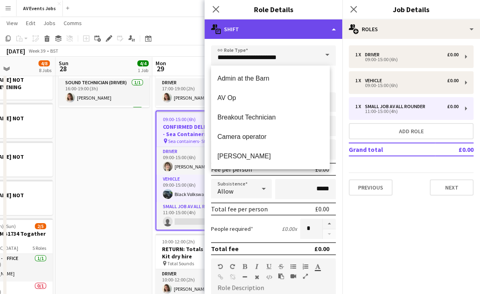
click at [302, 26] on div "multiple-actions-text Shift" at bounding box center [274, 28] width 138 height 19
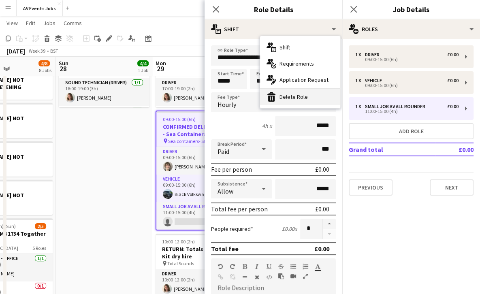
click at [287, 93] on div "bin-2 Delete Role" at bounding box center [300, 97] width 80 height 16
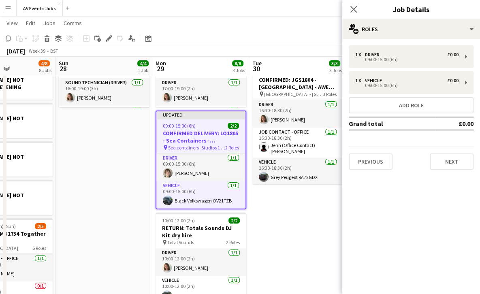
click at [350, 3] on div "Close pop-in" at bounding box center [353, 9] width 23 height 19
click at [352, 5] on app-icon "Close pop-in" at bounding box center [354, 10] width 12 height 12
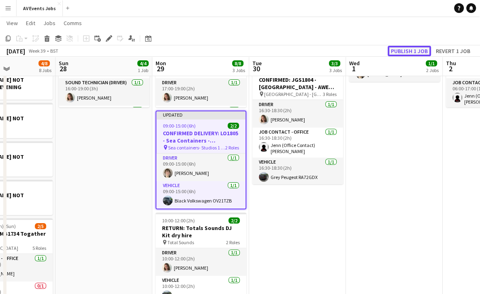
click at [421, 50] on button "Publish 1 job" at bounding box center [409, 51] width 43 height 11
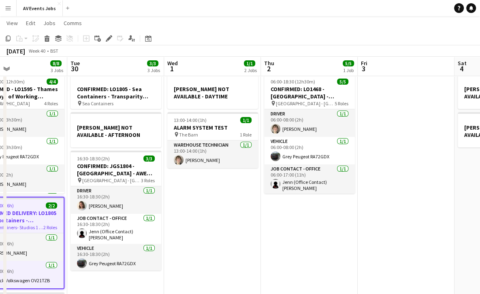
scroll to position [0, 0]
